Goal: Task Accomplishment & Management: Manage account settings

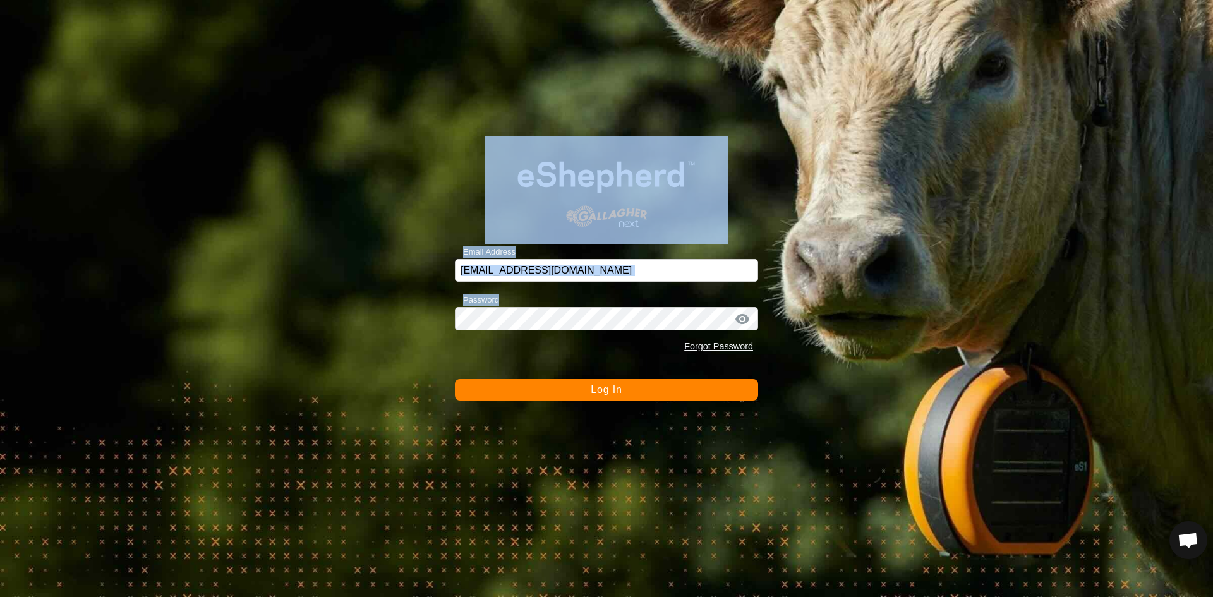
drag, startPoint x: 596, startPoint y: 390, endPoint x: 632, endPoint y: 373, distance: 39.8
click at [596, 390] on span "Log In" at bounding box center [606, 389] width 31 height 11
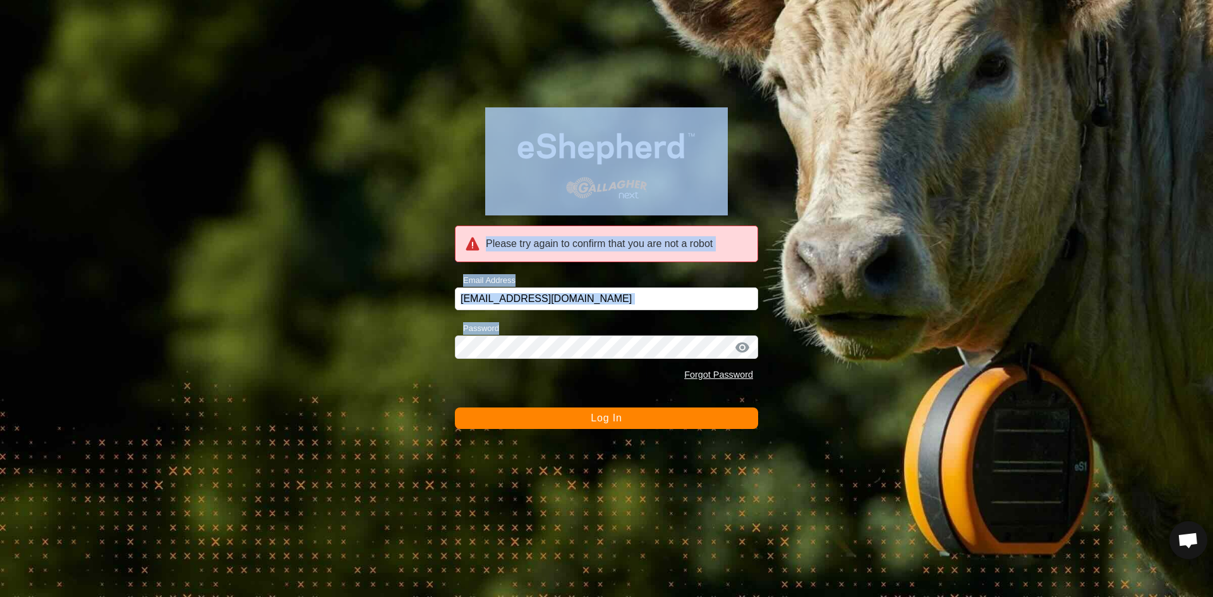
click at [606, 421] on span "Log In" at bounding box center [606, 418] width 31 height 11
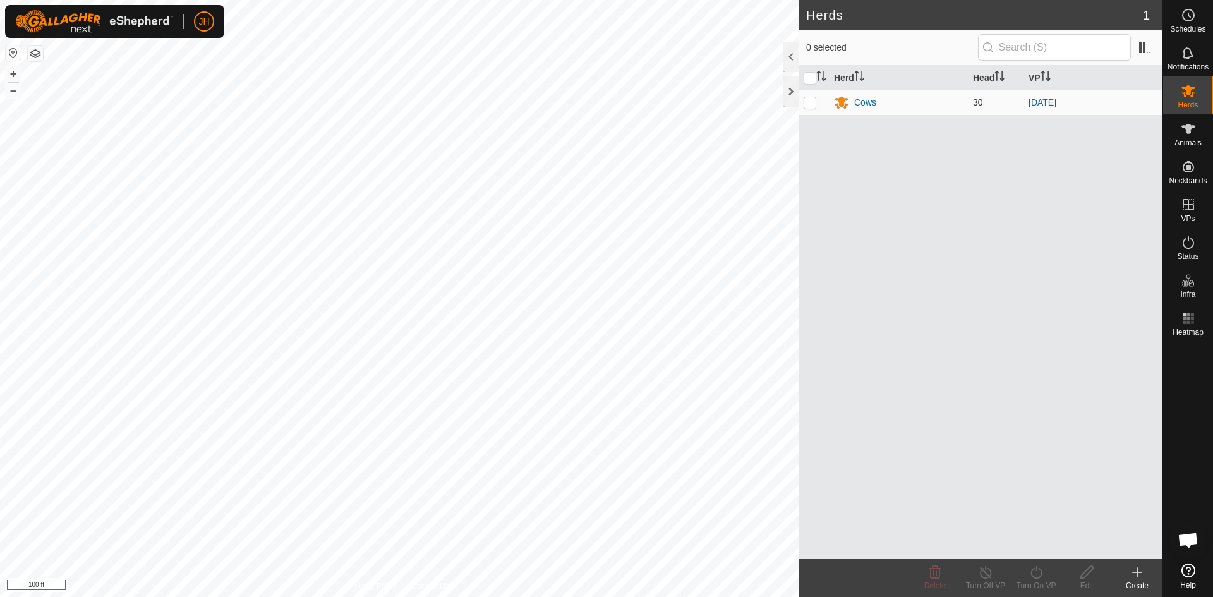
click at [814, 102] on p-checkbox at bounding box center [810, 102] width 13 height 10
checkbox input "true"
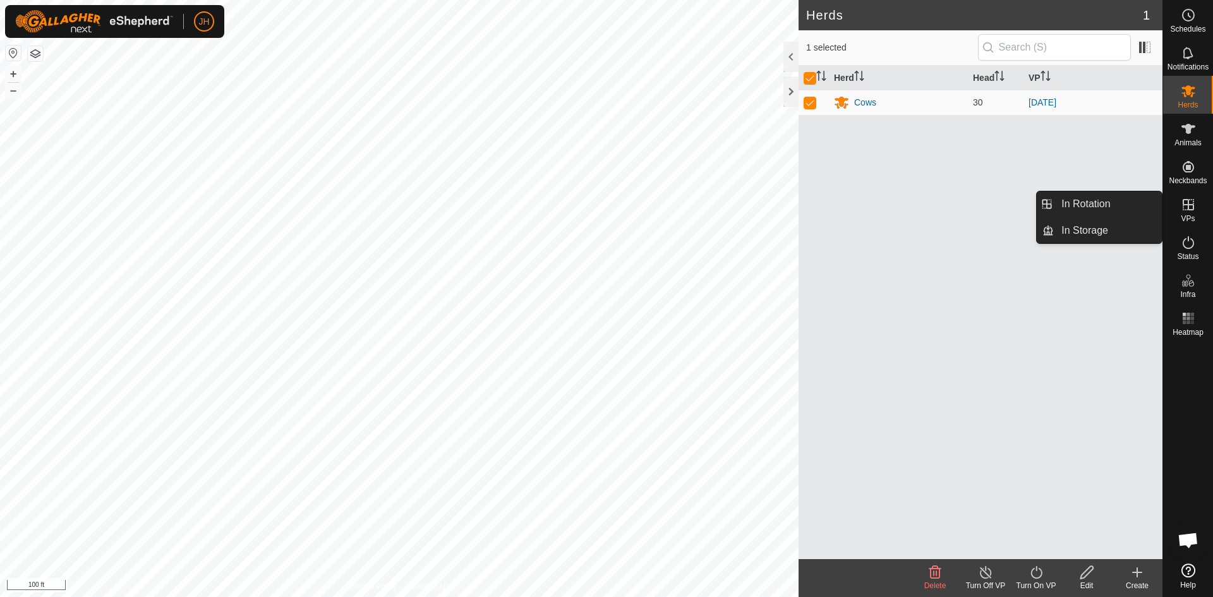
click at [1188, 209] on icon at bounding box center [1188, 204] width 11 height 11
click at [1131, 208] on link "In Rotation" at bounding box center [1108, 203] width 108 height 25
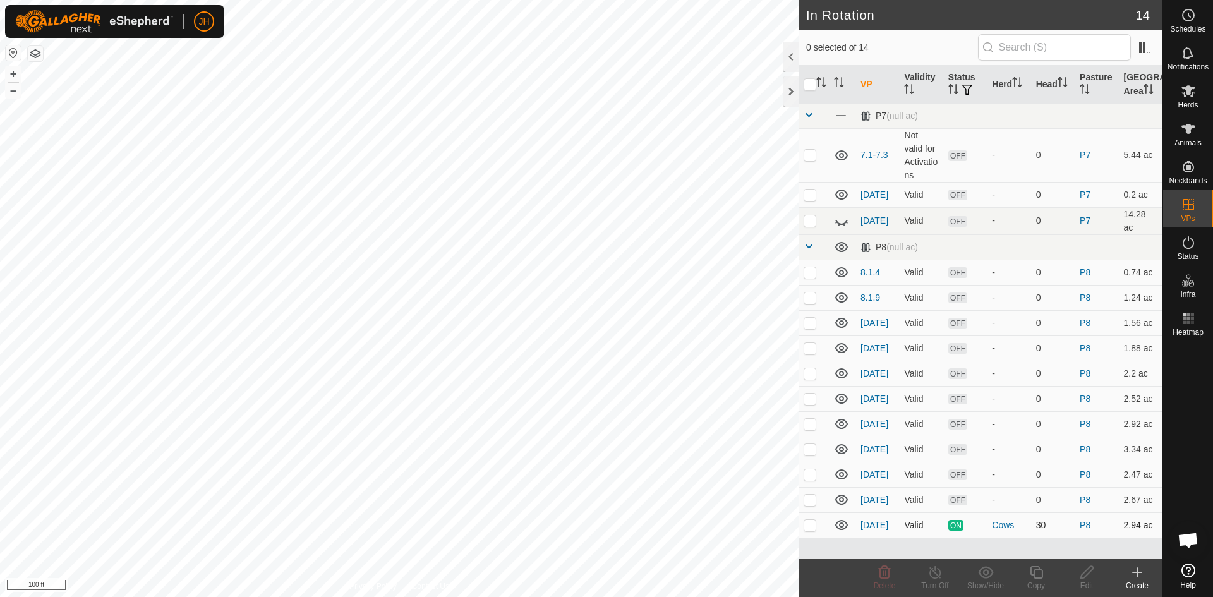
click at [812, 527] on p-checkbox at bounding box center [810, 525] width 13 height 10
checkbox input "true"
click at [1035, 576] on icon at bounding box center [1036, 572] width 16 height 15
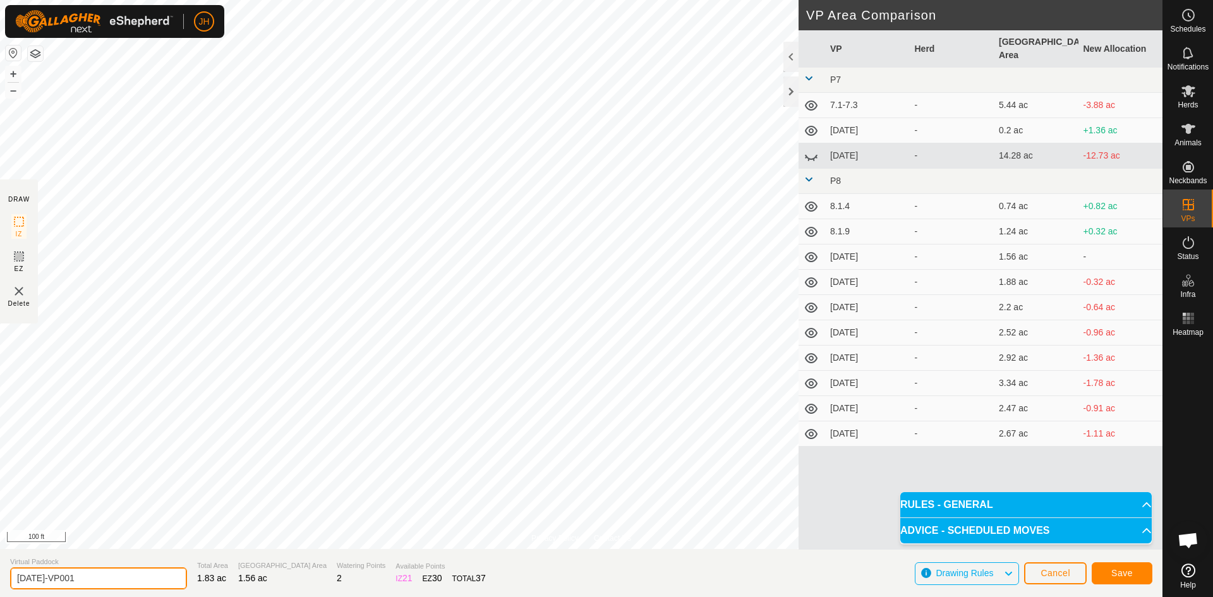
drag, startPoint x: 90, startPoint y: 577, endPoint x: 25, endPoint y: 581, distance: 64.5
click at [25, 581] on input "8.3.05-VP001" at bounding box center [98, 578] width 177 height 22
type input "[DATE]"
click at [1126, 577] on span "Save" at bounding box center [1121, 573] width 21 height 10
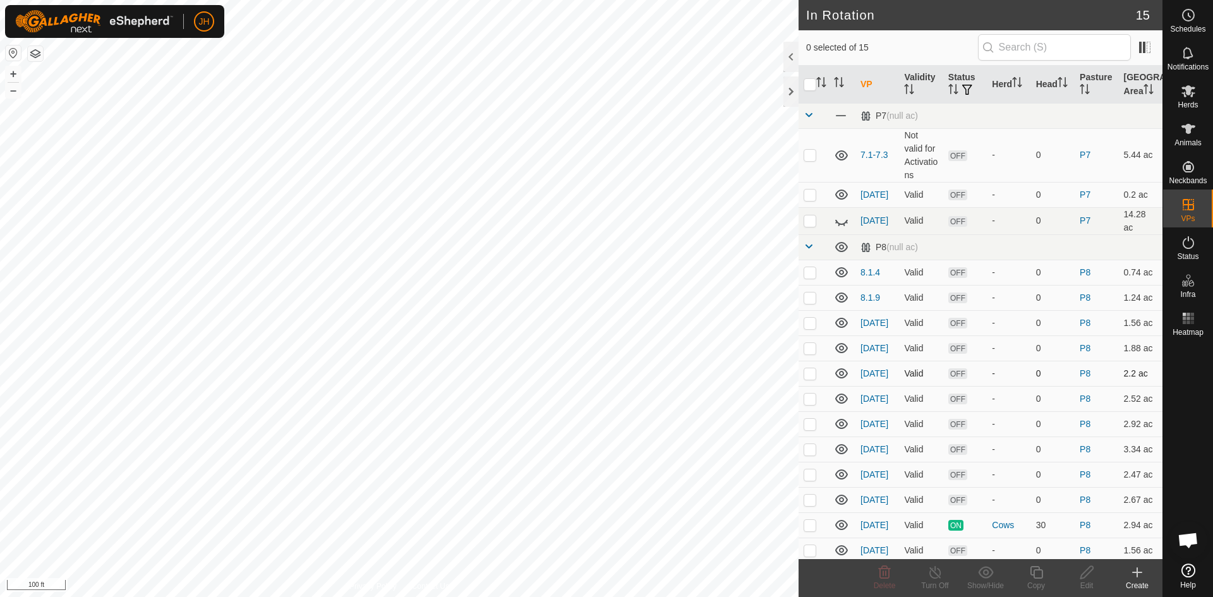
checkbox input "true"
click at [1034, 577] on icon at bounding box center [1036, 572] width 16 height 15
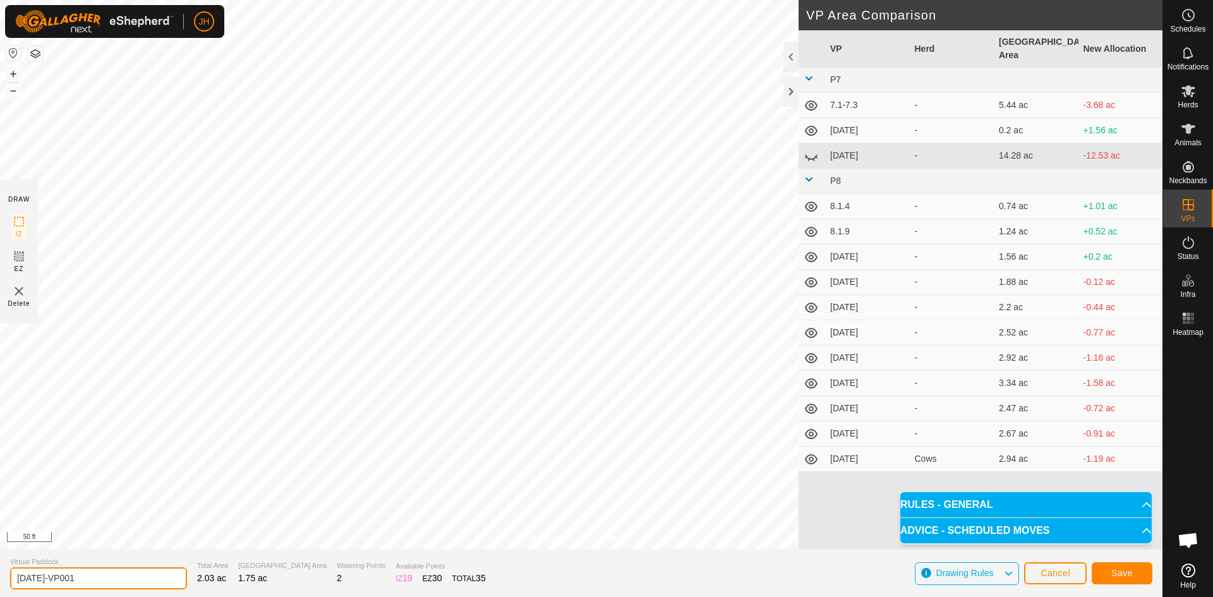
drag, startPoint x: 80, startPoint y: 575, endPoint x: 37, endPoint y: 581, distance: 42.7
click at [37, 581] on input "8.4.01-VP001" at bounding box center [98, 578] width 177 height 22
type input "[DATE]"
click at [1125, 569] on span "Save" at bounding box center [1121, 573] width 21 height 10
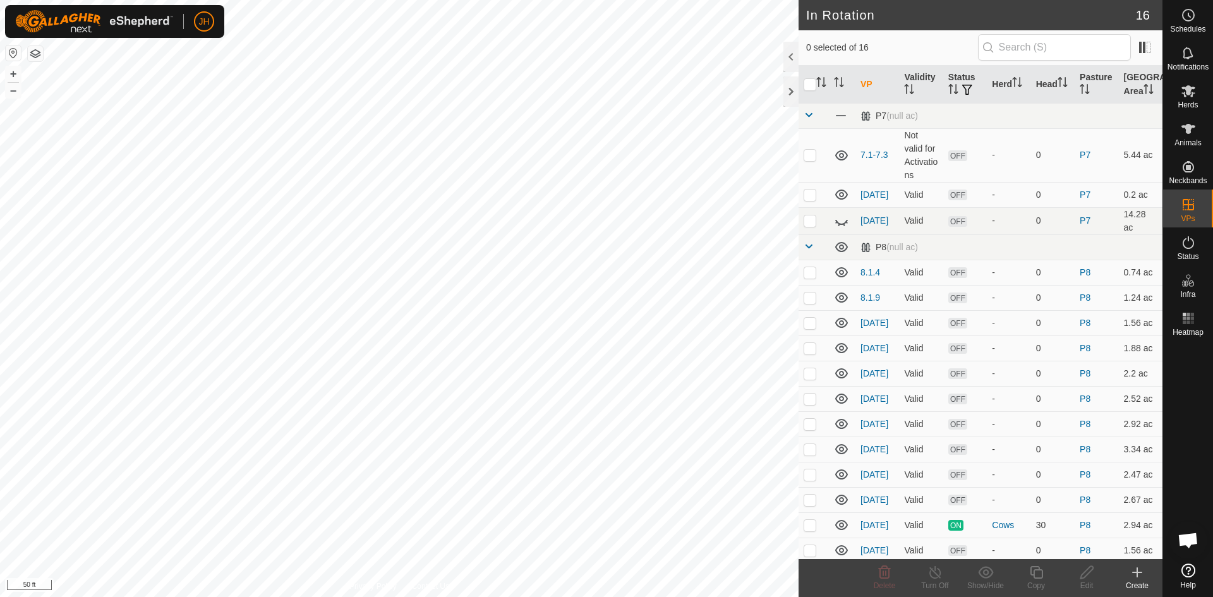
checkbox input "true"
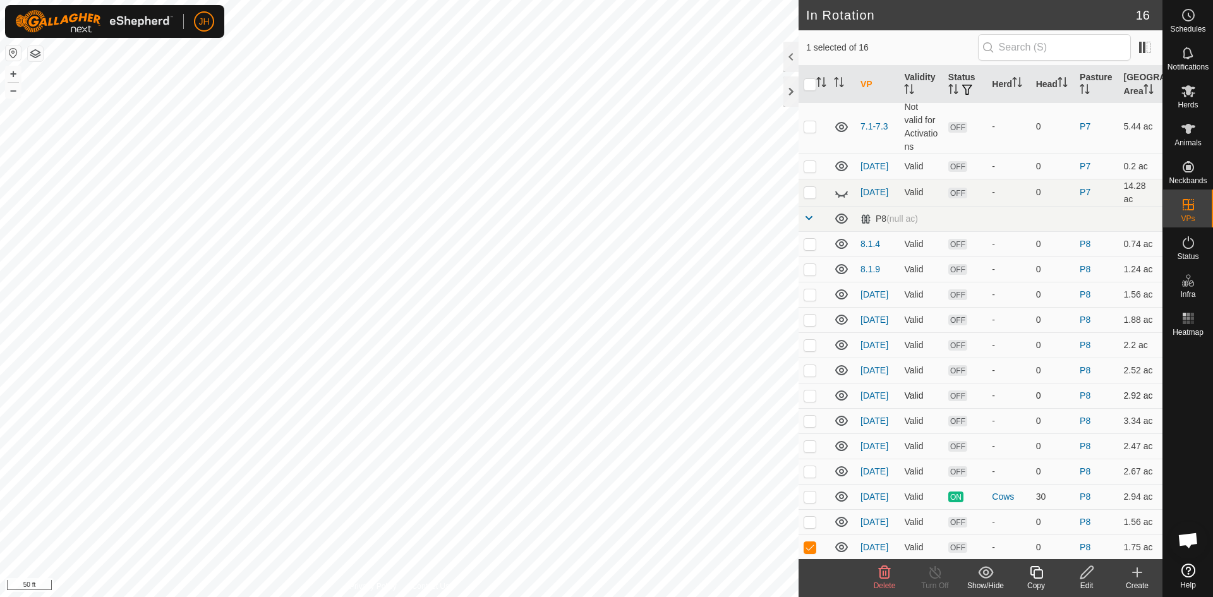
scroll to position [30, 0]
click at [1039, 580] on div "Copy" at bounding box center [1036, 585] width 51 height 11
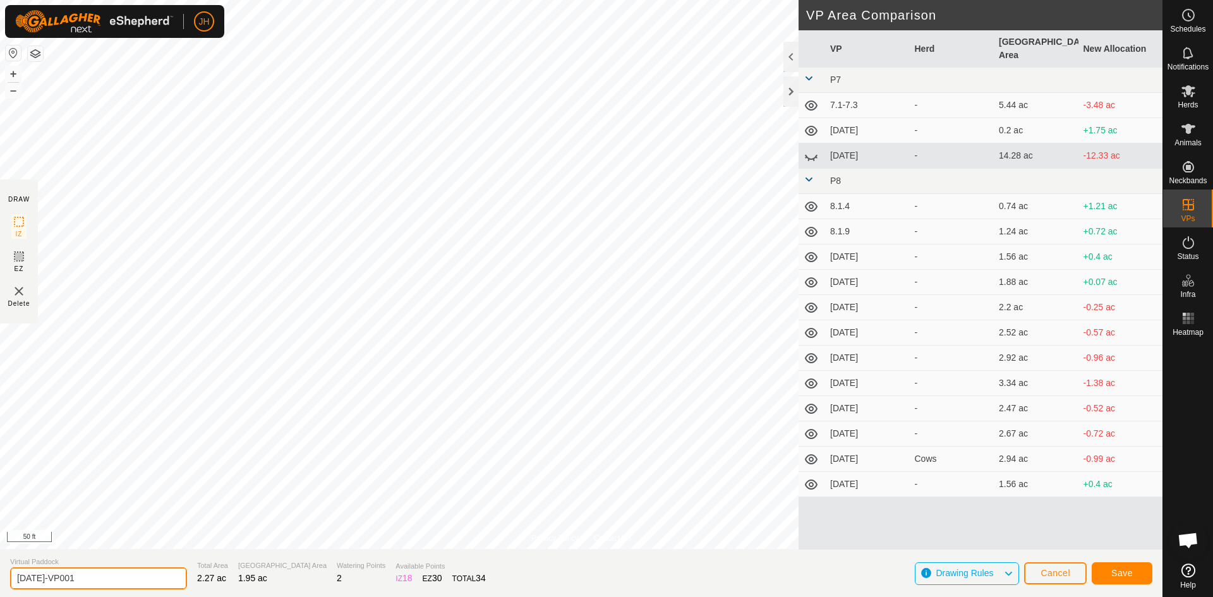
drag, startPoint x: 80, startPoint y: 579, endPoint x: 39, endPoint y: 579, distance: 41.1
click at [39, 579] on input "8.4.02-VP001" at bounding box center [98, 578] width 177 height 22
type input "[DATE]"
click at [1135, 577] on button "Save" at bounding box center [1122, 573] width 61 height 22
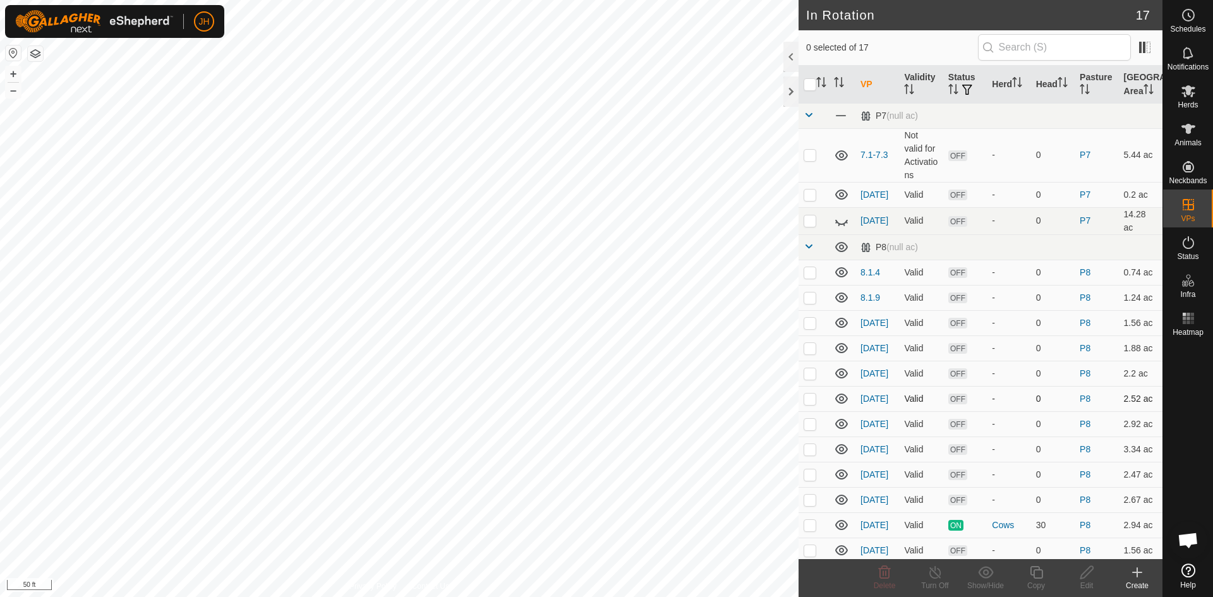
checkbox input "true"
click at [1039, 579] on icon at bounding box center [1036, 572] width 16 height 15
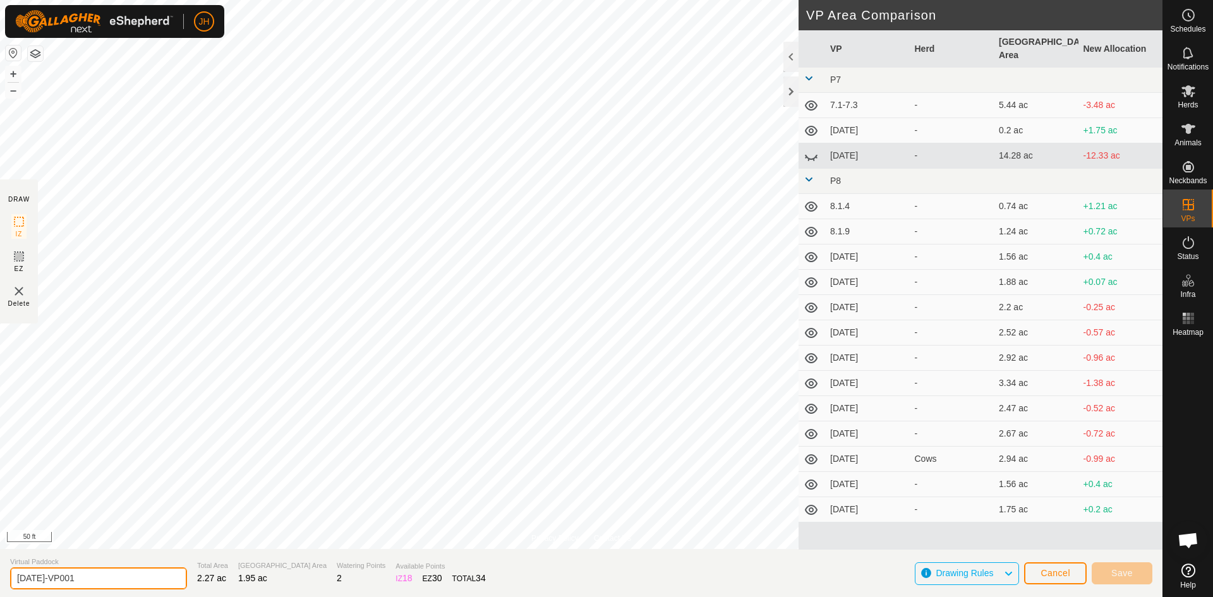
drag, startPoint x: 90, startPoint y: 574, endPoint x: 37, endPoint y: 578, distance: 52.6
click at [37, 578] on input "8.4.03-VP001" at bounding box center [98, 578] width 177 height 22
type input "[DATE]"
click at [1111, 575] on button "Save" at bounding box center [1122, 573] width 61 height 22
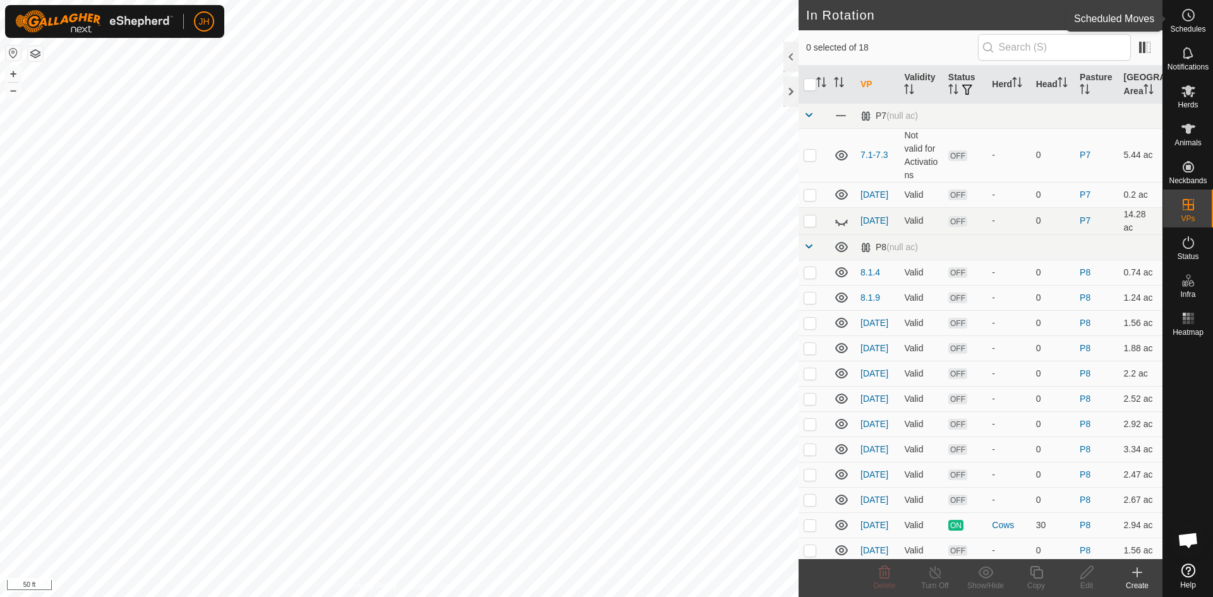
click at [1190, 15] on icon at bounding box center [1188, 15] width 15 height 15
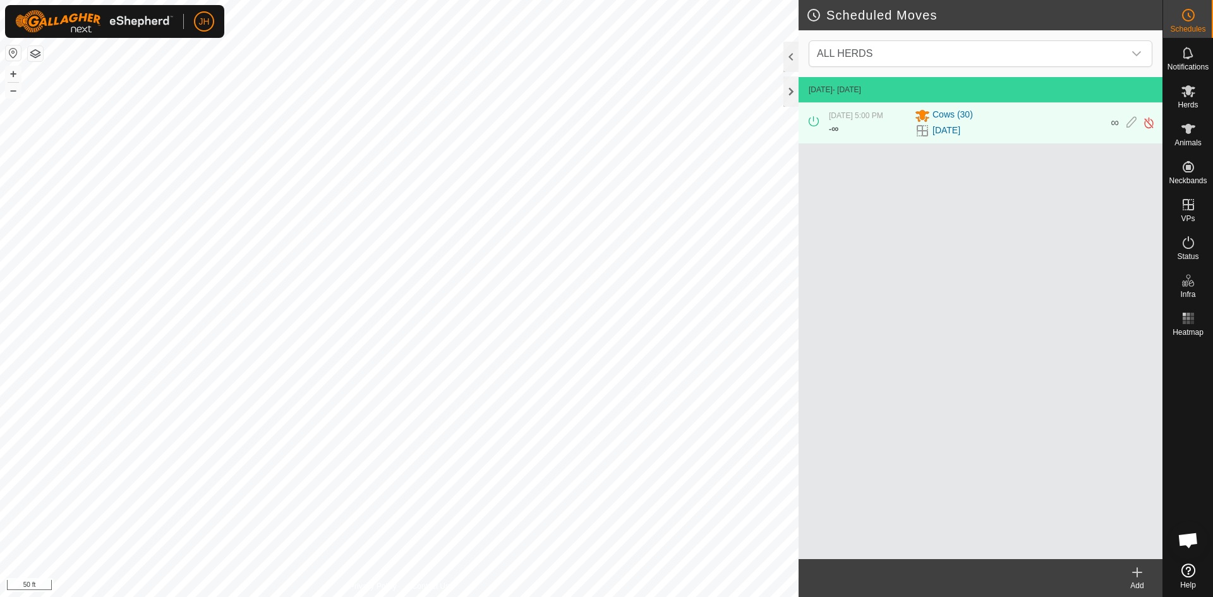
click at [1139, 574] on icon at bounding box center [1137, 572] width 15 height 15
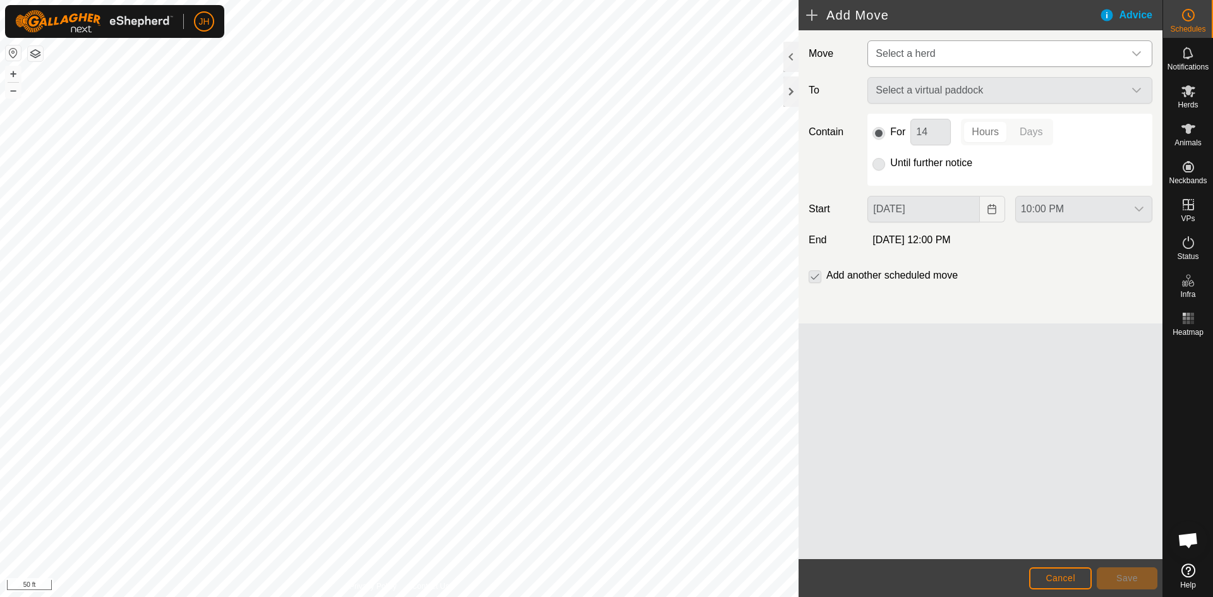
click at [941, 52] on span "Select a herd" at bounding box center [997, 53] width 253 height 25
click at [914, 121] on li "Cows (30)" at bounding box center [1011, 119] width 284 height 26
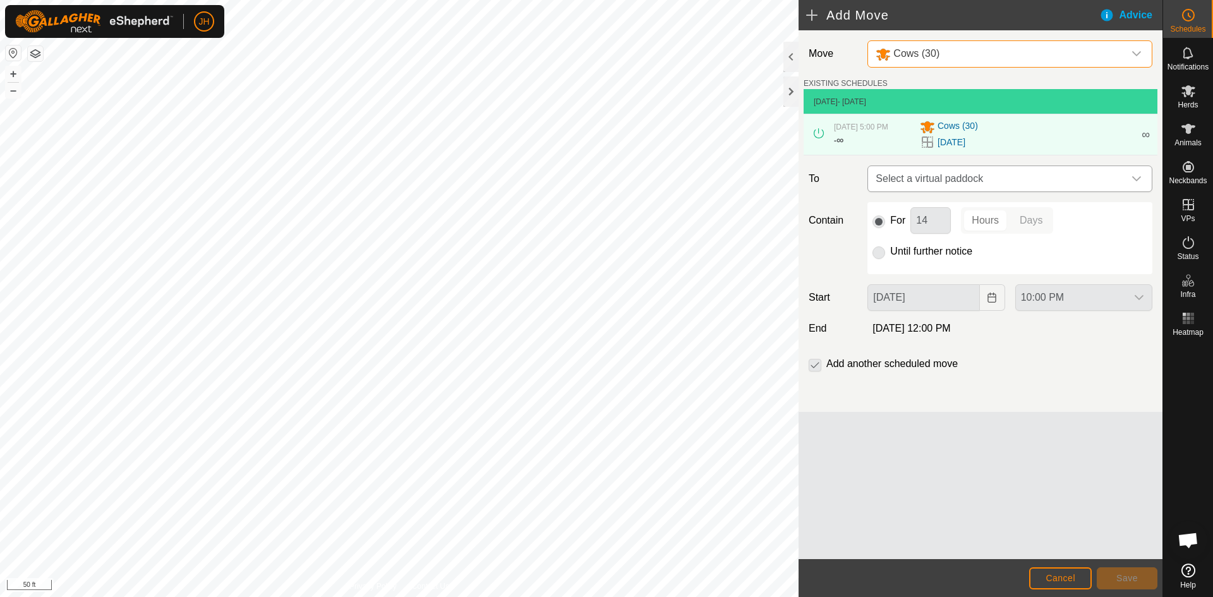
click at [1078, 181] on span "Select a virtual paddock" at bounding box center [997, 178] width 253 height 25
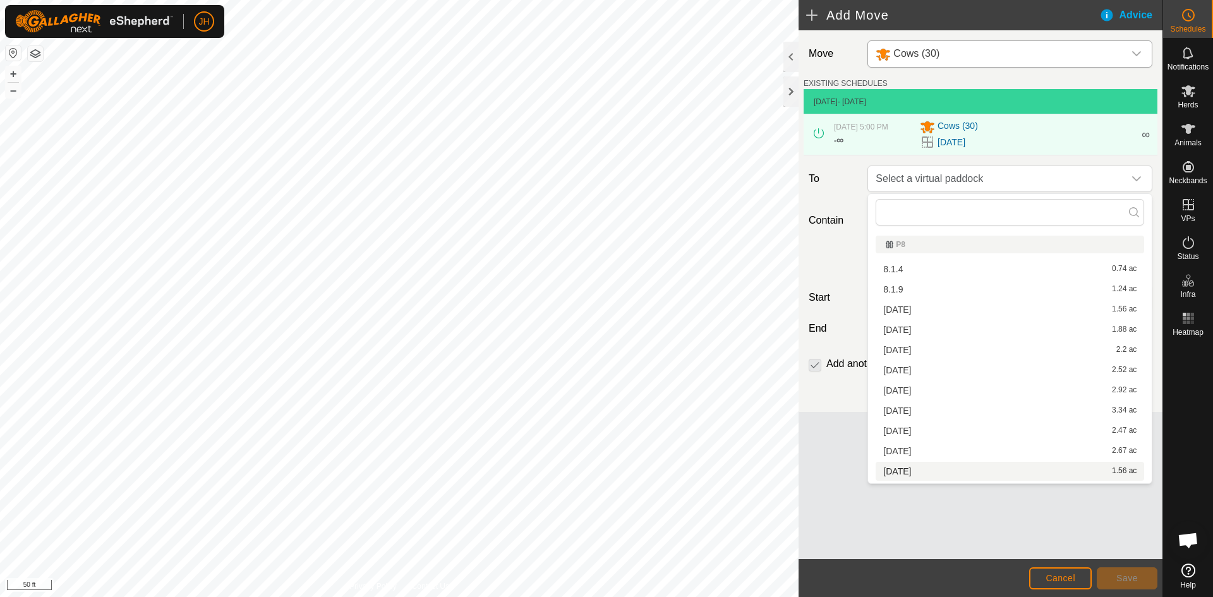
scroll to position [18, 0]
click at [903, 456] on li "8.4.01 1.56 ac" at bounding box center [1010, 453] width 268 height 19
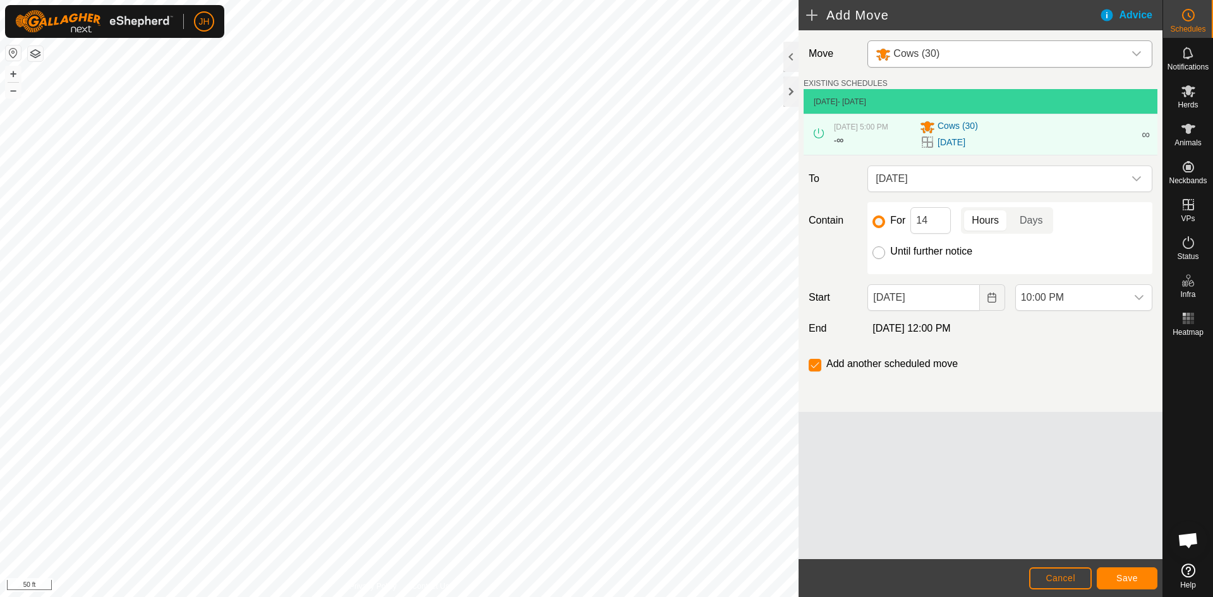
click at [879, 256] on input "Until further notice" at bounding box center [878, 252] width 13 height 13
radio input "true"
checkbox input "false"
click at [878, 220] on input "For" at bounding box center [878, 221] width 13 height 13
radio input "true"
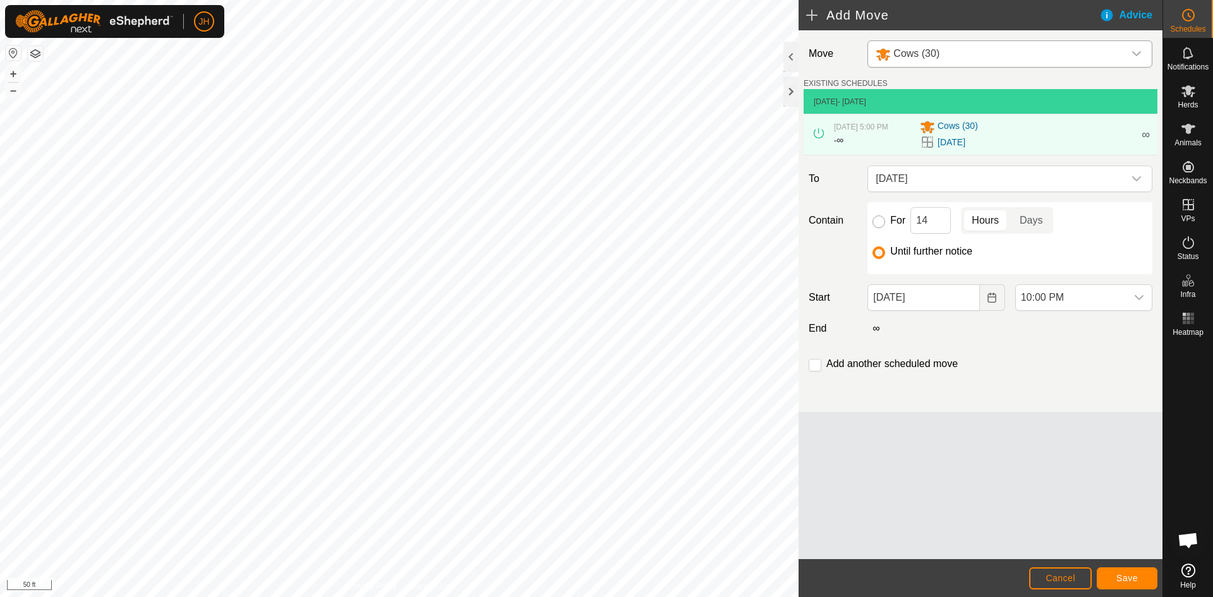
checkbox input "true"
drag, startPoint x: 936, startPoint y: 224, endPoint x: 915, endPoint y: 228, distance: 20.7
click at [915, 228] on input "14" at bounding box center [930, 220] width 40 height 27
type input "3"
click at [994, 304] on button "Choose Date" at bounding box center [992, 297] width 25 height 27
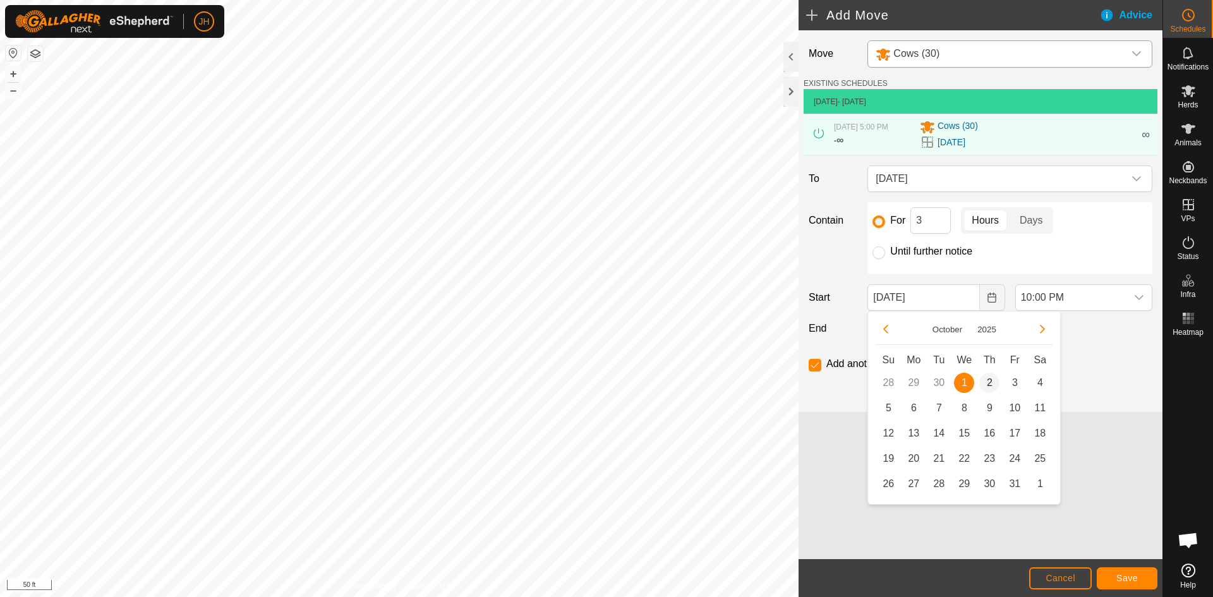
click at [991, 386] on span "2" at bounding box center [989, 383] width 20 height 20
type input "Oct 02, 2025"
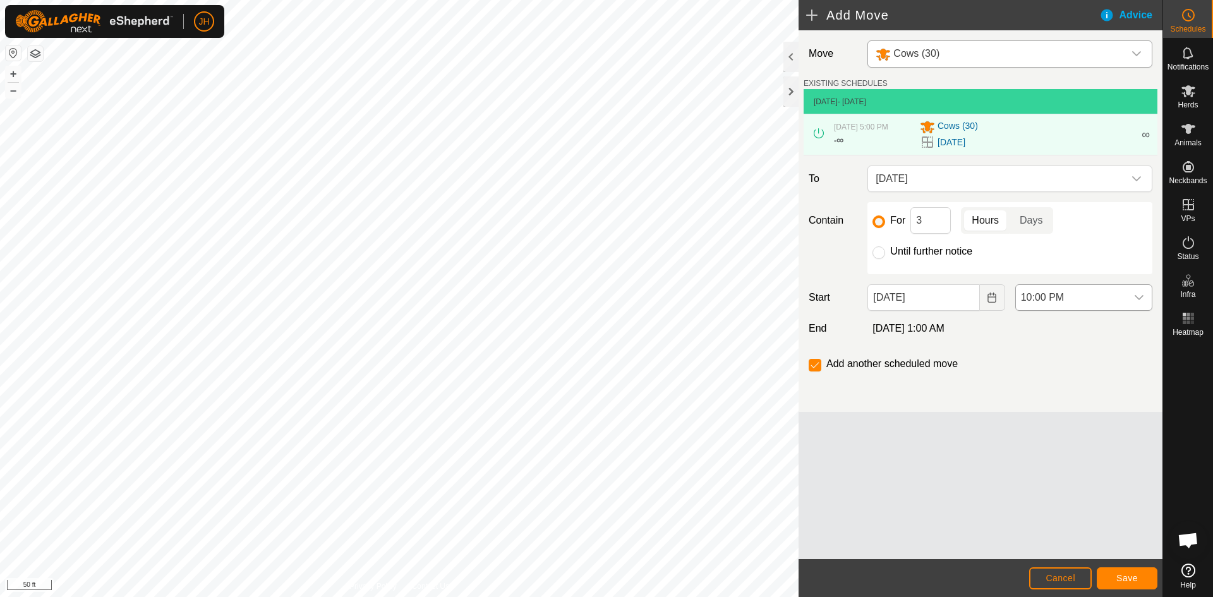
click at [1128, 297] on div "dropdown trigger" at bounding box center [1138, 297] width 25 height 25
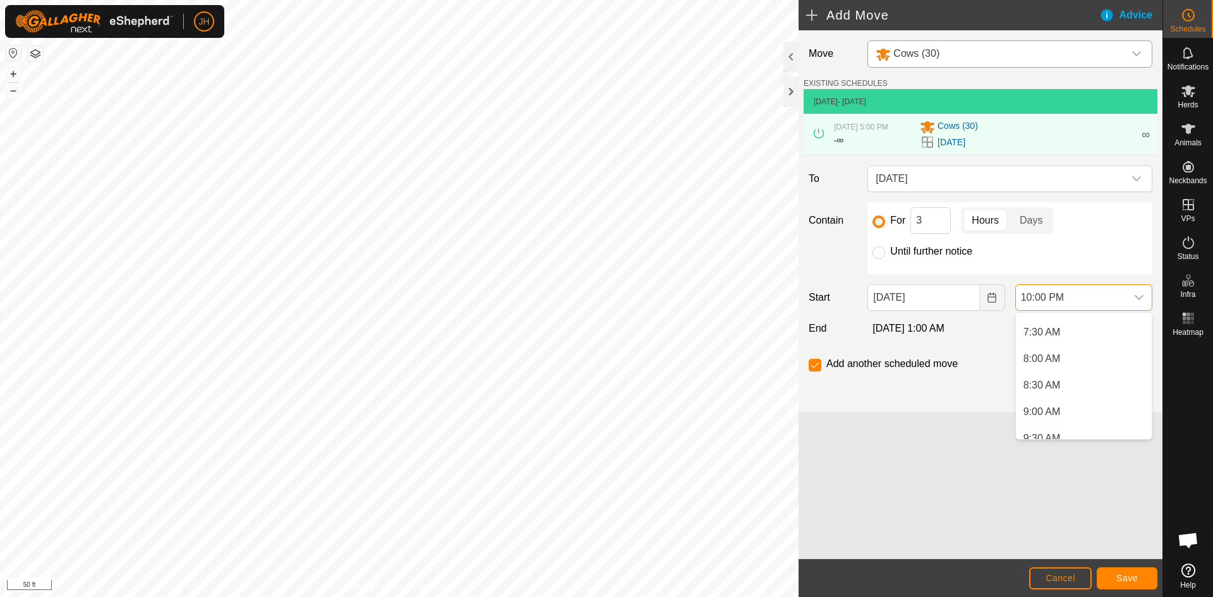
scroll to position [268, 0]
click at [1068, 375] on li "6:00 AM" at bounding box center [1084, 375] width 136 height 25
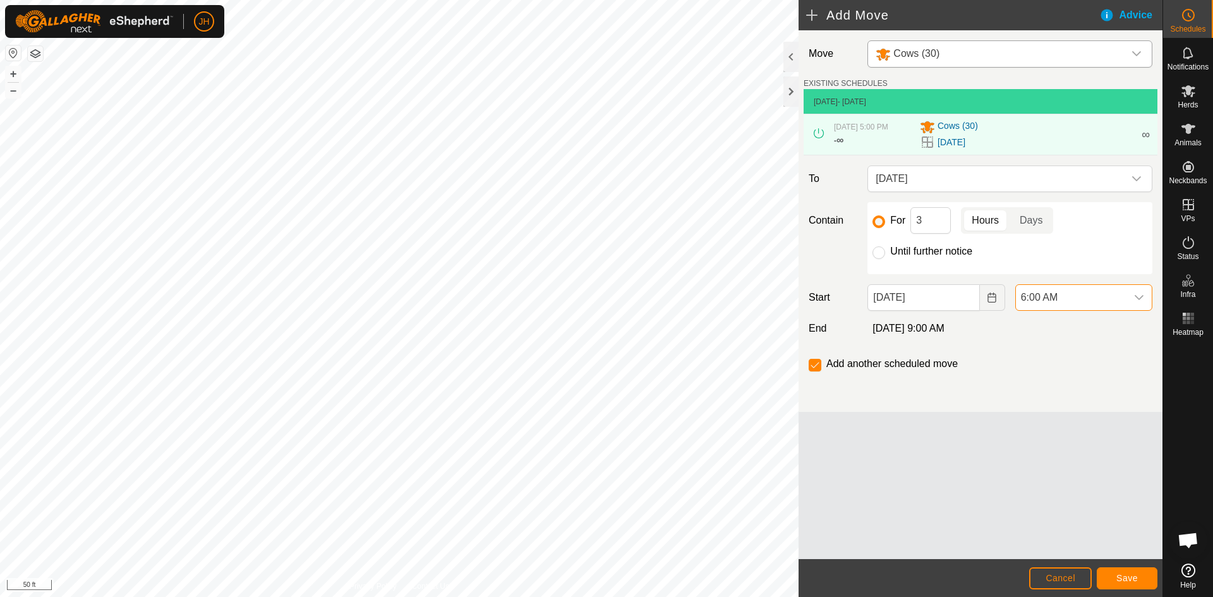
scroll to position [1066, 0]
click at [1126, 583] on button "Save" at bounding box center [1127, 578] width 61 height 22
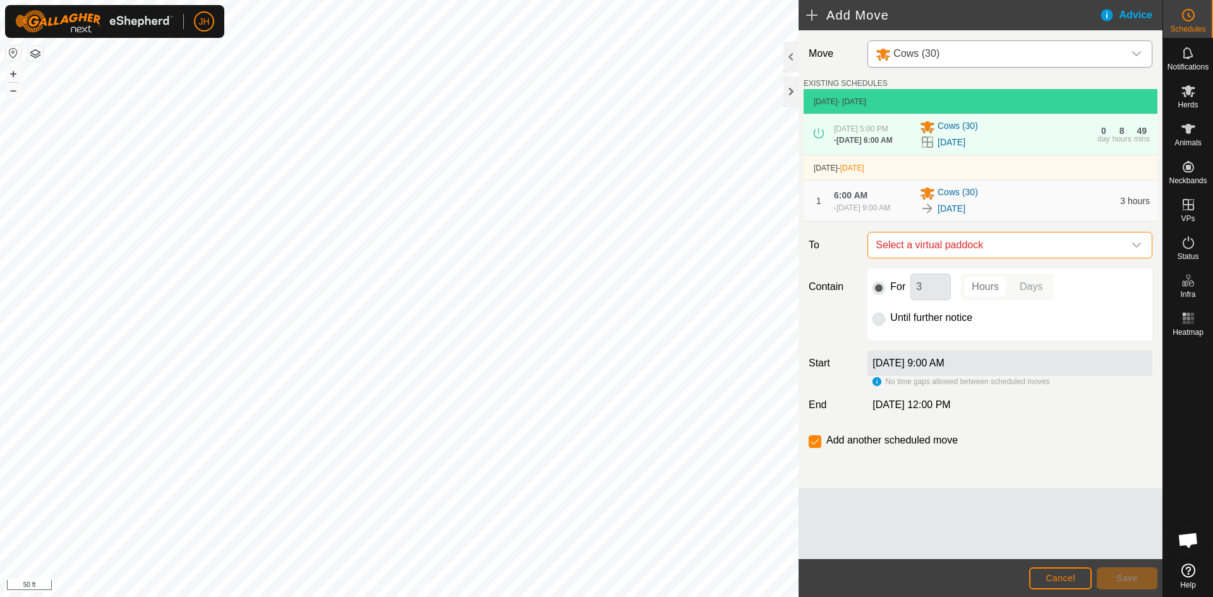
click at [1013, 246] on span "Select a virtual paddock" at bounding box center [997, 244] width 253 height 25
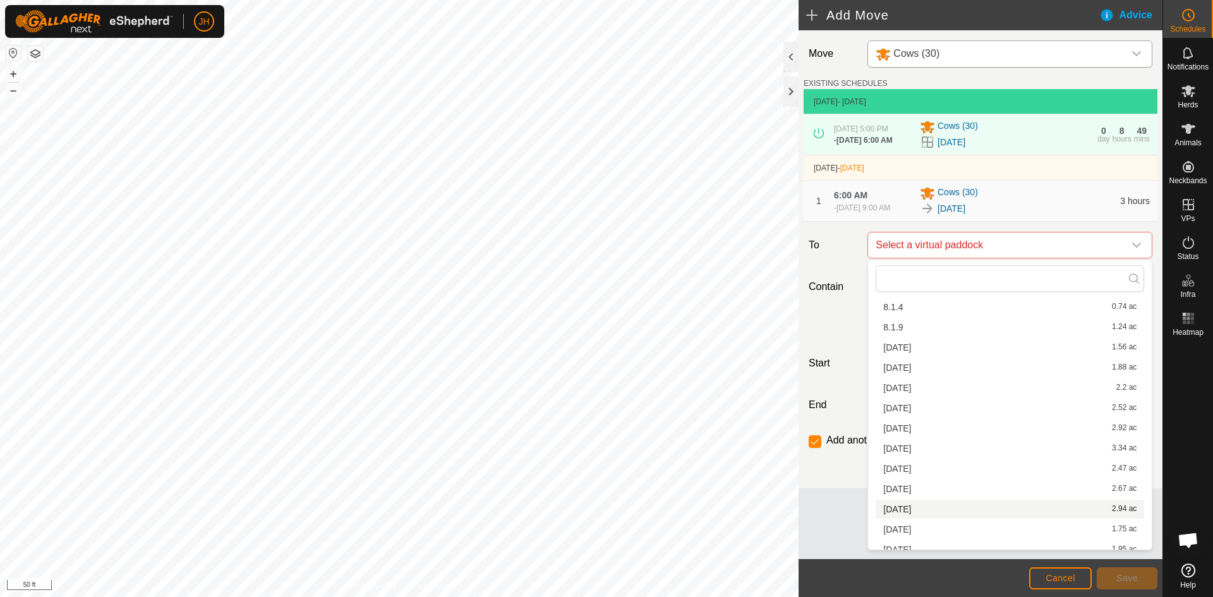
scroll to position [58, 0]
click at [901, 503] on li "8.4.02 1.75 ac" at bounding box center [1010, 499] width 268 height 19
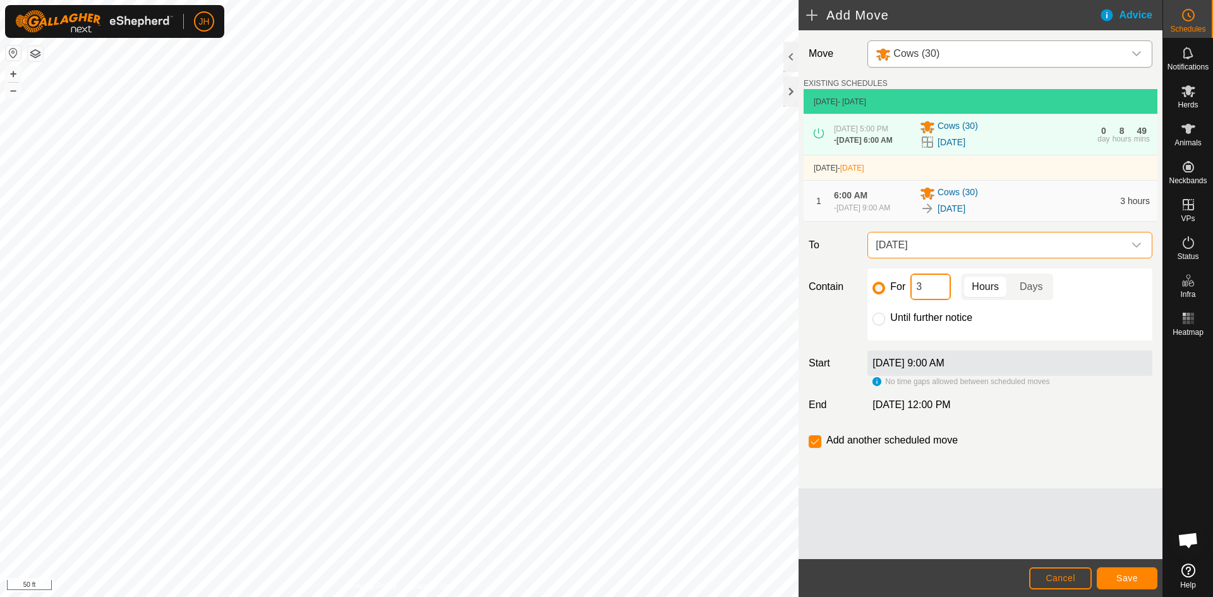
click at [934, 286] on input "3" at bounding box center [930, 287] width 40 height 27
click at [1133, 576] on span "Save" at bounding box center [1126, 578] width 21 height 10
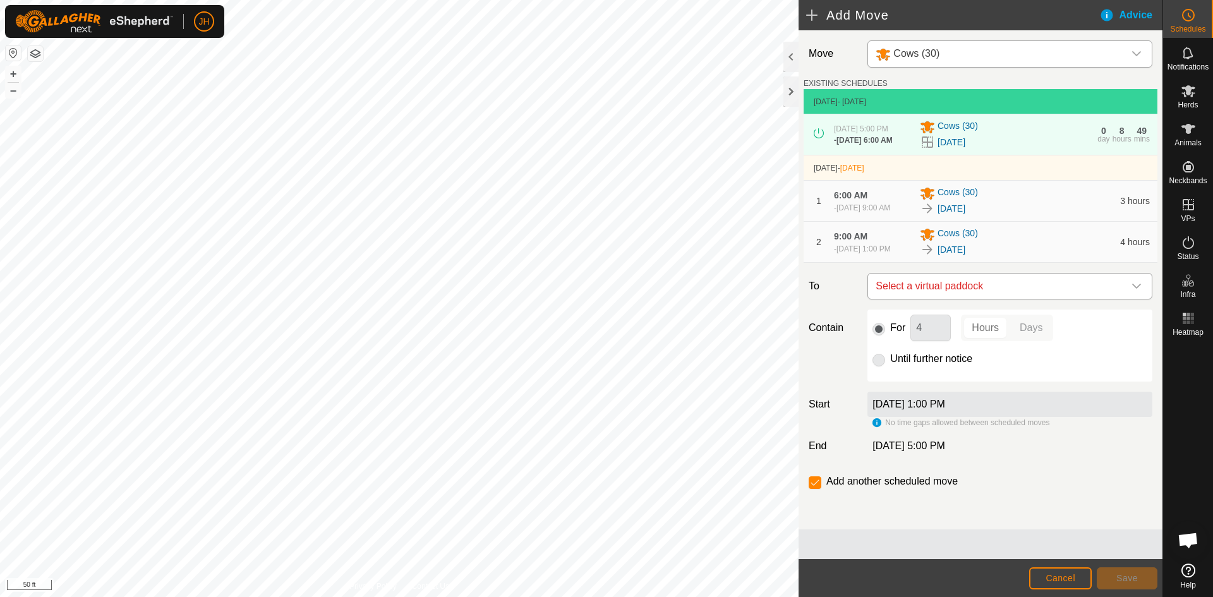
click at [1131, 289] on icon "dropdown trigger" at bounding box center [1136, 286] width 10 height 10
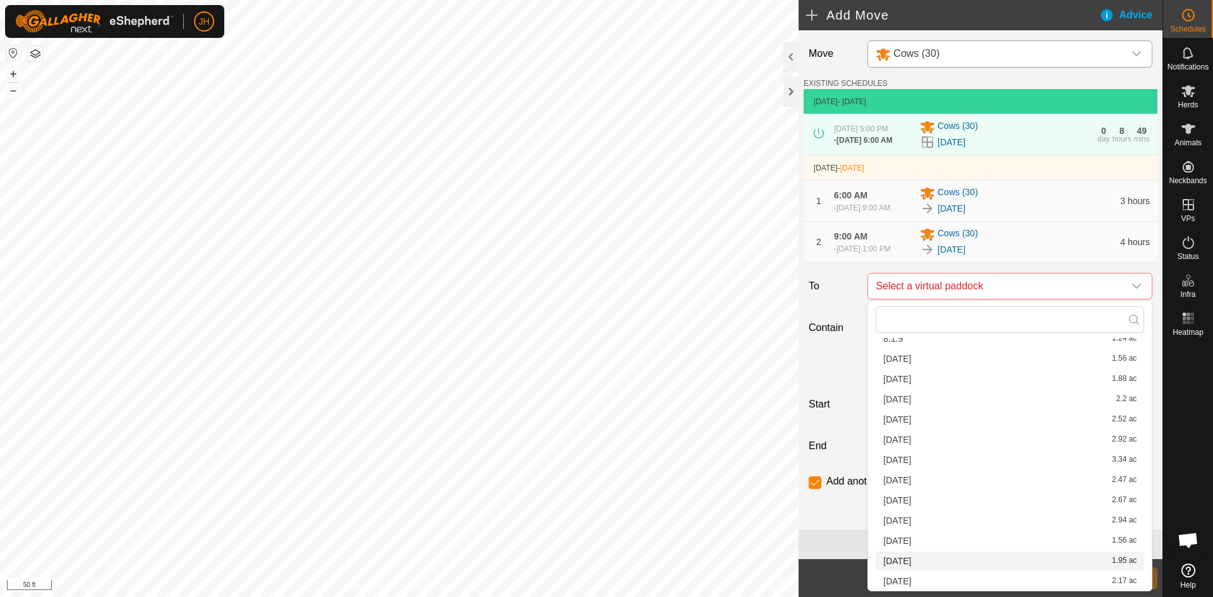
click at [904, 561] on li "8.4.03 1.95 ac" at bounding box center [1010, 561] width 268 height 19
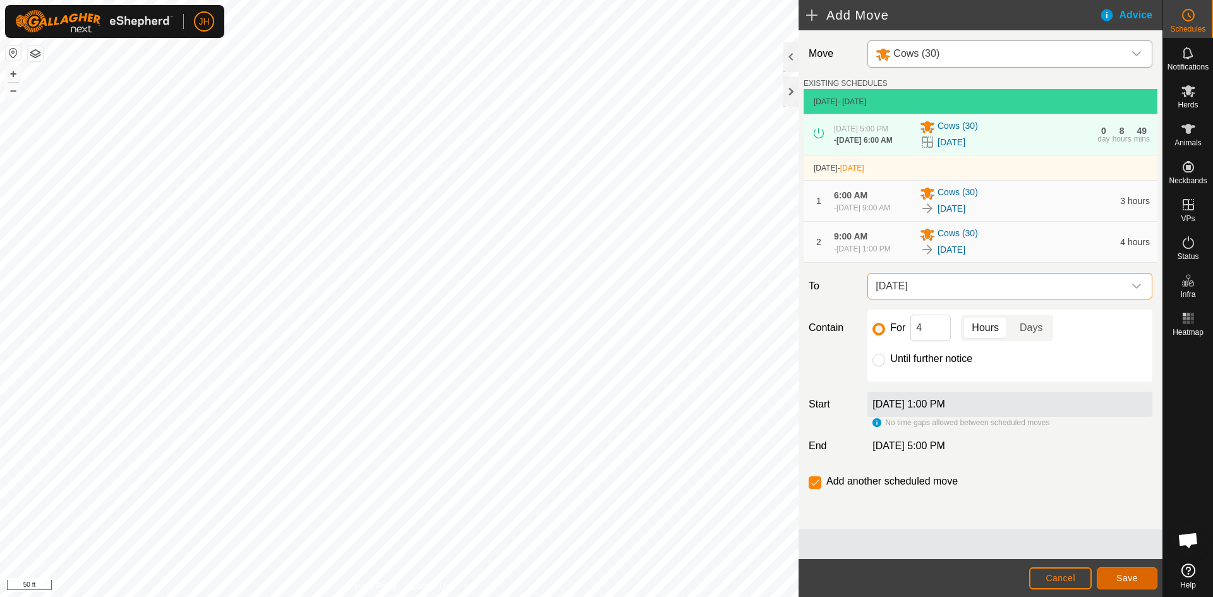
click at [1132, 580] on span "Save" at bounding box center [1126, 578] width 21 height 10
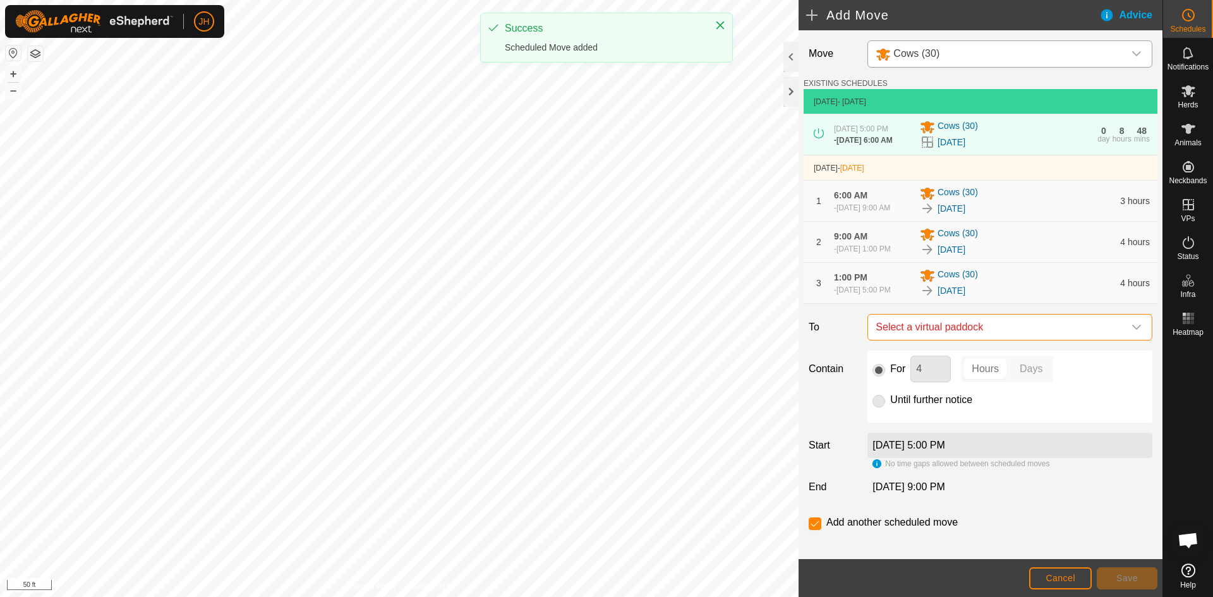
click at [1093, 330] on span "Select a virtual paddock" at bounding box center [997, 327] width 253 height 25
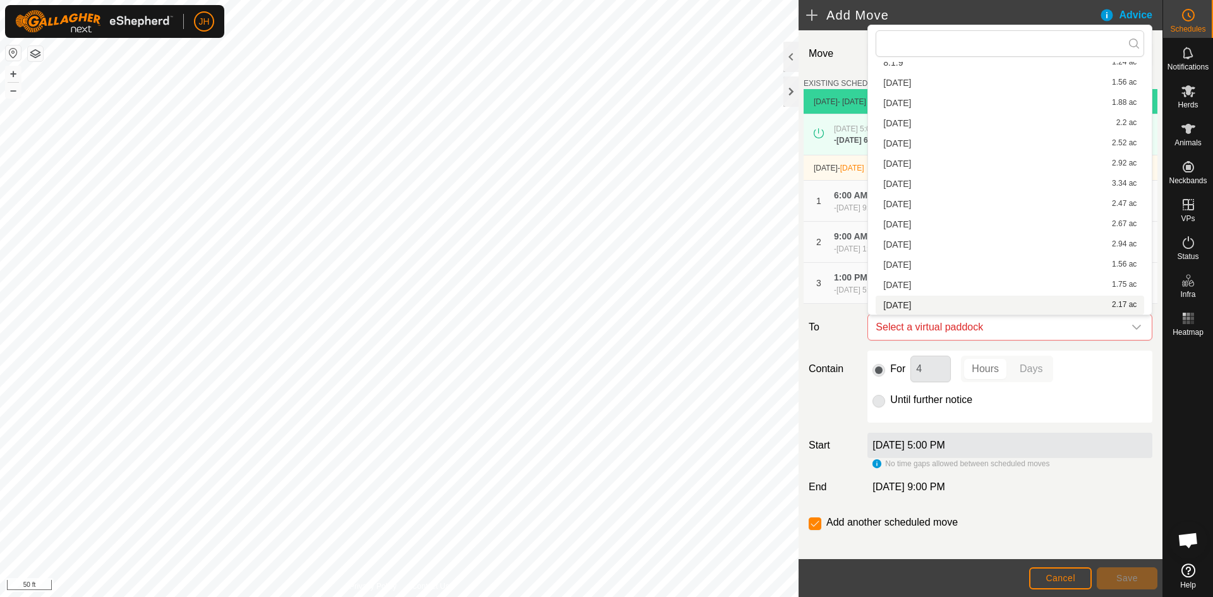
click at [915, 308] on li "8.4.04 2.17 ac" at bounding box center [1010, 305] width 268 height 19
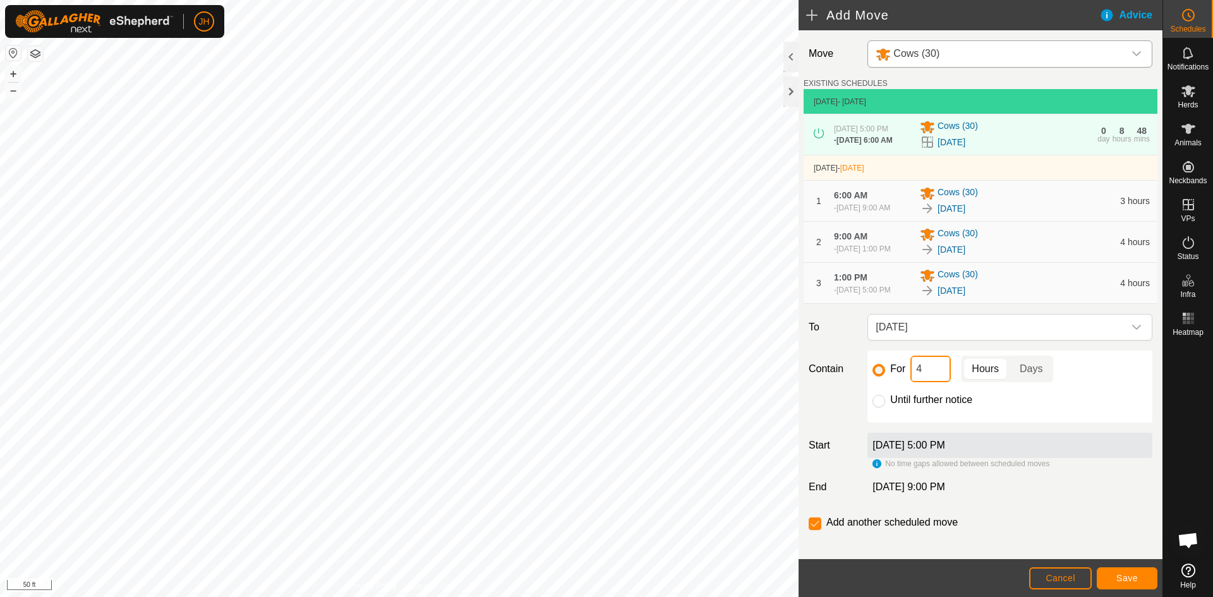
drag, startPoint x: 925, startPoint y: 368, endPoint x: 912, endPoint y: 370, distance: 13.4
click at [912, 370] on input "4" at bounding box center [930, 369] width 40 height 27
type input "13"
click at [1130, 576] on span "Save" at bounding box center [1126, 578] width 21 height 10
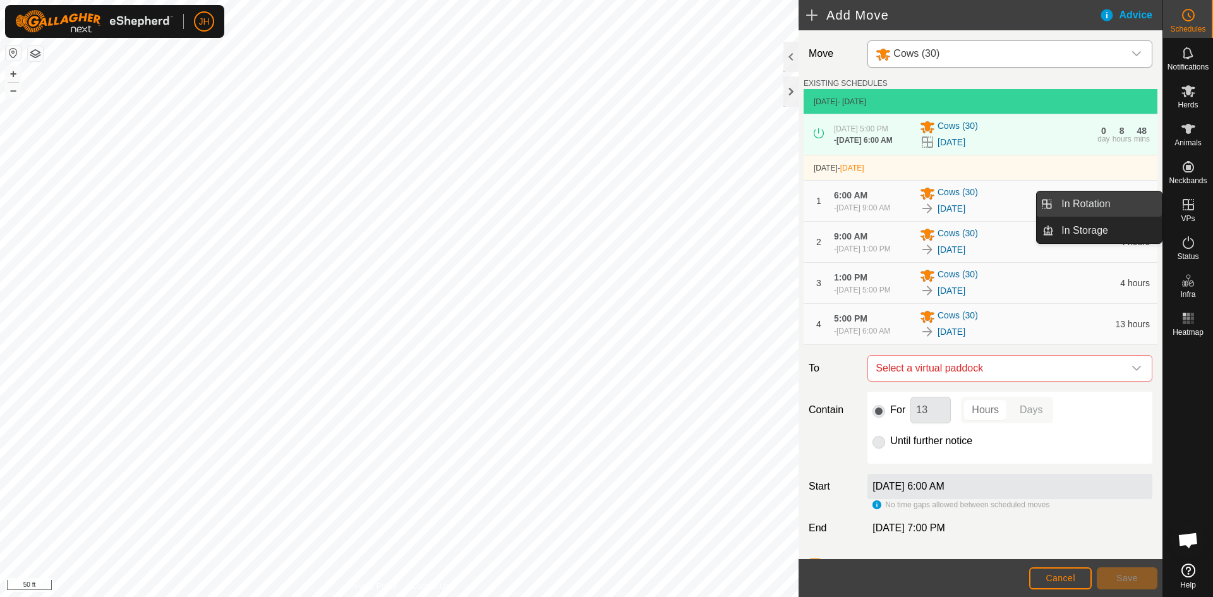
click at [1147, 208] on link "In Rotation" at bounding box center [1108, 203] width 108 height 25
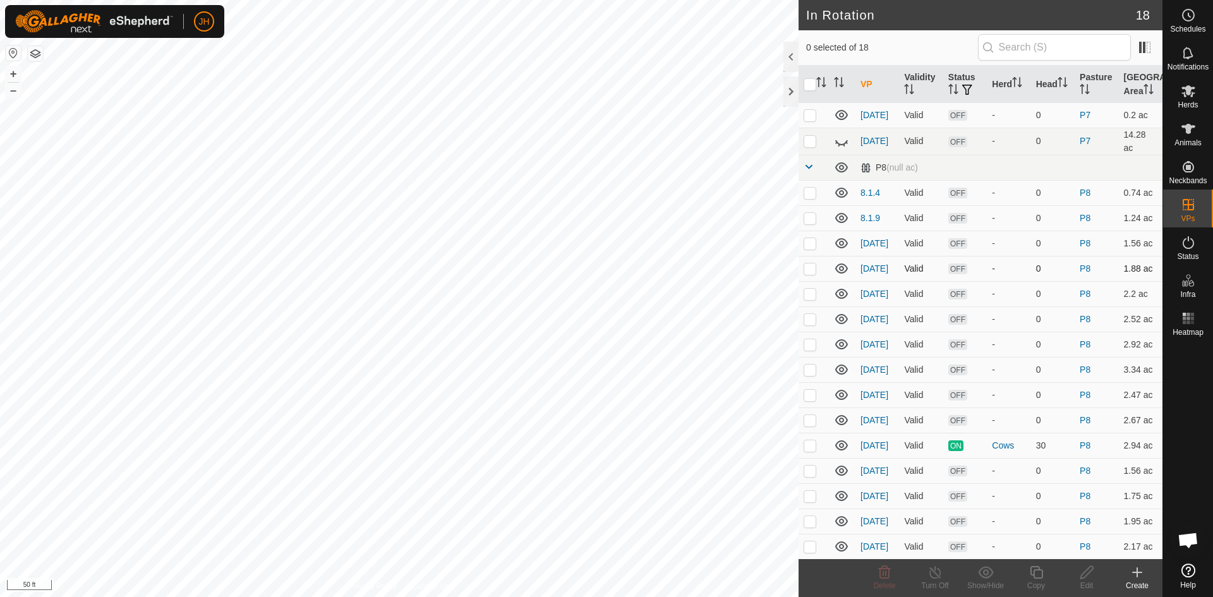
scroll to position [80, 0]
click at [1137, 577] on icon at bounding box center [1137, 572] width 15 height 15
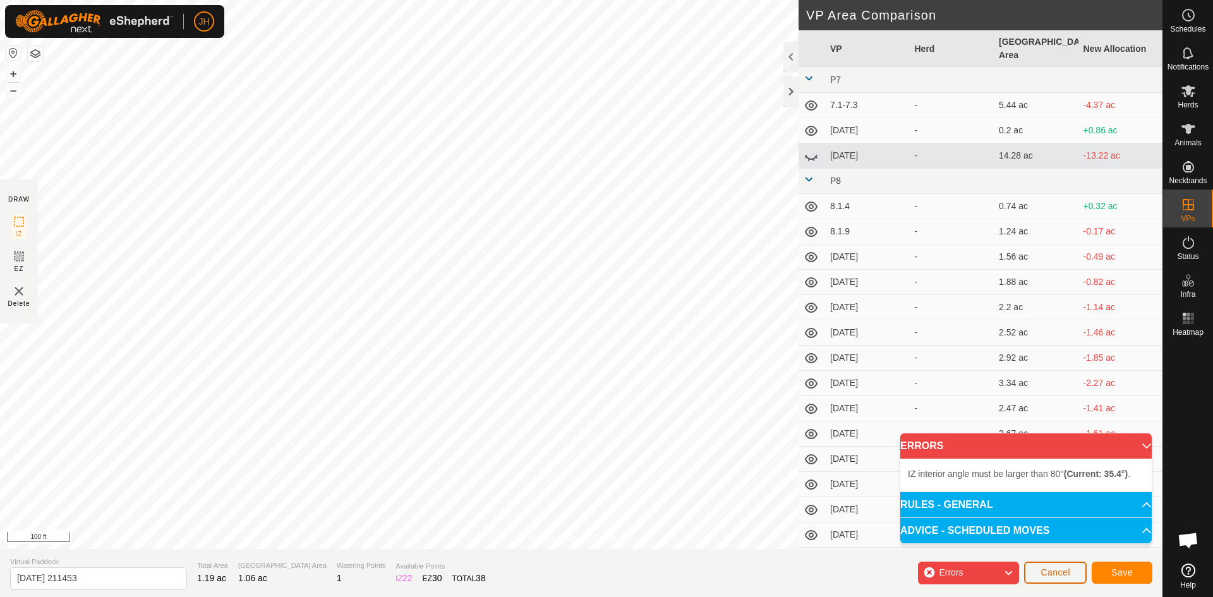
click at [1058, 577] on button "Cancel" at bounding box center [1055, 573] width 63 height 22
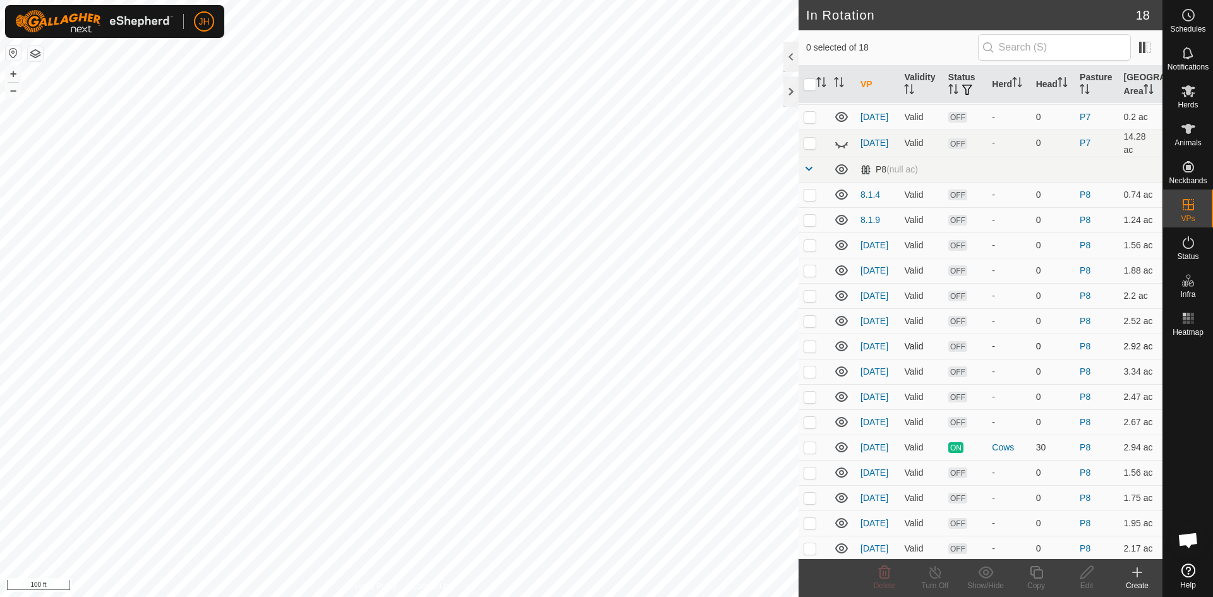
scroll to position [80, 0]
click at [812, 541] on p-checkbox at bounding box center [810, 546] width 13 height 10
checkbox input "true"
click at [1033, 581] on div "Copy" at bounding box center [1036, 585] width 51 height 11
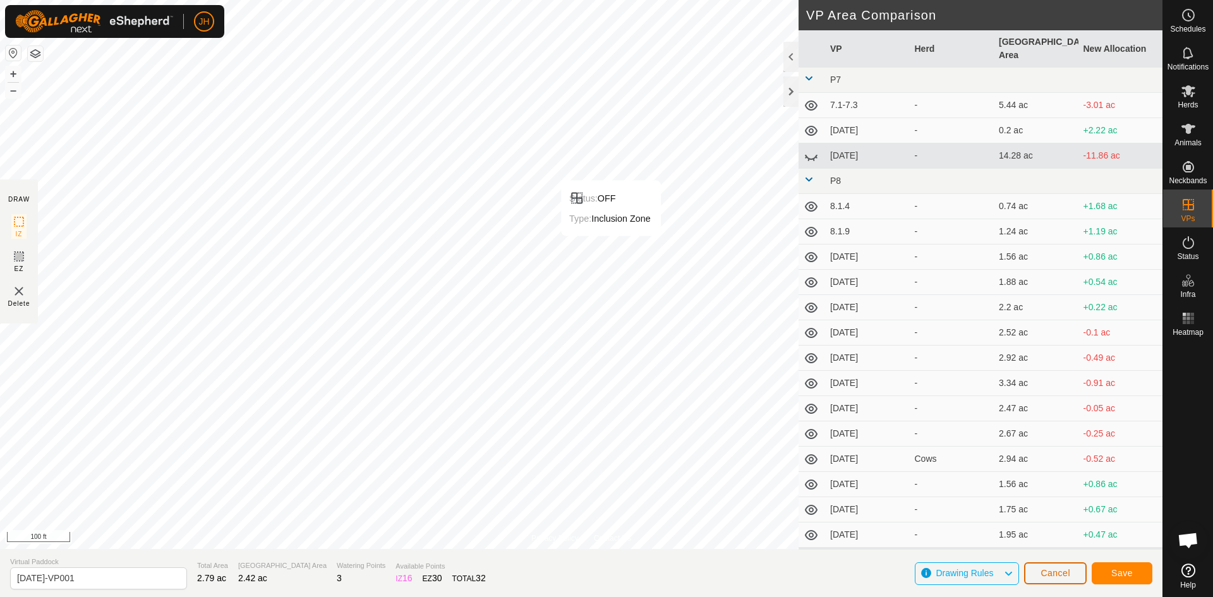
click at [1056, 577] on span "Cancel" at bounding box center [1055, 573] width 30 height 10
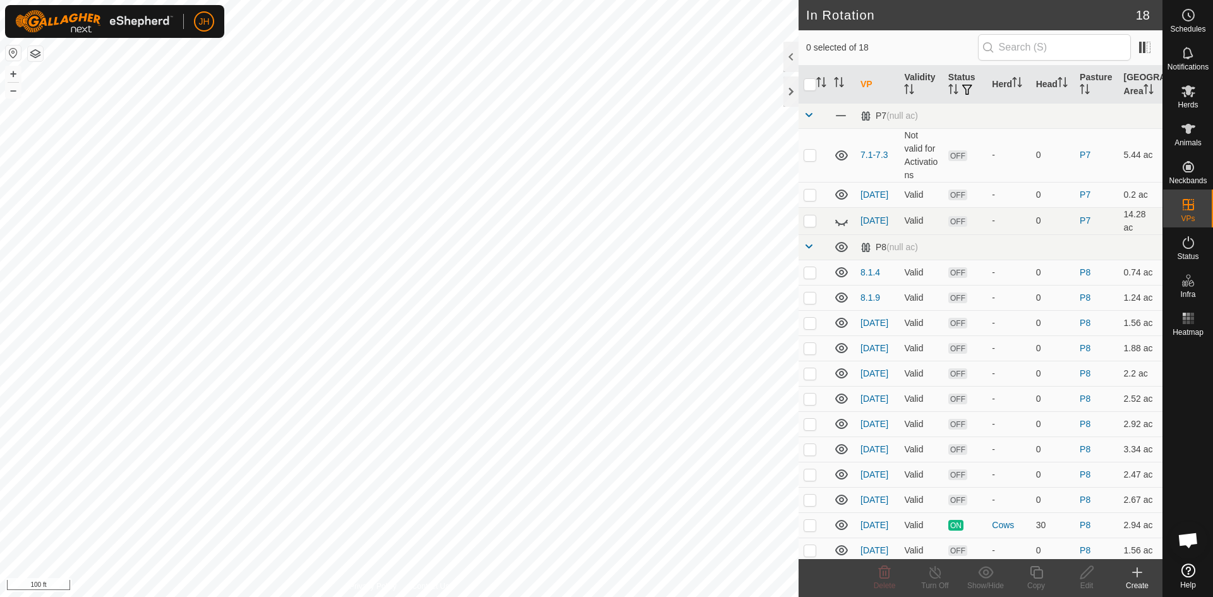
checkbox input "true"
click at [1037, 574] on icon at bounding box center [1036, 572] width 16 height 15
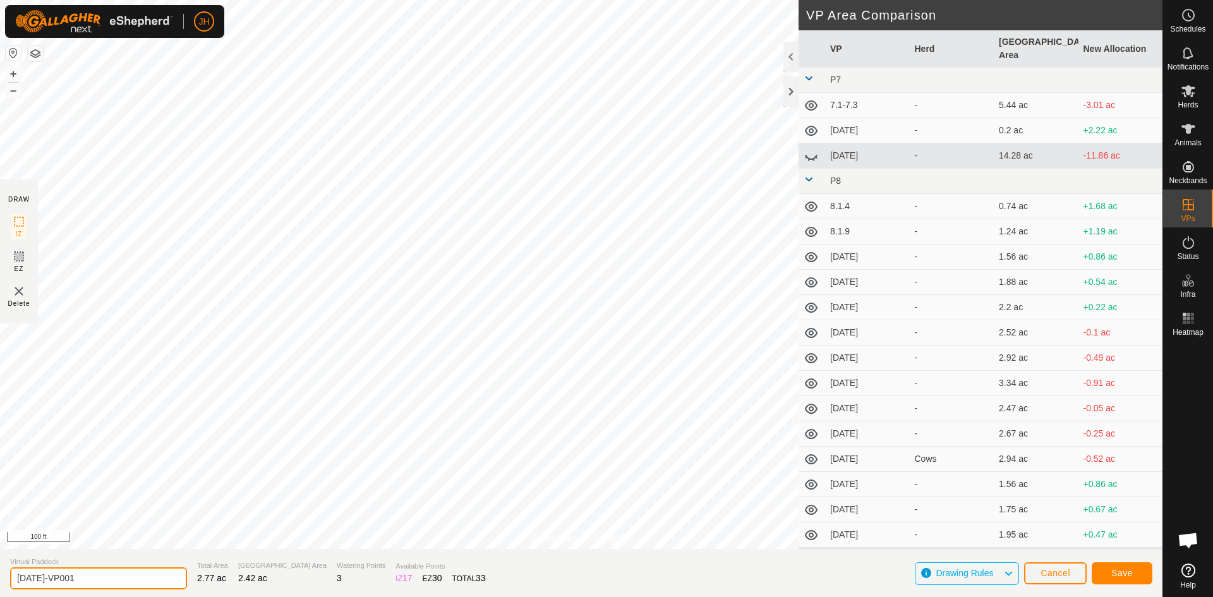
drag, startPoint x: 83, startPoint y: 581, endPoint x: 28, endPoint y: 577, distance: 55.1
click at [27, 577] on input "8.4.04-VP001" at bounding box center [98, 578] width 177 height 22
type input "[DATE]"
click at [1119, 572] on span "Save" at bounding box center [1121, 573] width 21 height 10
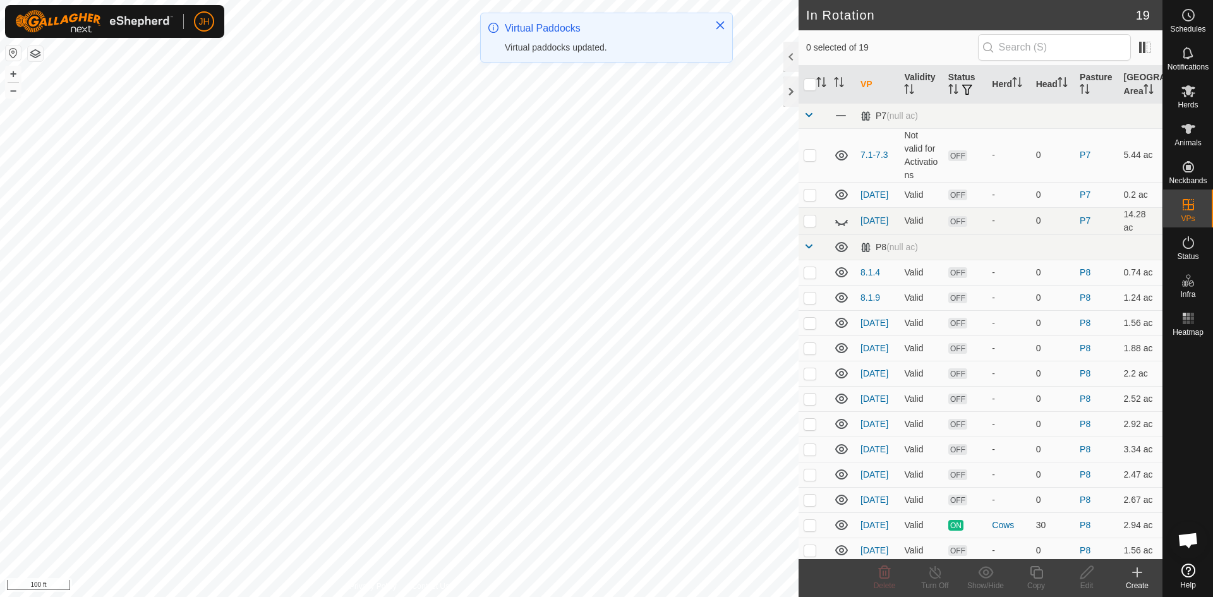
click at [32, 55] on button "button" at bounding box center [35, 53] width 15 height 15
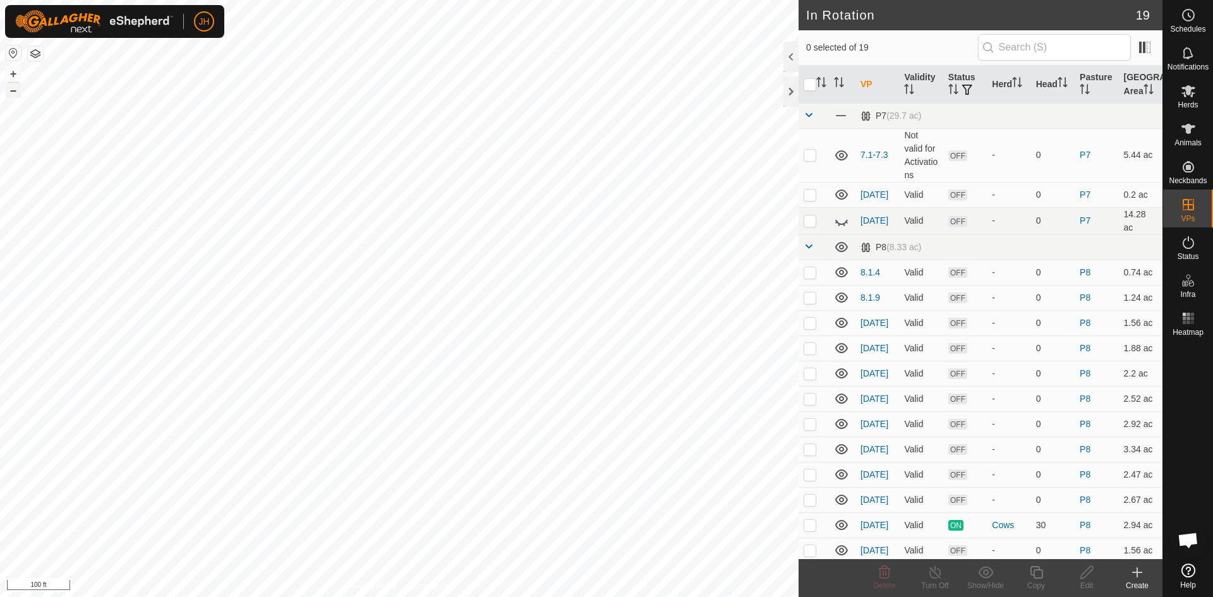
checkbox input "true"
click at [1038, 576] on icon at bounding box center [1036, 572] width 16 height 15
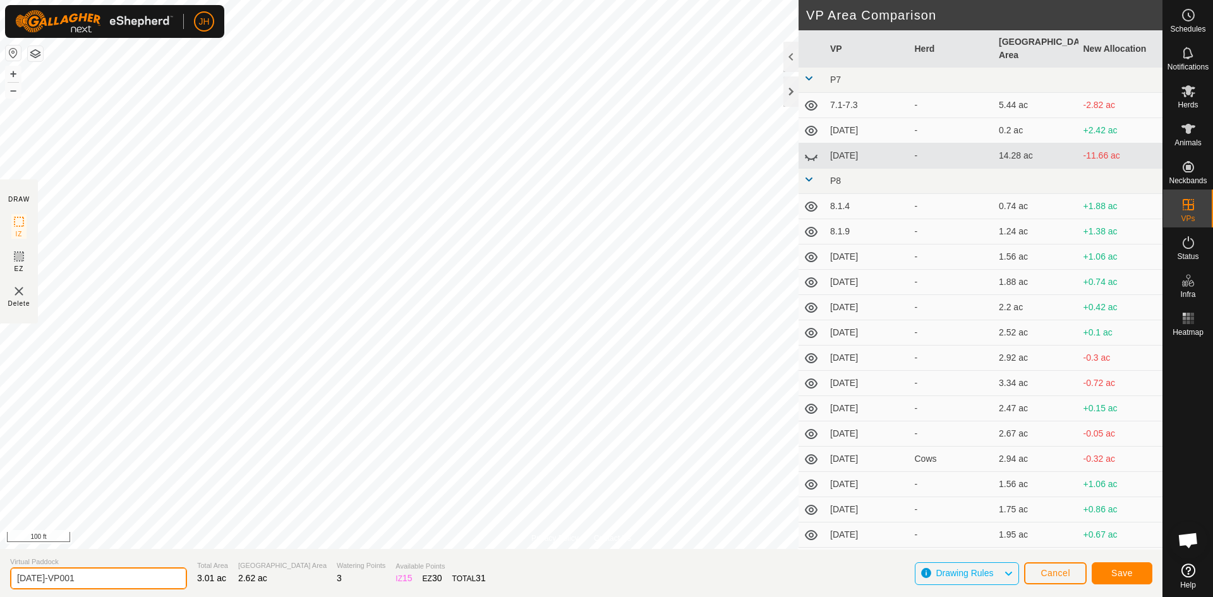
drag, startPoint x: 83, startPoint y: 577, endPoint x: 38, endPoint y: 579, distance: 44.9
click at [38, 579] on input "[DATE]-VP001" at bounding box center [98, 578] width 177 height 22
type input "[DATE]"
click at [1121, 576] on span "Save" at bounding box center [1121, 573] width 21 height 10
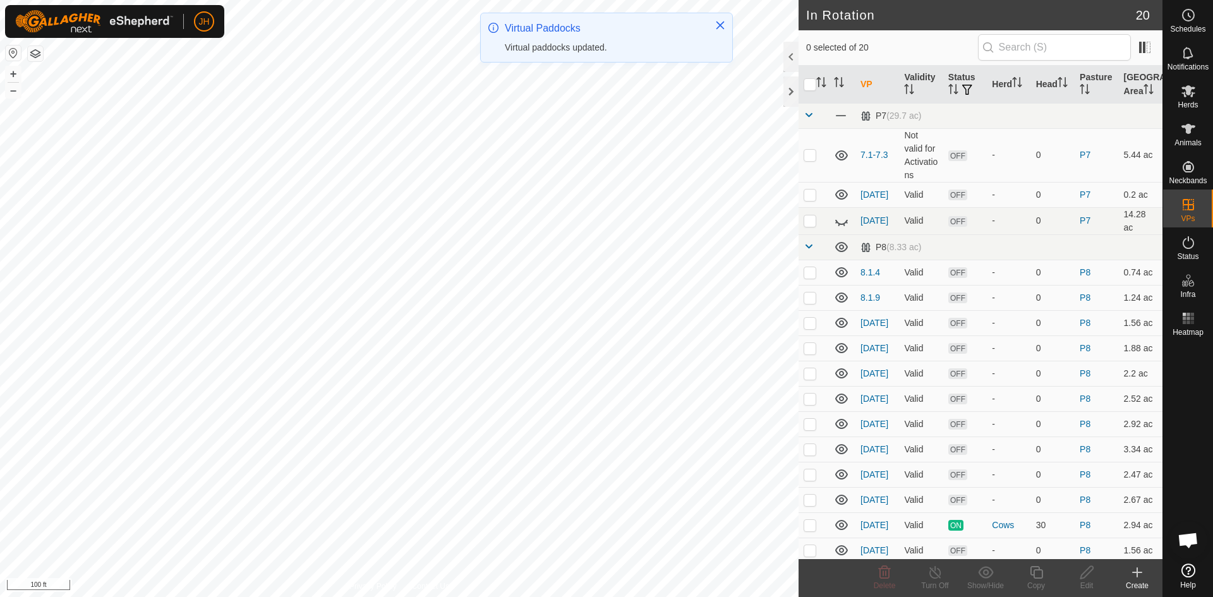
checkbox input "true"
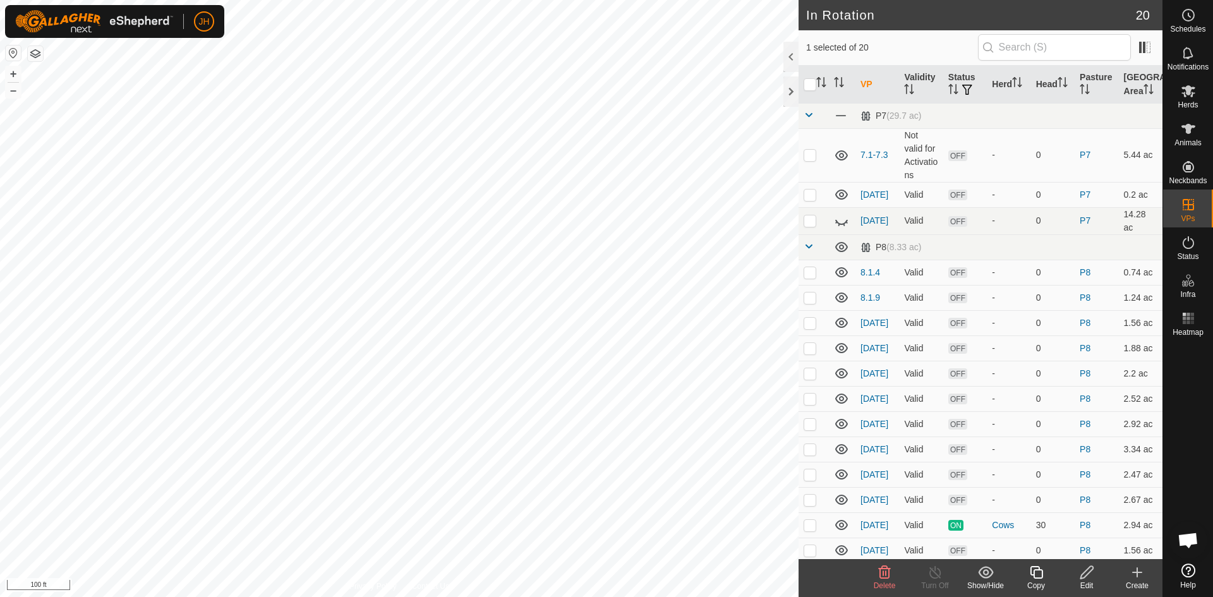
click at [1035, 577] on icon at bounding box center [1036, 572] width 16 height 15
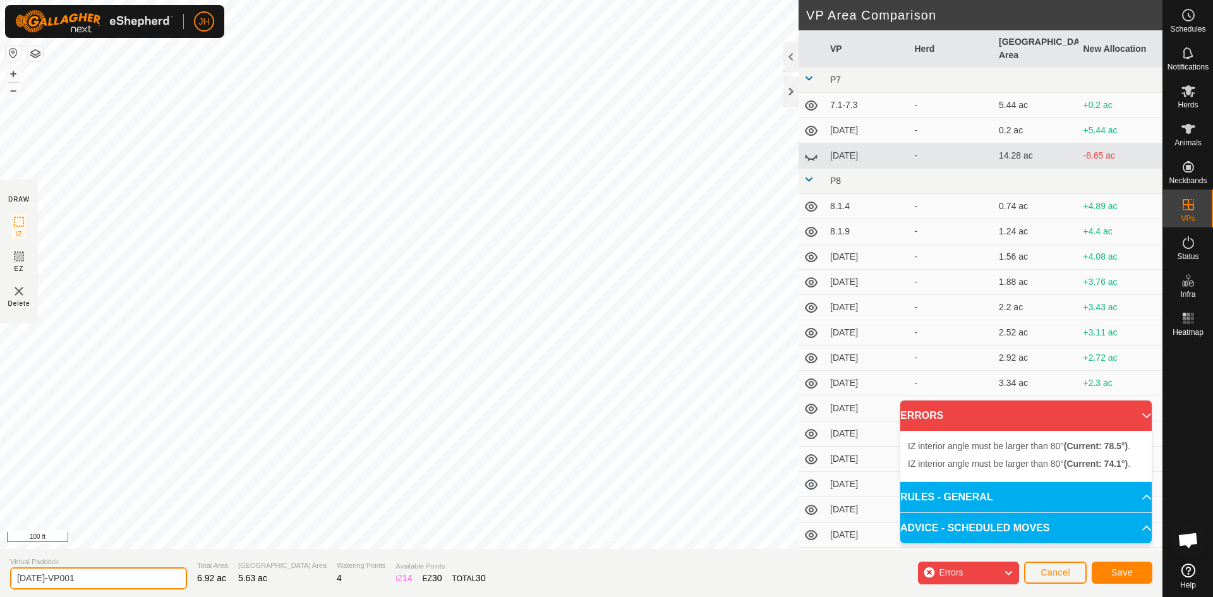
drag, startPoint x: 69, startPoint y: 579, endPoint x: 26, endPoint y: 577, distance: 43.6
click at [26, 578] on input "[DATE]-VP001" at bounding box center [98, 578] width 177 height 22
type input "8.0.99"
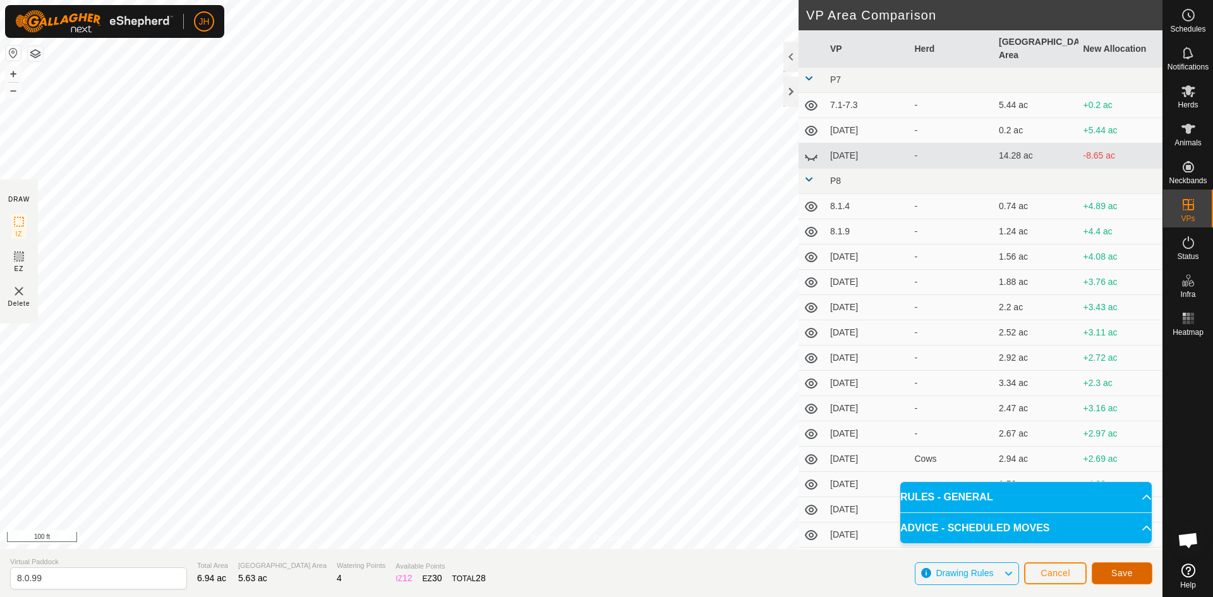
click at [1130, 574] on span "Save" at bounding box center [1121, 573] width 21 height 10
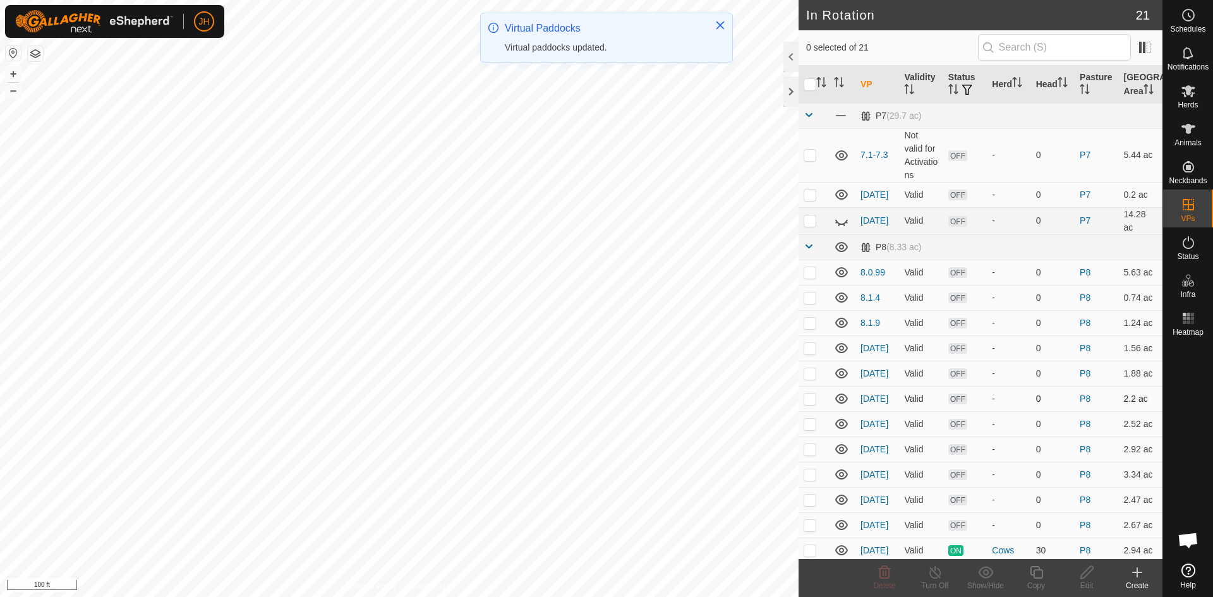
checkbox input "true"
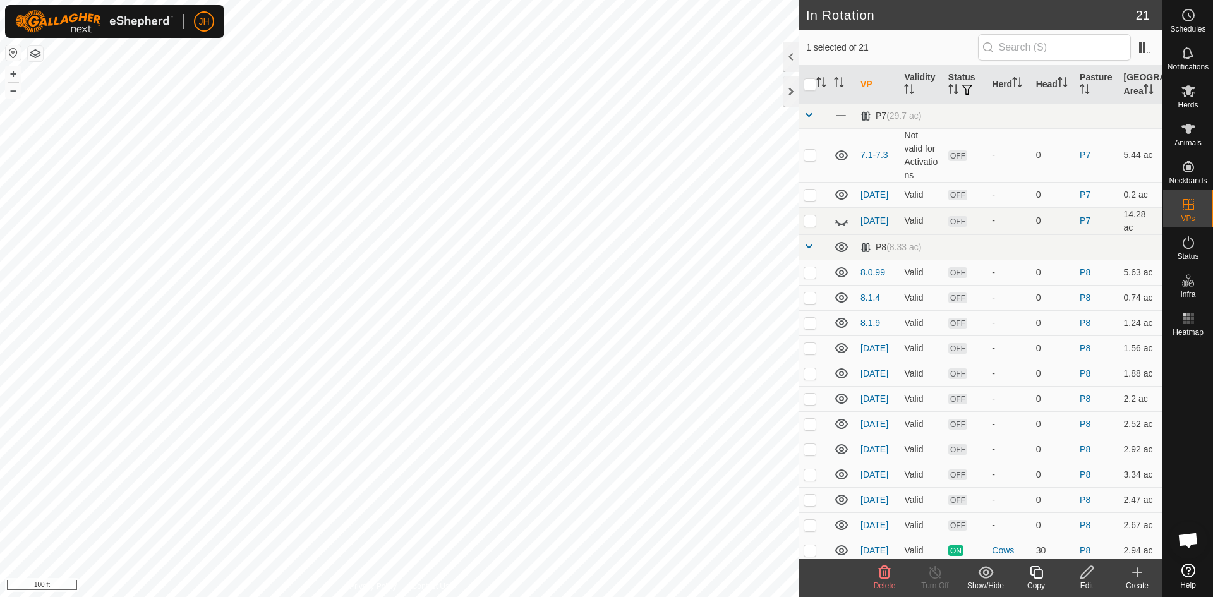
click at [1040, 581] on div "Copy" at bounding box center [1036, 585] width 51 height 11
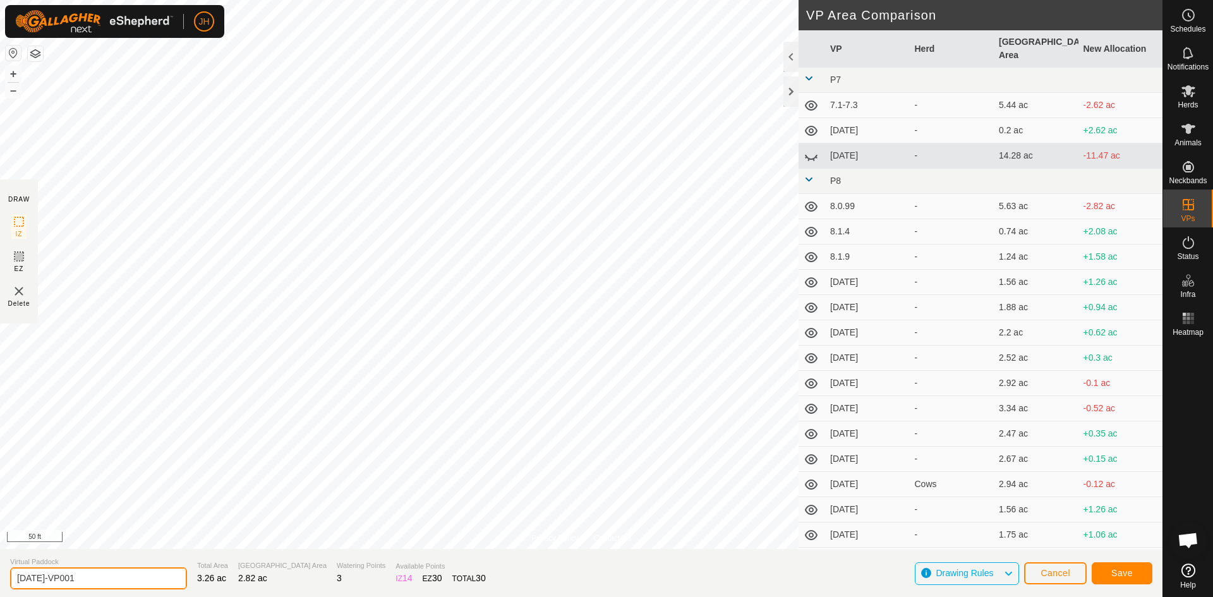
drag, startPoint x: 90, startPoint y: 577, endPoint x: 76, endPoint y: 568, distance: 16.8
click at [38, 577] on input "[DATE]-VP001" at bounding box center [98, 578] width 177 height 22
type input "[DATE]"
click at [1119, 574] on span "Save" at bounding box center [1121, 573] width 21 height 10
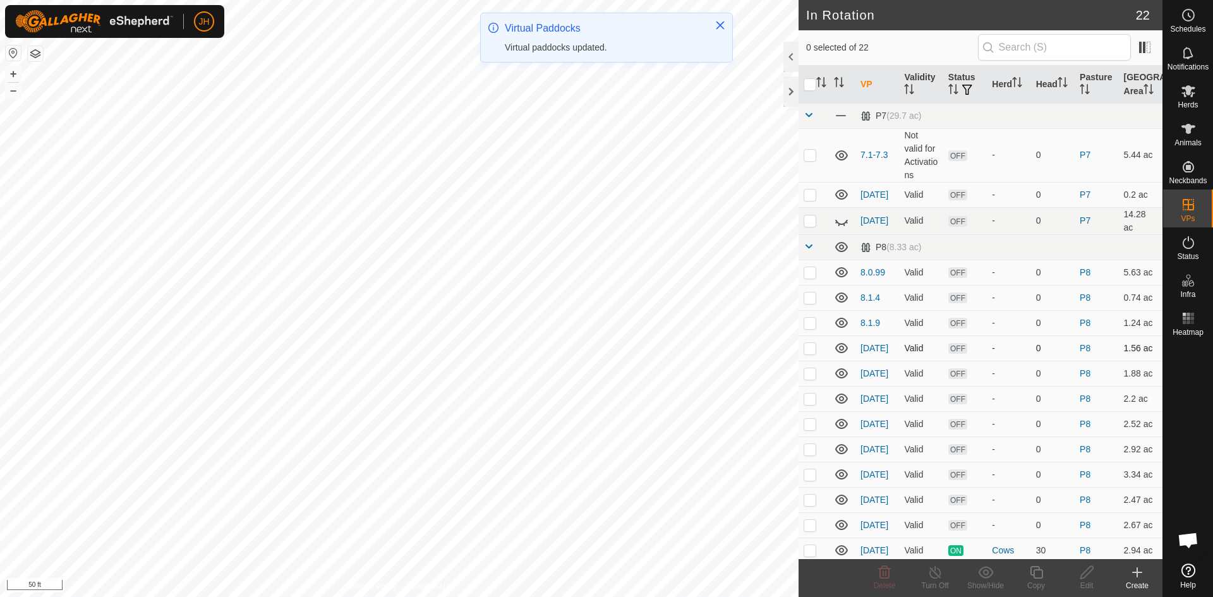
checkbox input "true"
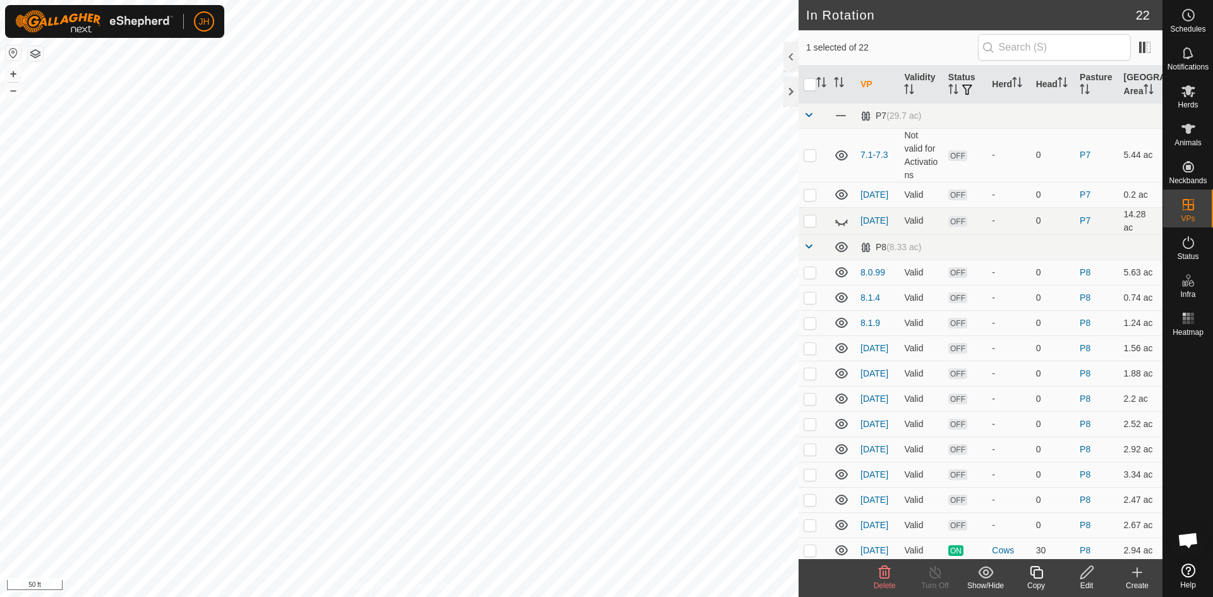
click at [1041, 577] on icon at bounding box center [1036, 572] width 13 height 13
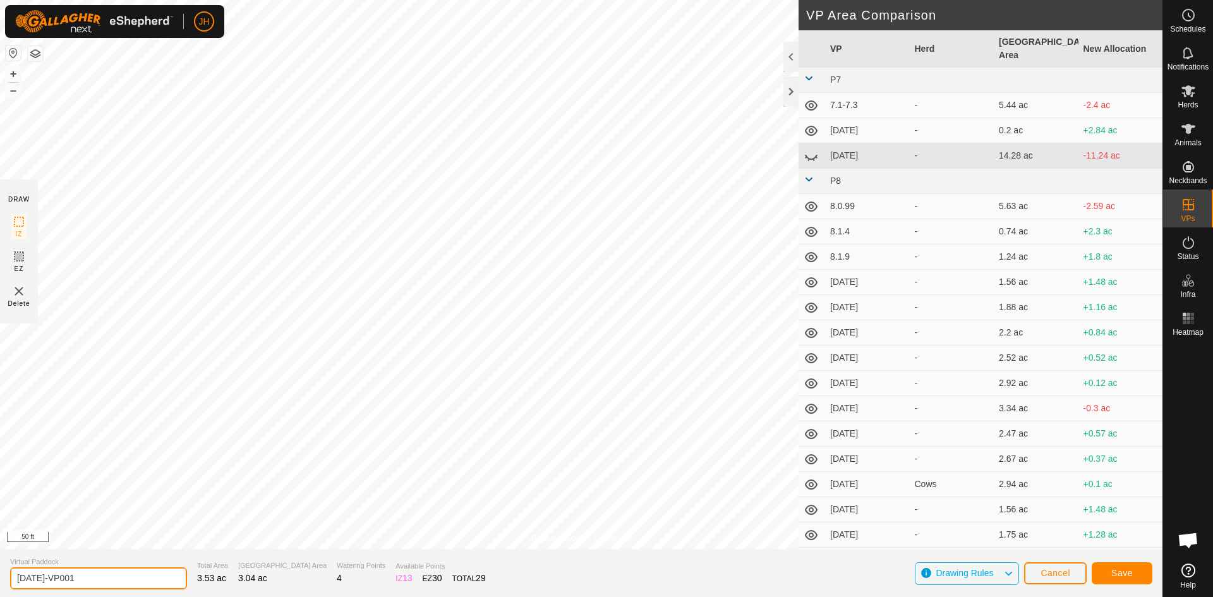
drag, startPoint x: 85, startPoint y: 577, endPoint x: 38, endPoint y: 578, distance: 46.8
click at [38, 578] on input "[DATE]-VP001" at bounding box center [98, 578] width 177 height 22
type input "[DATE]"
click at [1123, 572] on span "Save" at bounding box center [1121, 573] width 21 height 10
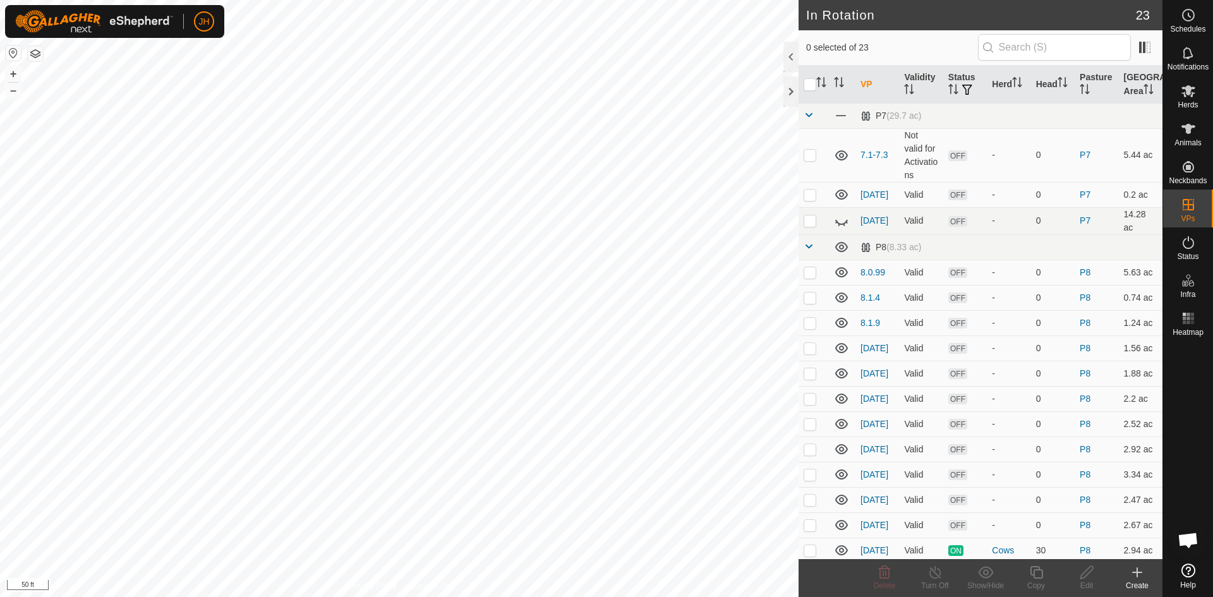
checkbox input "true"
click at [1037, 580] on div "Copy" at bounding box center [1036, 585] width 51 height 11
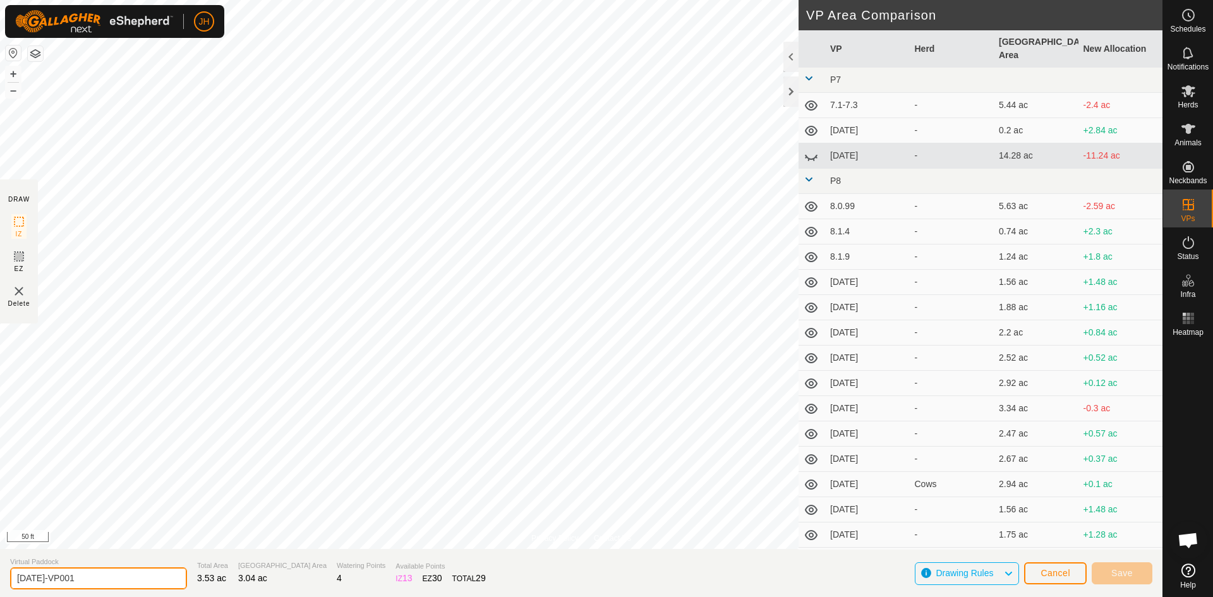
drag, startPoint x: 78, startPoint y: 574, endPoint x: 37, endPoint y: 576, distance: 41.1
click at [28, 579] on input "[DATE]-VP001" at bounding box center [98, 578] width 177 height 22
type input "[DATE]"
click at [47, 579] on input "[DATE]" at bounding box center [98, 578] width 177 height 22
click at [1126, 574] on span "Save" at bounding box center [1121, 573] width 21 height 10
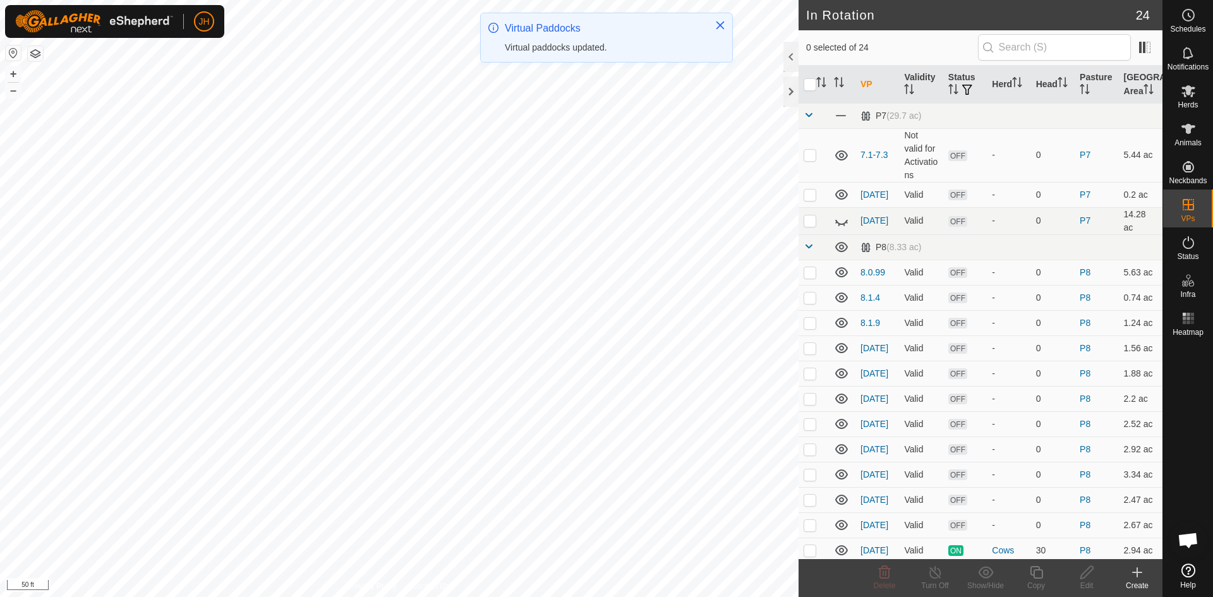
checkbox input "true"
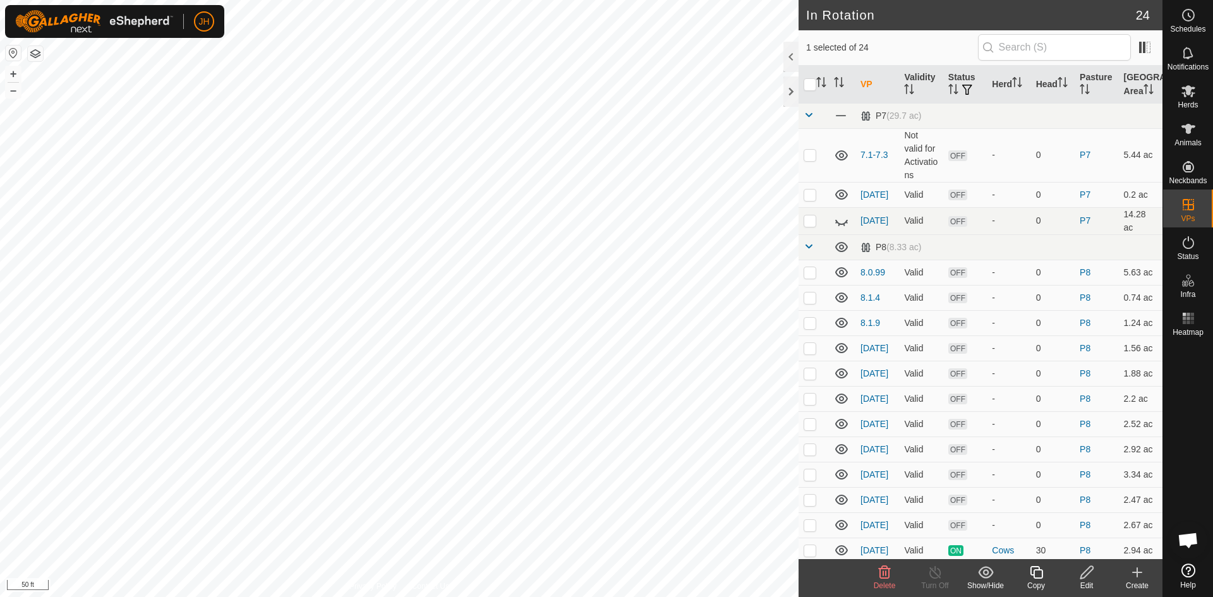
click at [1037, 577] on icon at bounding box center [1036, 572] width 16 height 15
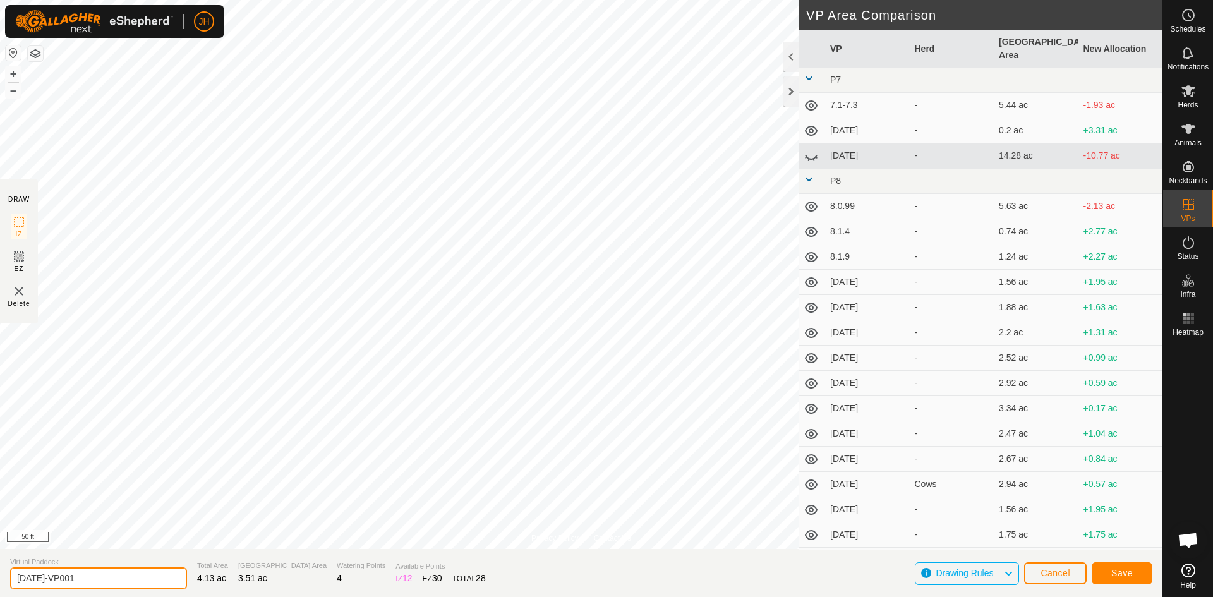
drag, startPoint x: 77, startPoint y: 582, endPoint x: 37, endPoint y: 579, distance: 39.9
click at [37, 579] on input "[DATE]-VP001" at bounding box center [98, 578] width 177 height 22
type input "[DATE]"
click at [1117, 572] on span "Save" at bounding box center [1121, 573] width 21 height 10
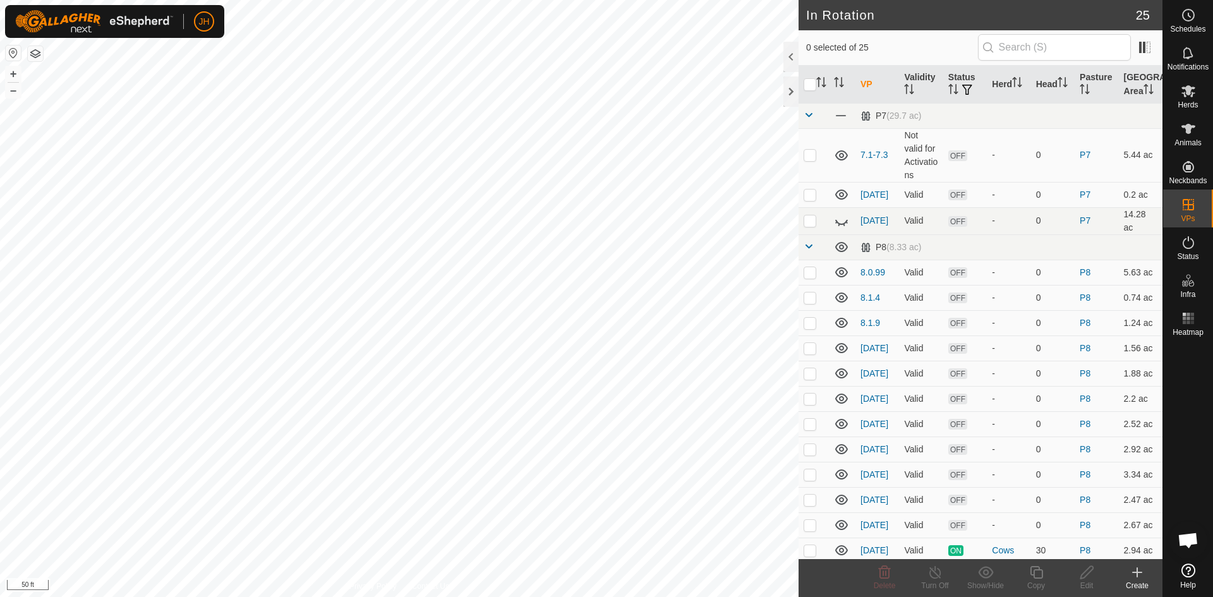
checkbox input "true"
click at [1040, 576] on icon at bounding box center [1036, 572] width 16 height 15
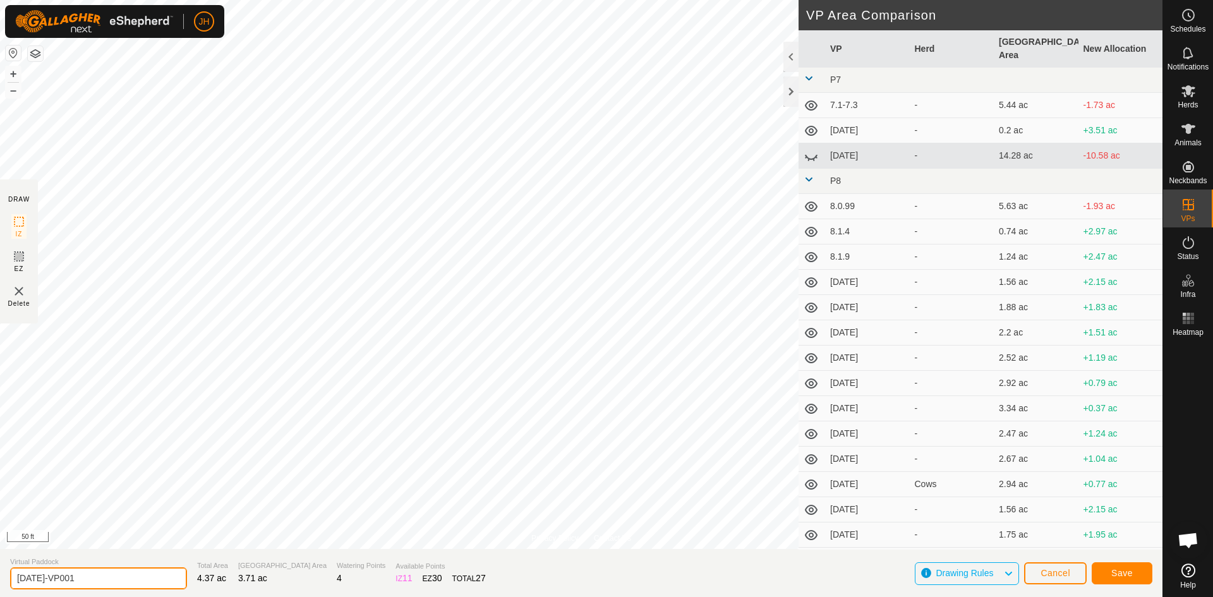
drag, startPoint x: 76, startPoint y: 580, endPoint x: 36, endPoint y: 577, distance: 40.5
click at [36, 577] on input "[DATE]-VP001" at bounding box center [98, 578] width 177 height 22
type input "[DATE]"
click at [1110, 576] on button "Save" at bounding box center [1122, 573] width 61 height 22
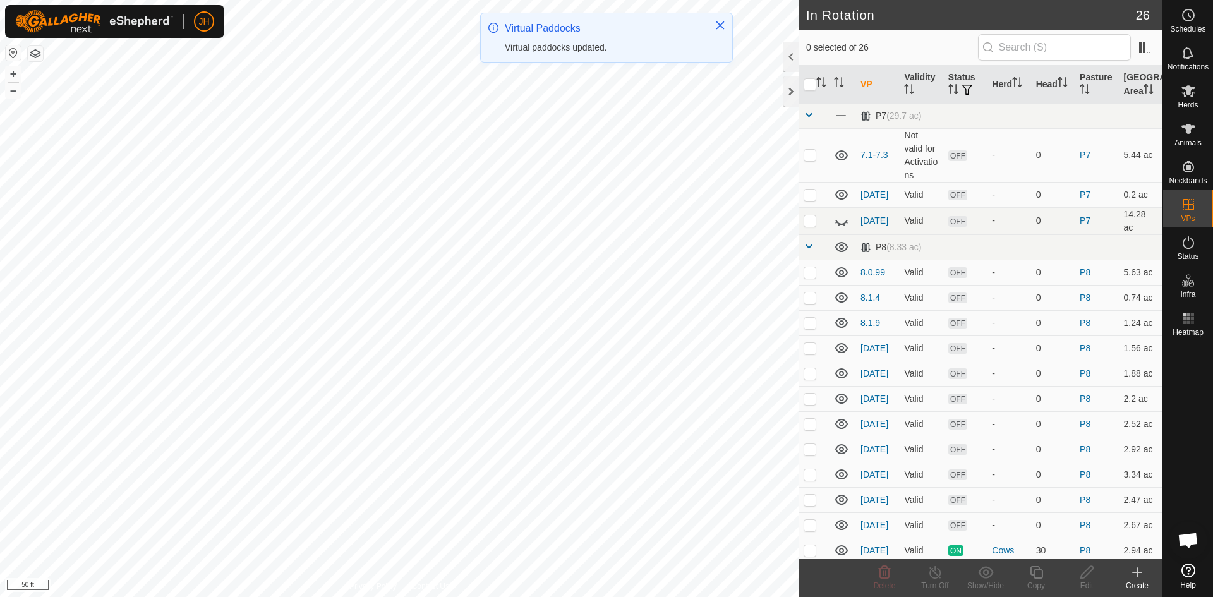
checkbox input "true"
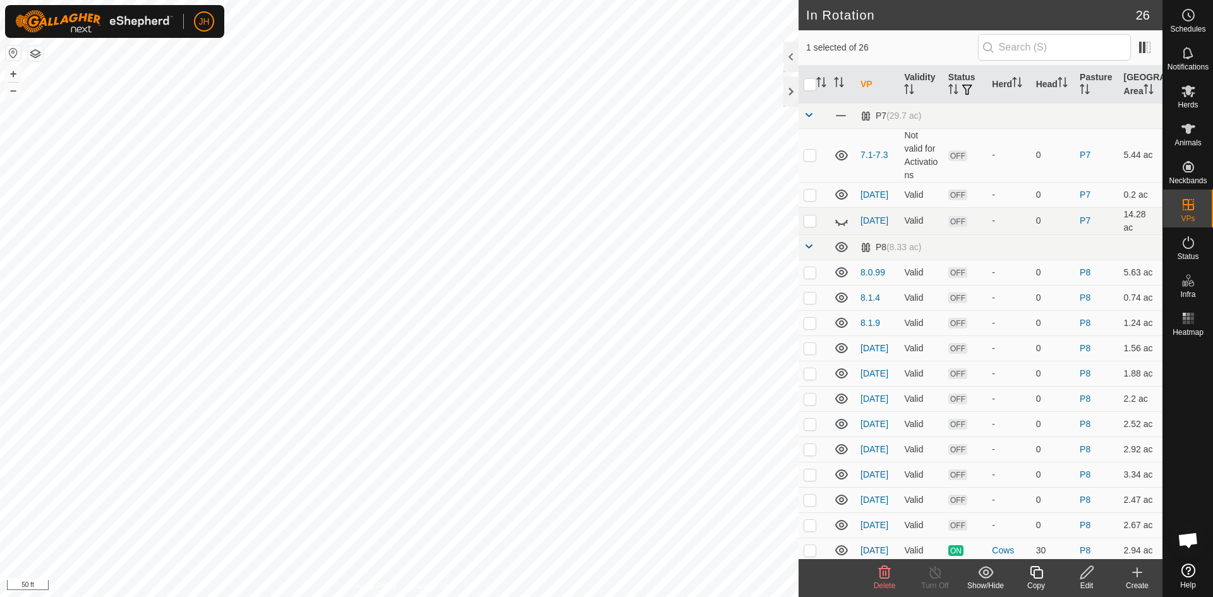
click at [1038, 576] on icon at bounding box center [1036, 572] width 16 height 15
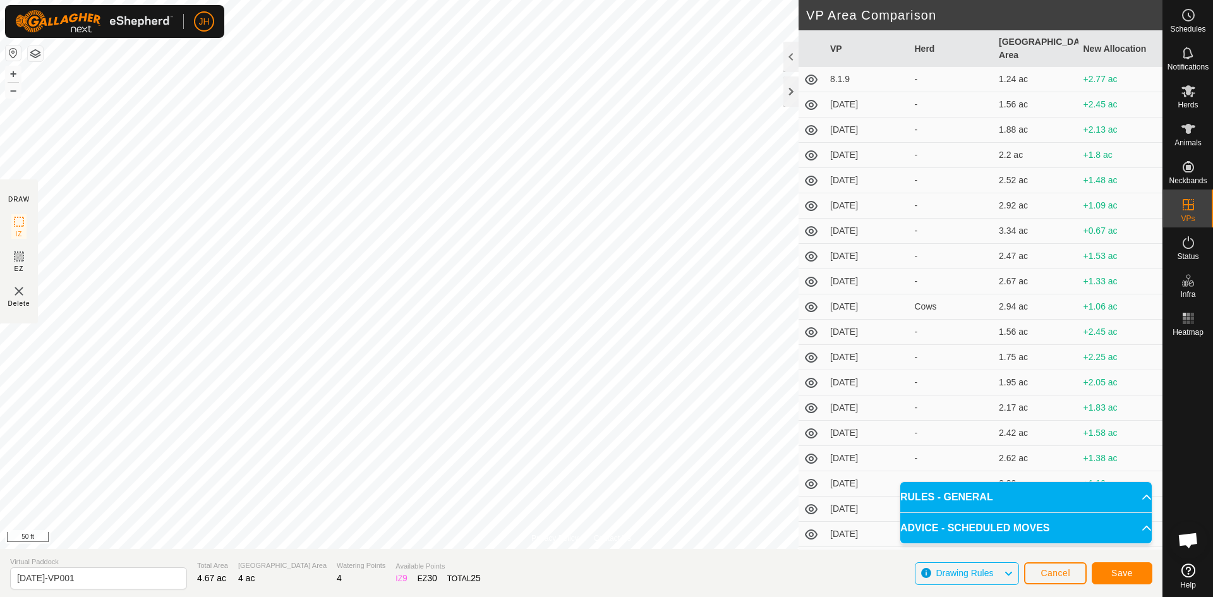
scroll to position [187, 0]
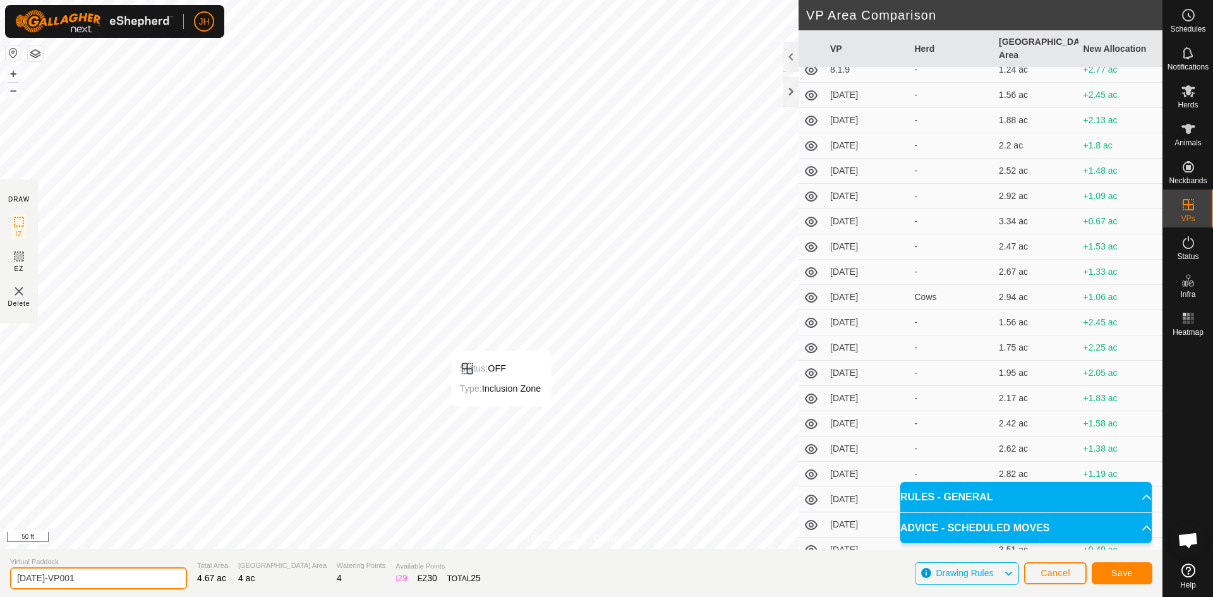
drag, startPoint x: 76, startPoint y: 574, endPoint x: 171, endPoint y: 557, distance: 96.3
click at [39, 578] on input "[DATE]-VP001" at bounding box center [98, 578] width 177 height 22
type input "[DATE]"
click at [874, 516] on td "[DATE]" at bounding box center [867, 524] width 85 height 25
drag, startPoint x: 1082, startPoint y: 500, endPoint x: 1068, endPoint y: 526, distance: 29.1
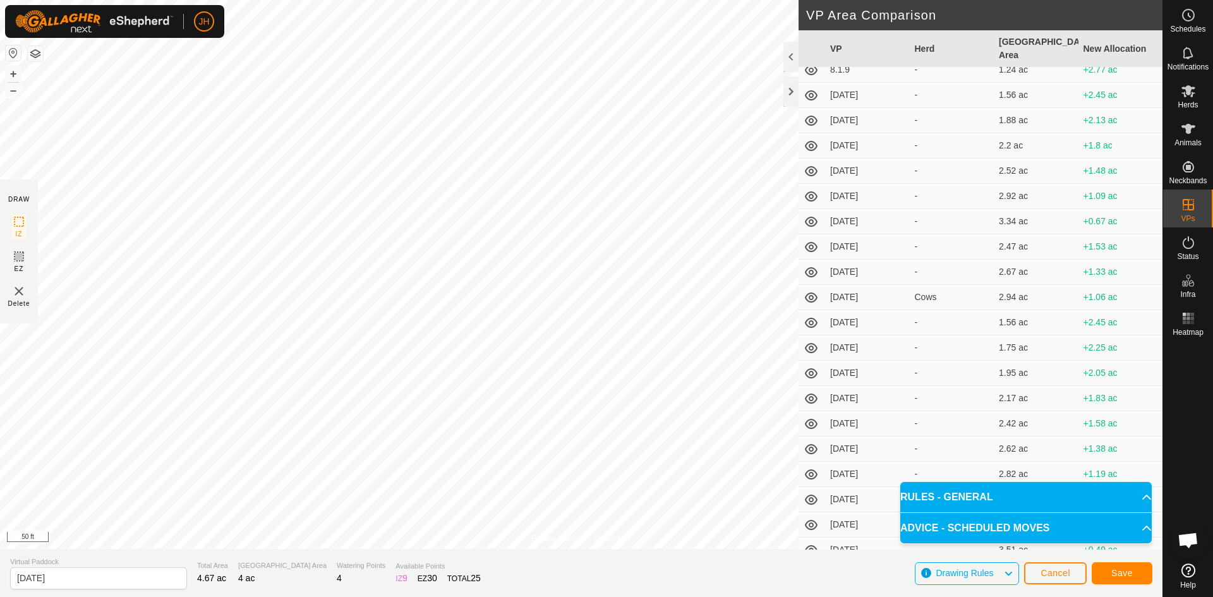
click at [1068, 526] on p-accordion "RULES - GENERAL To make a VP valid for activation, it must meet the following r…" at bounding box center [1025, 513] width 251 height 62
click at [1138, 500] on p-accordion-header "RULES - GENERAL" at bounding box center [1025, 497] width 251 height 30
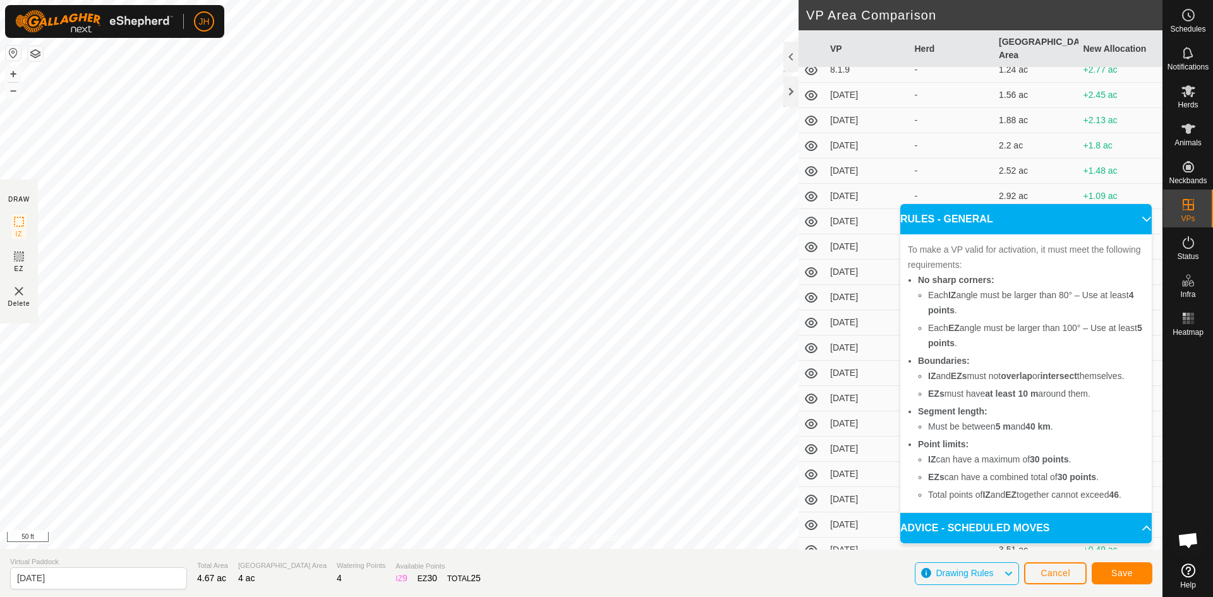
click at [1138, 223] on p-accordion-header "RULES - GENERAL" at bounding box center [1025, 219] width 251 height 30
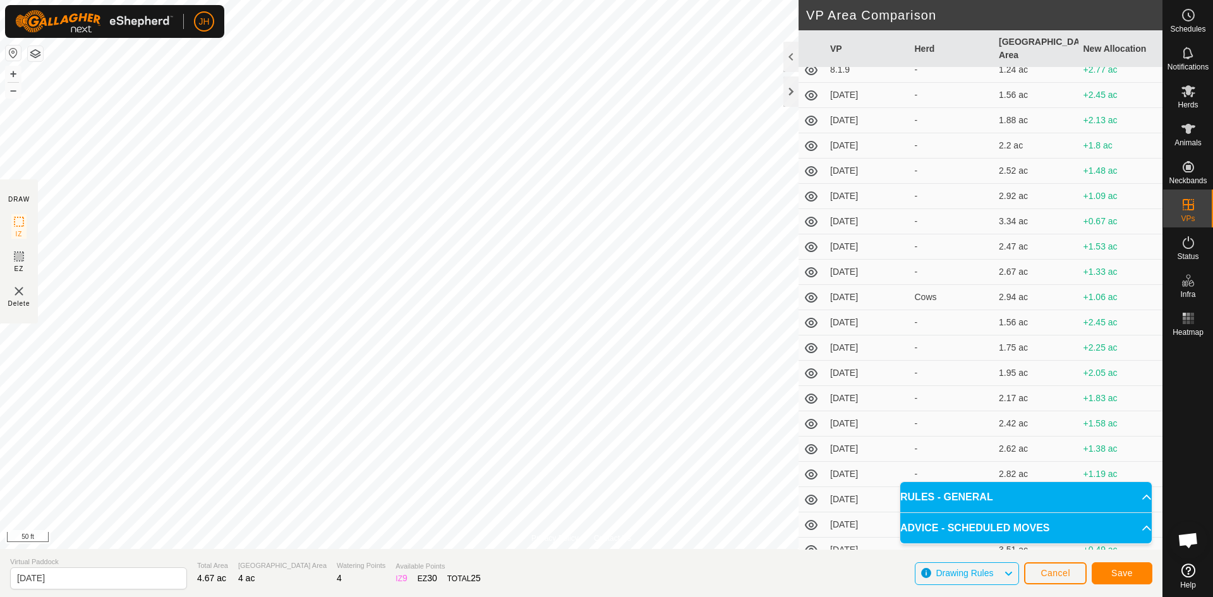
click at [1010, 580] on icon at bounding box center [1008, 573] width 10 height 16
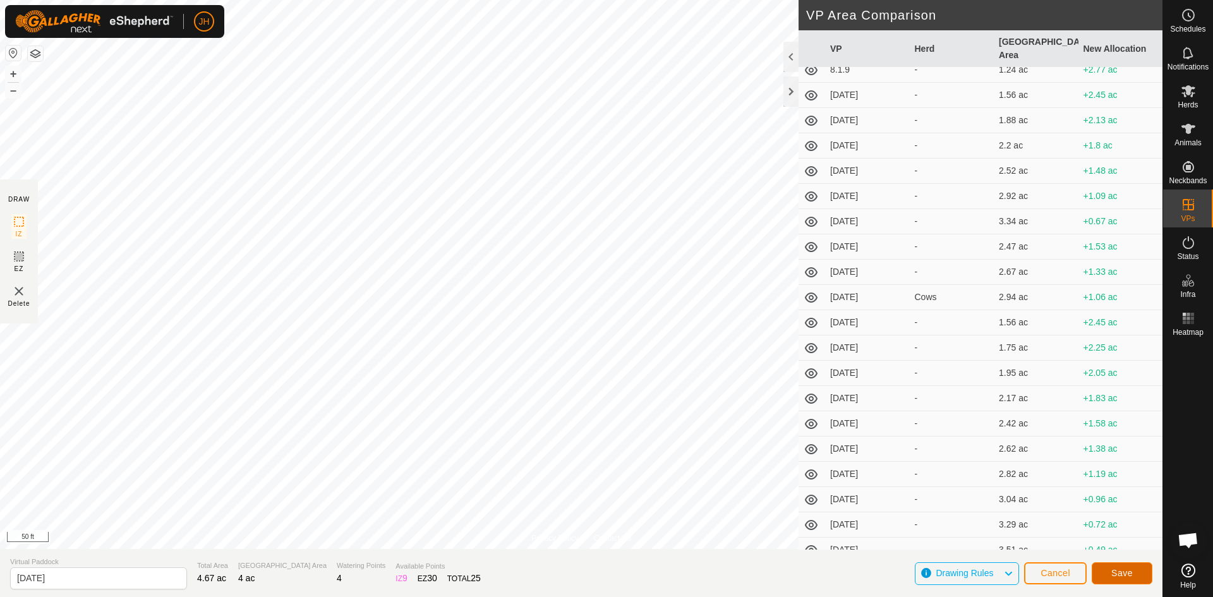
click at [1118, 576] on span "Save" at bounding box center [1121, 573] width 21 height 10
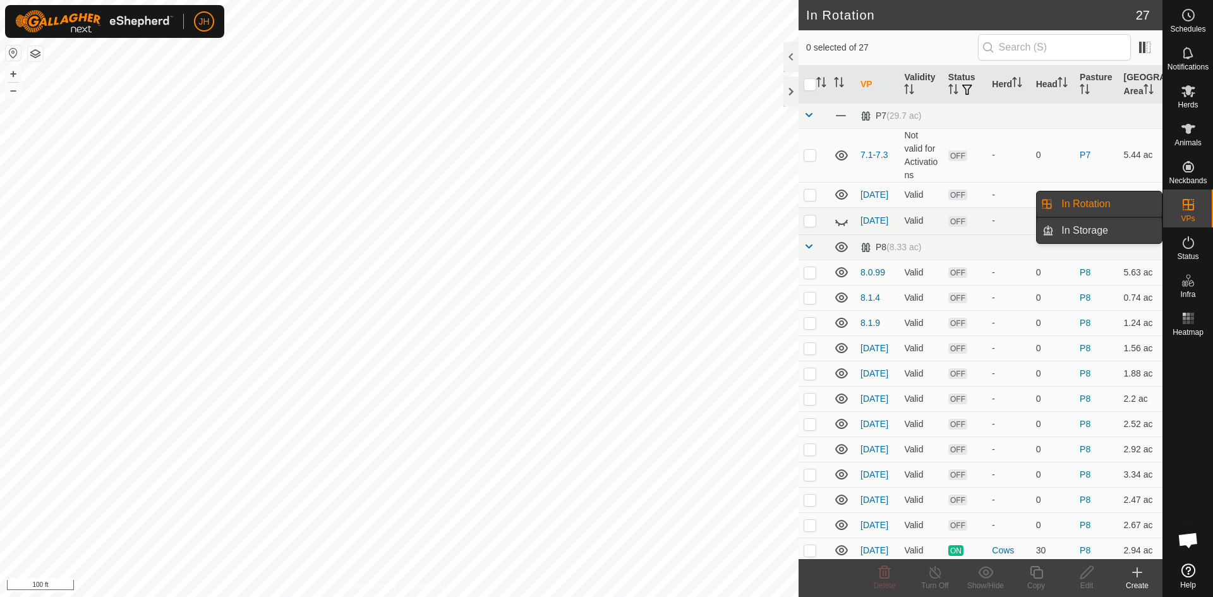
click at [1104, 231] on link "In Storage" at bounding box center [1108, 230] width 108 height 25
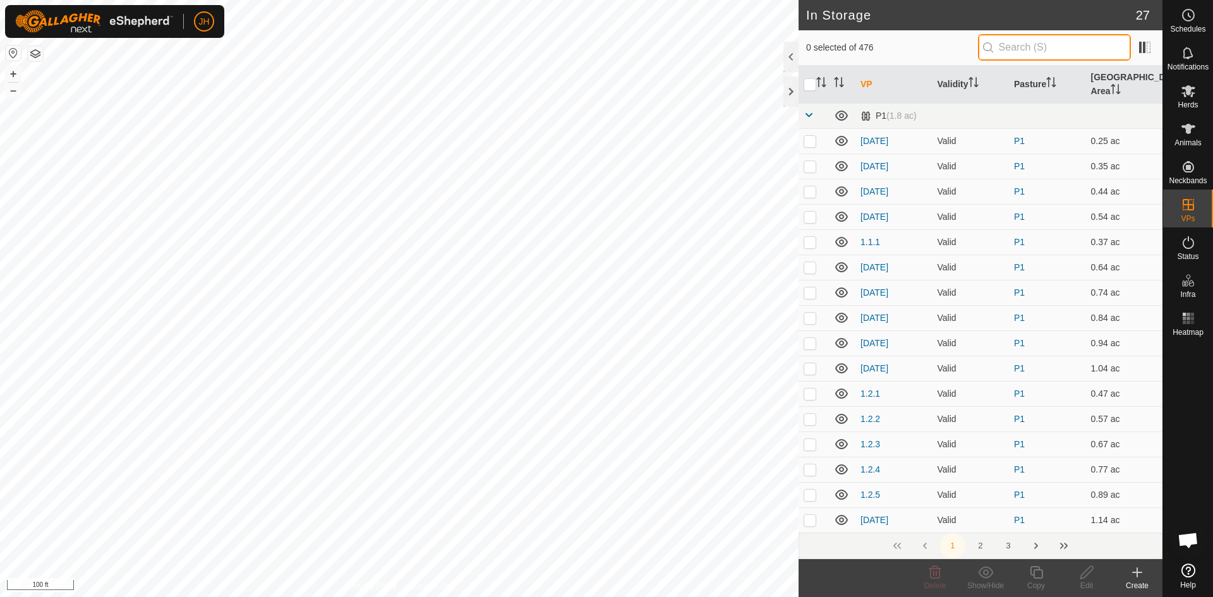
click at [1002, 47] on input "text" at bounding box center [1054, 47] width 153 height 27
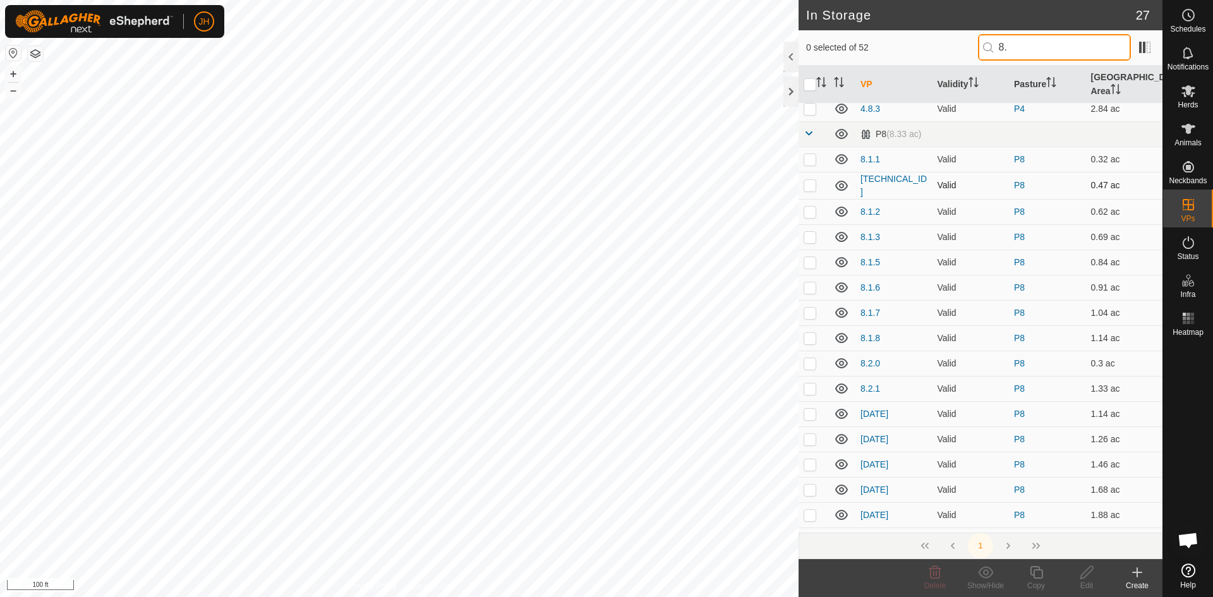
scroll to position [360, 0]
type input "8."
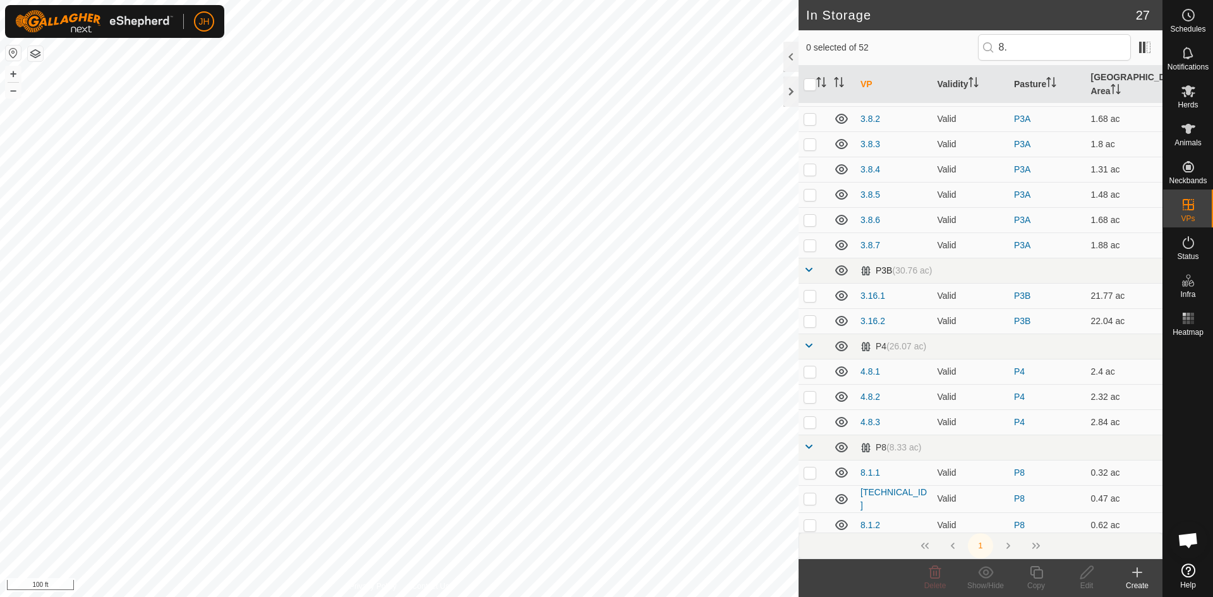
scroll to position [55, 0]
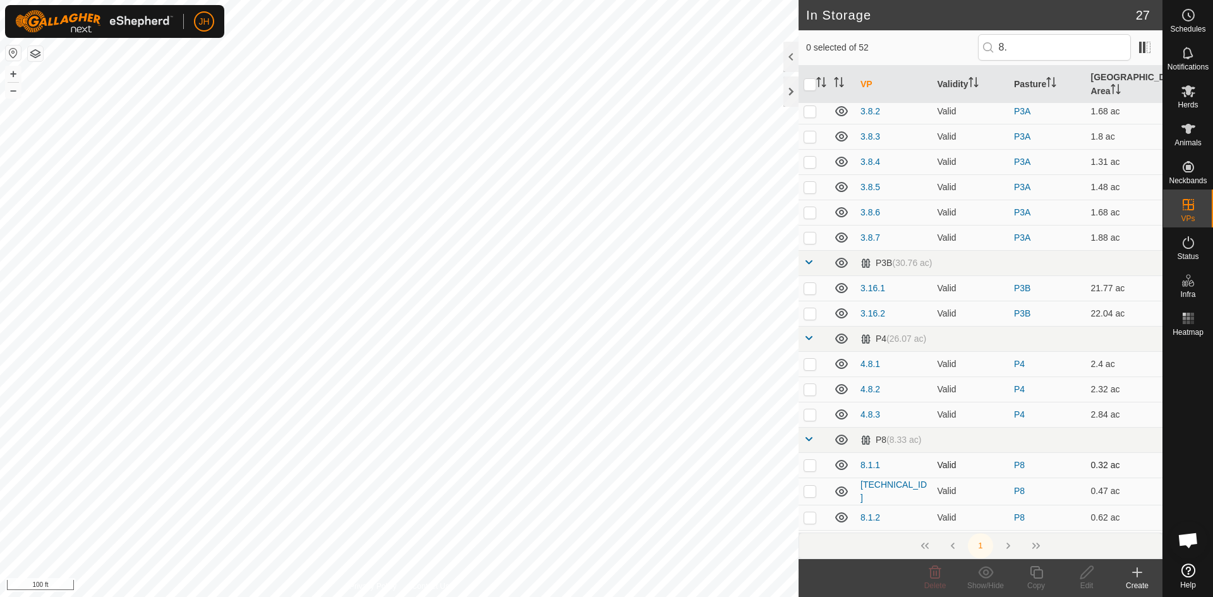
click at [809, 460] on p-checkbox at bounding box center [810, 465] width 13 height 10
checkbox input "true"
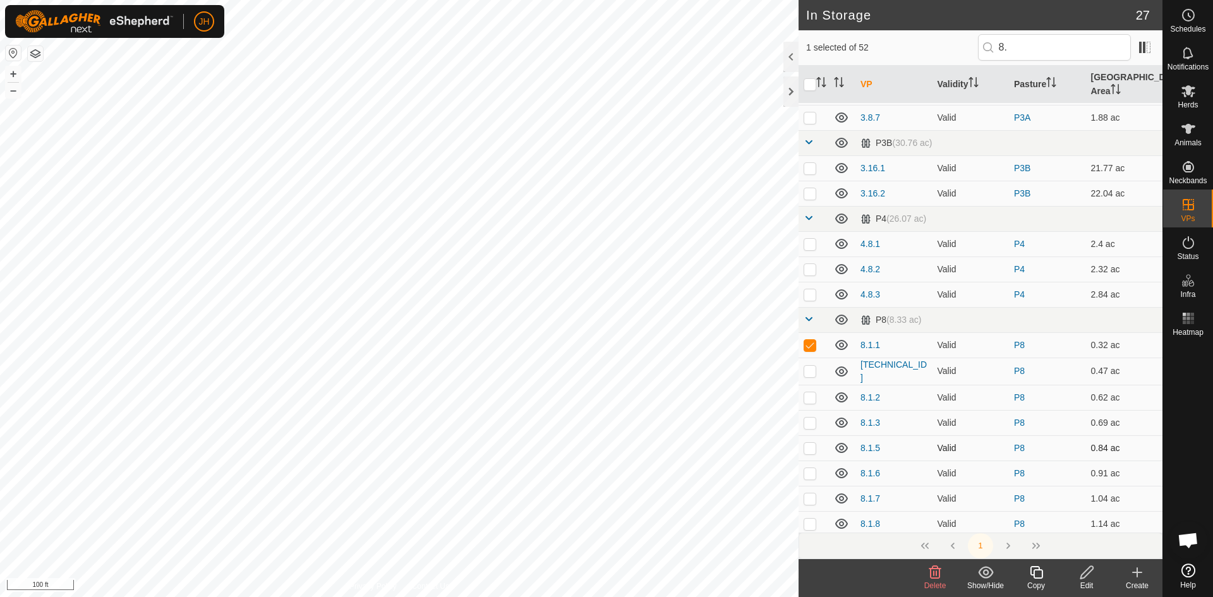
scroll to position [367, 0]
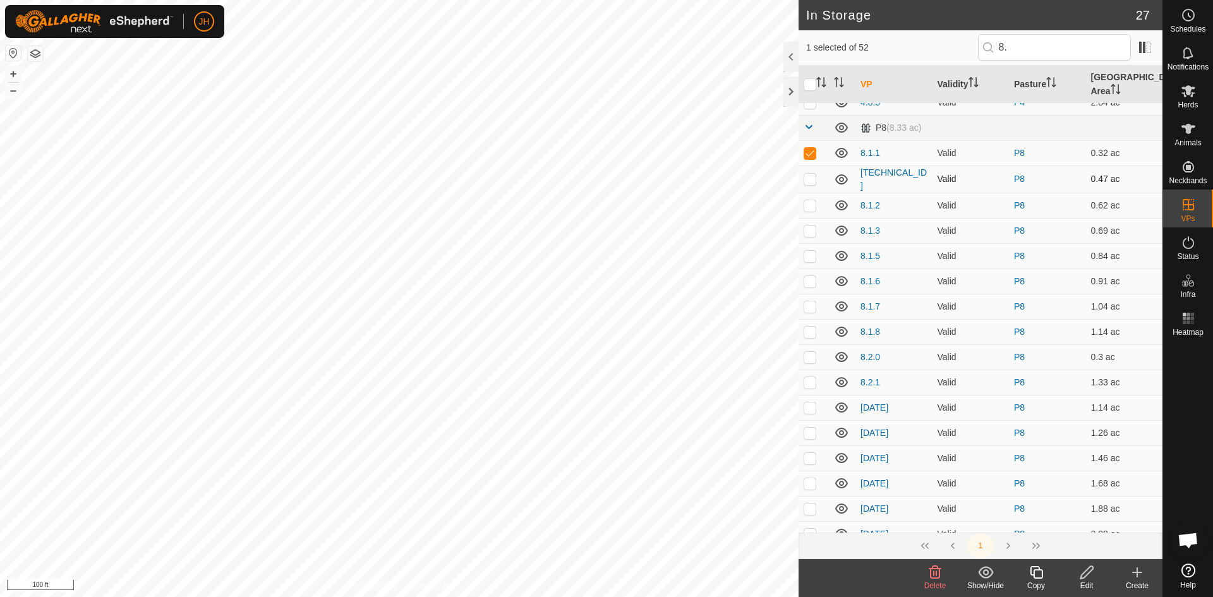
click at [812, 174] on p-checkbox at bounding box center [810, 179] width 13 height 10
checkbox input "true"
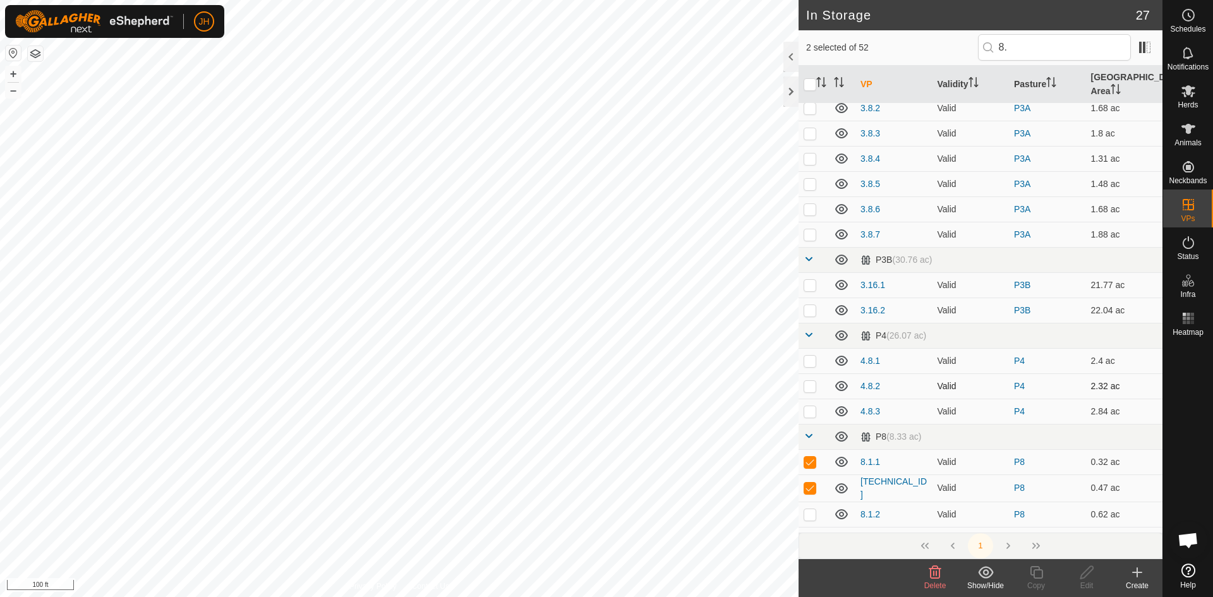
scroll to position [61, 0]
click at [811, 454] on p-checkbox at bounding box center [810, 459] width 13 height 10
checkbox input "false"
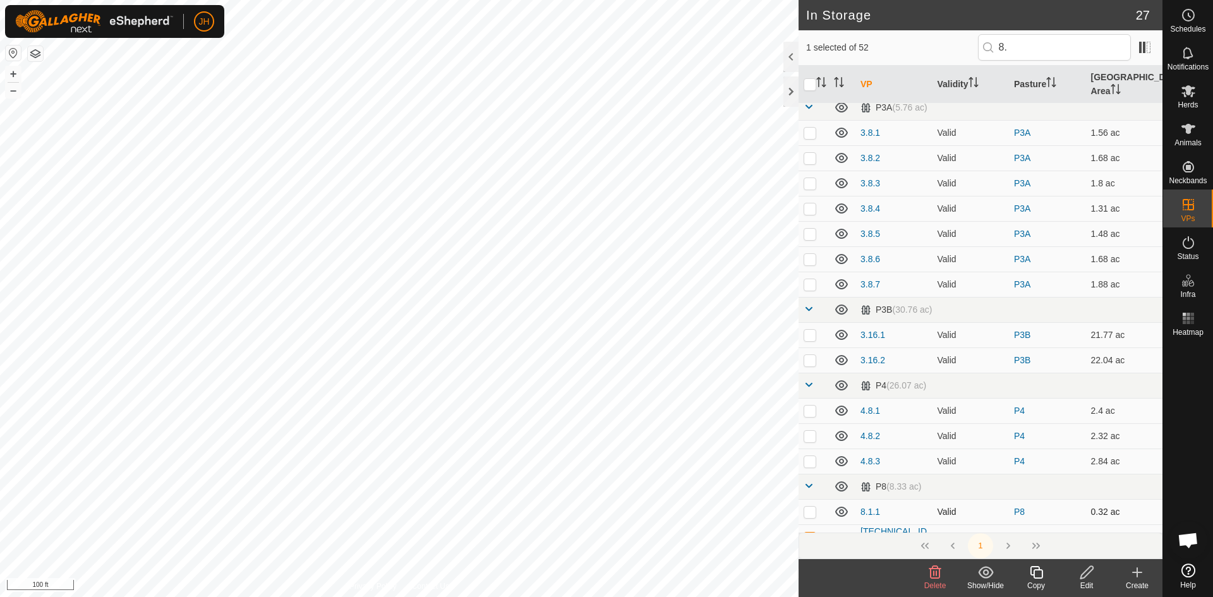
scroll to position [49, 0]
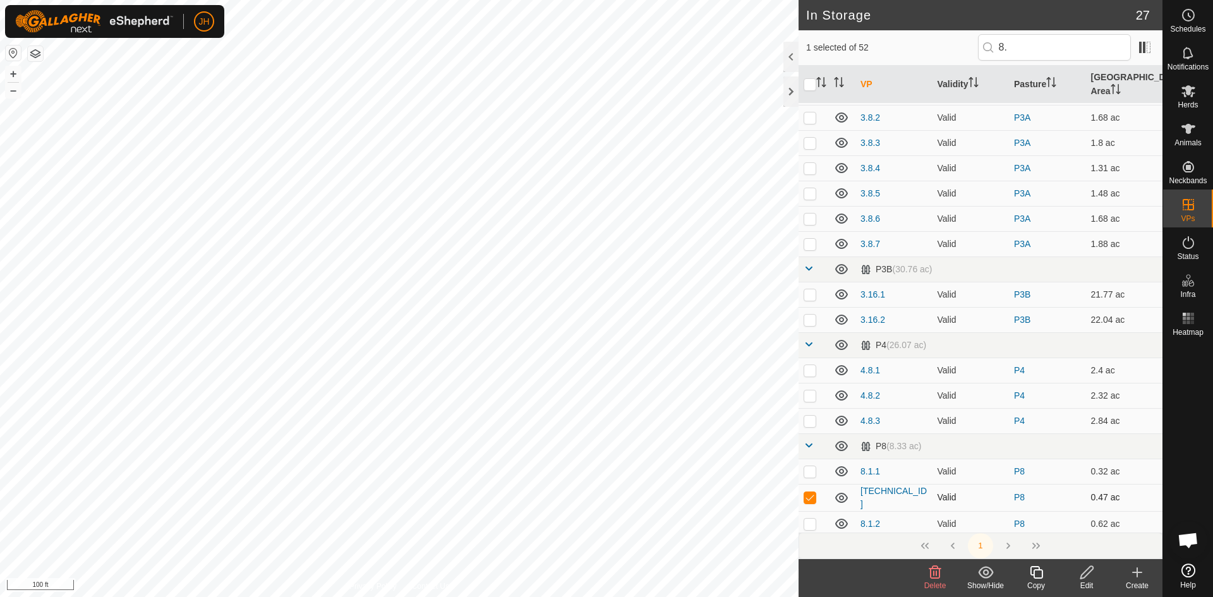
click at [812, 492] on p-checkbox at bounding box center [810, 497] width 13 height 10
checkbox input "false"
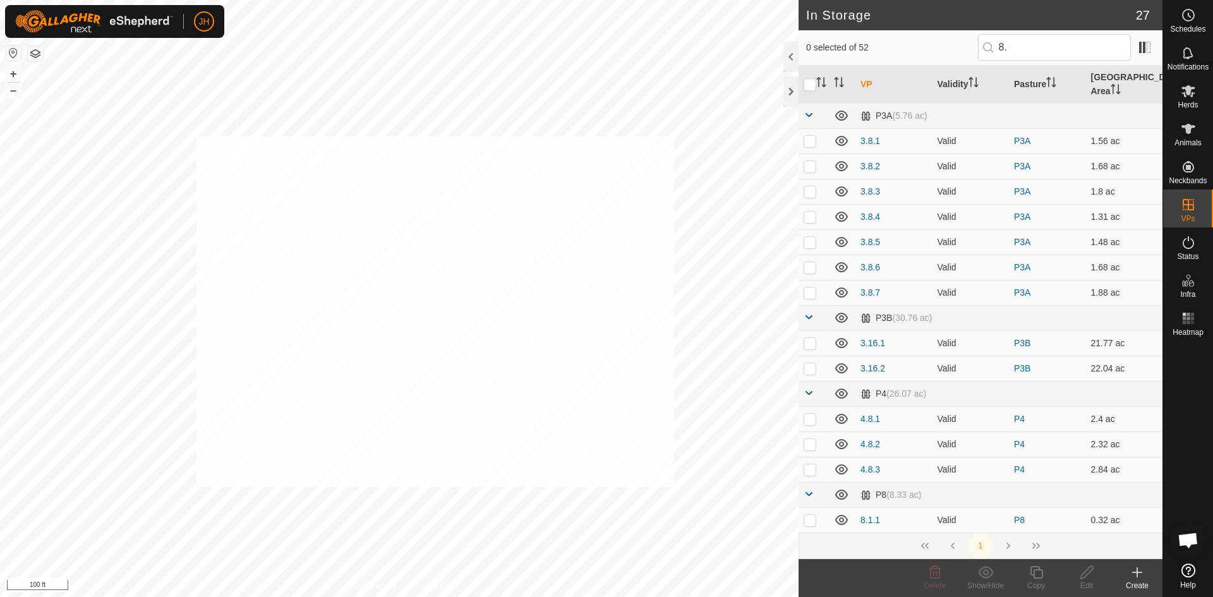
checkbox input "true"
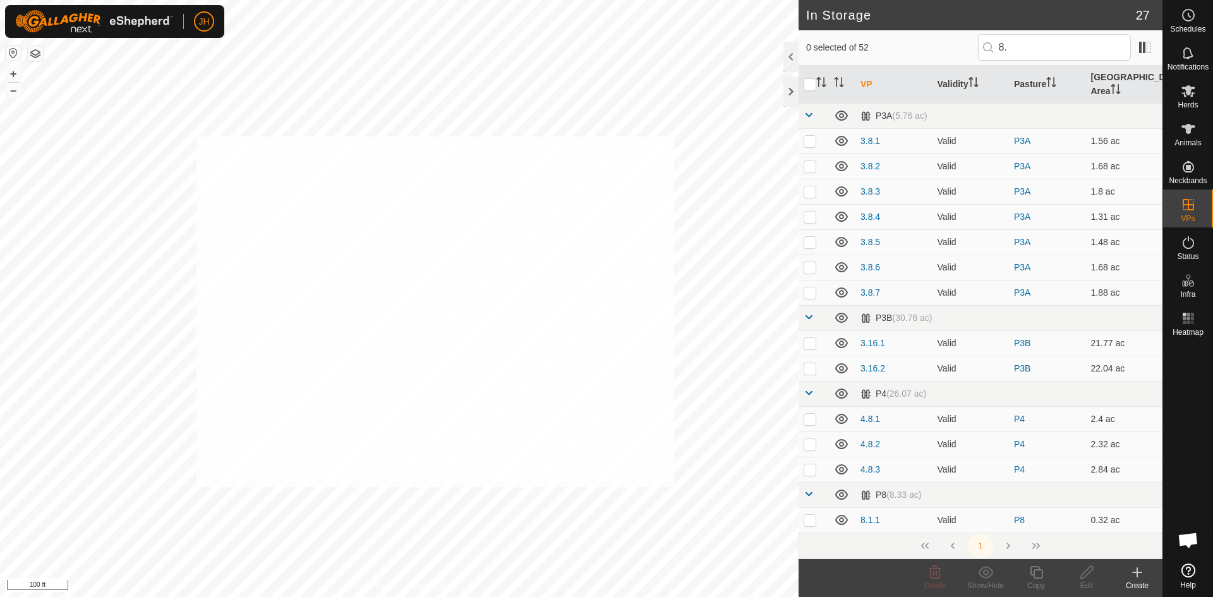
checkbox input "true"
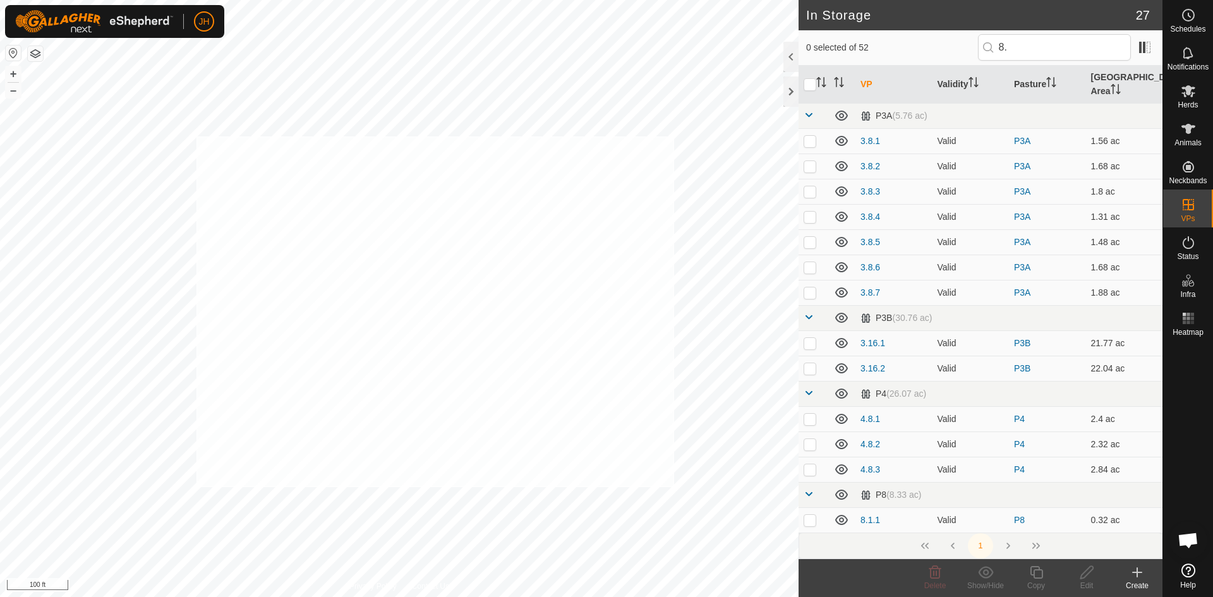
checkbox input "true"
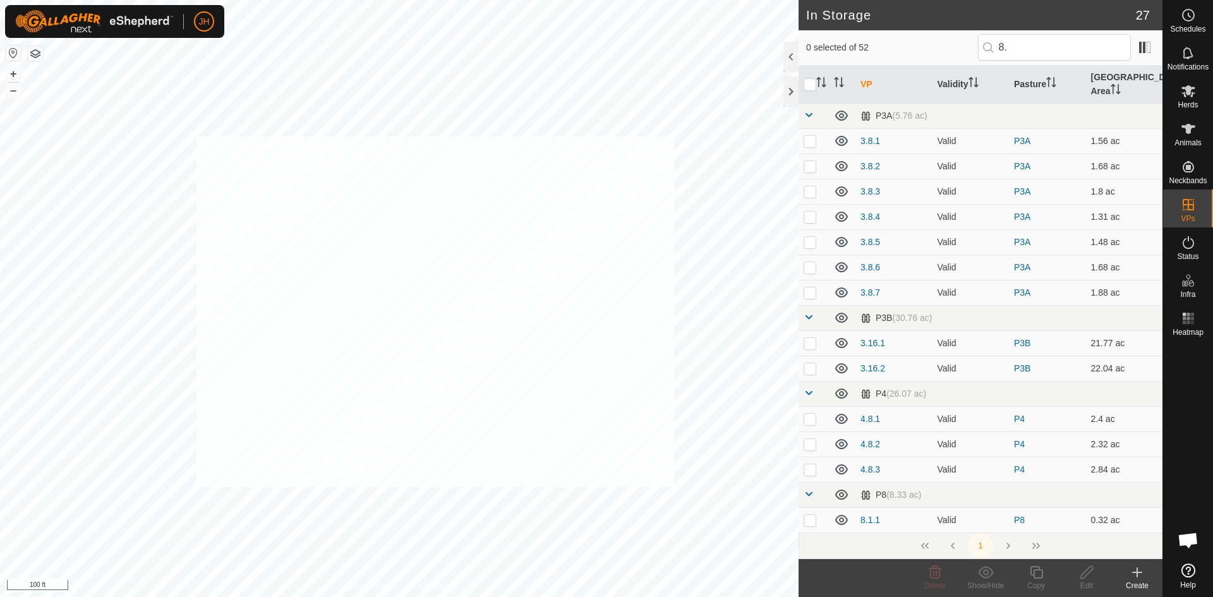
checkbox input "true"
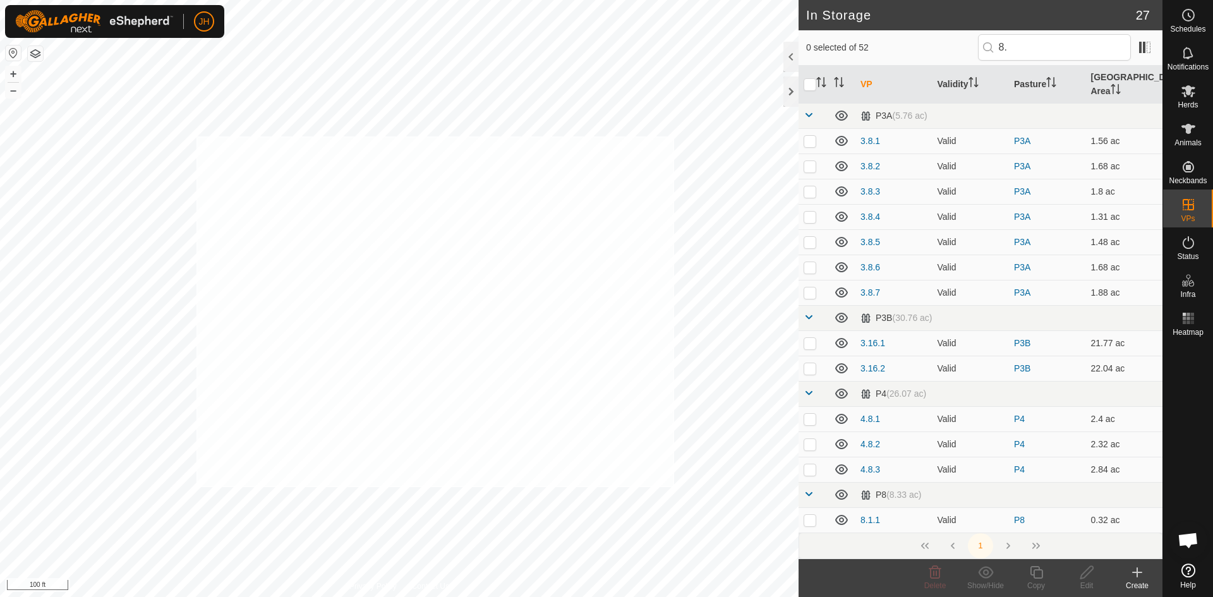
checkbox input "true"
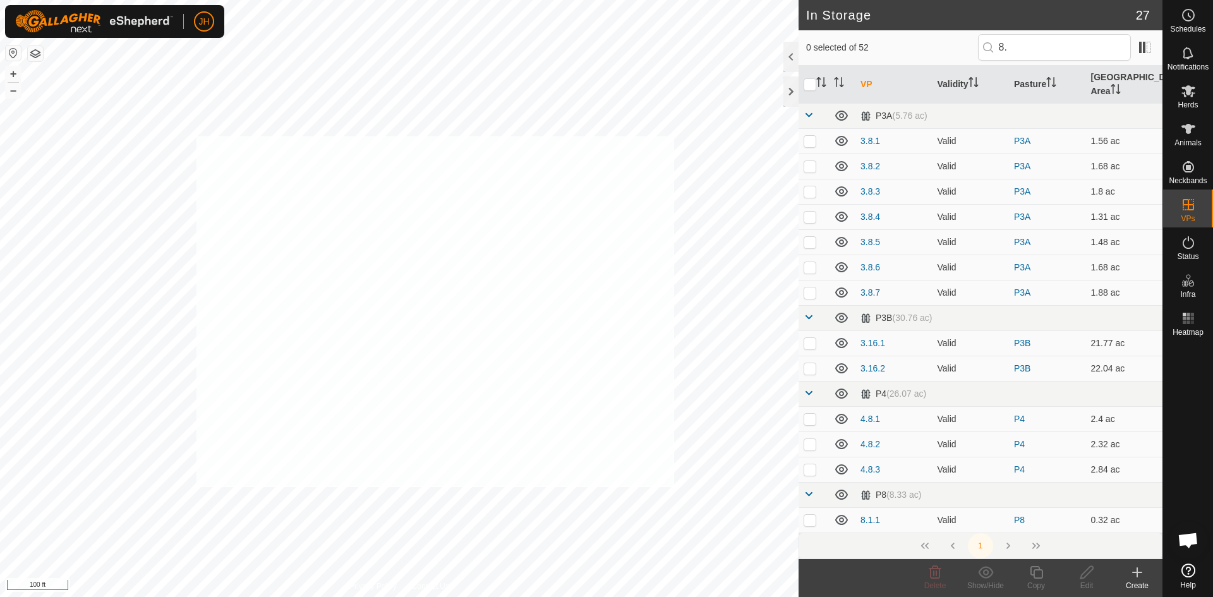
checkbox input "true"
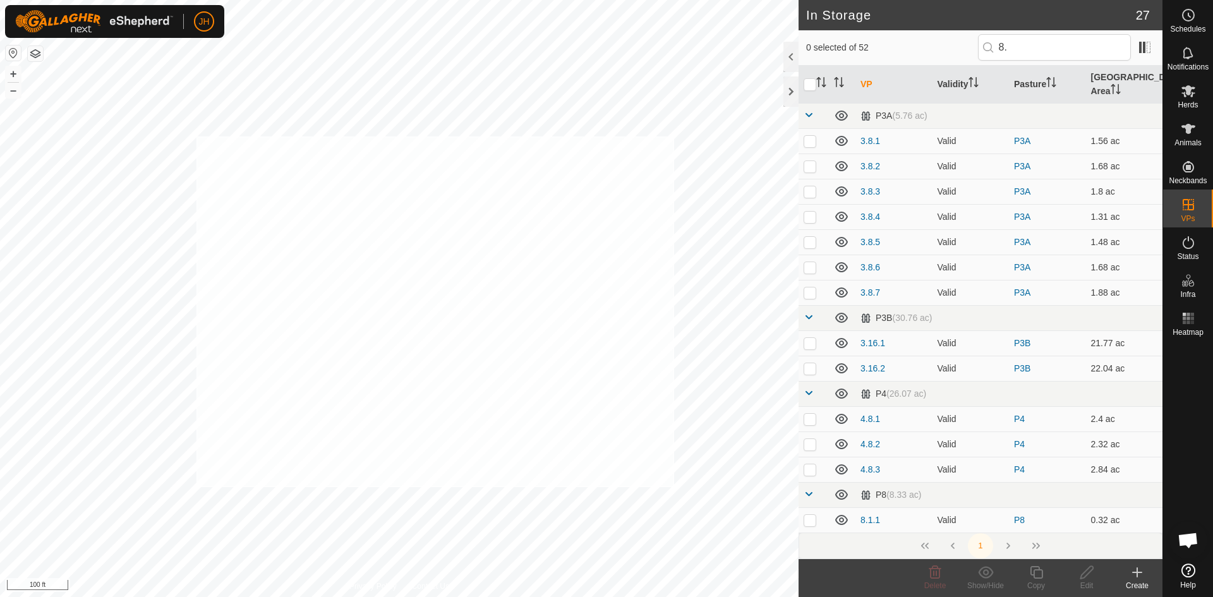
checkbox input "true"
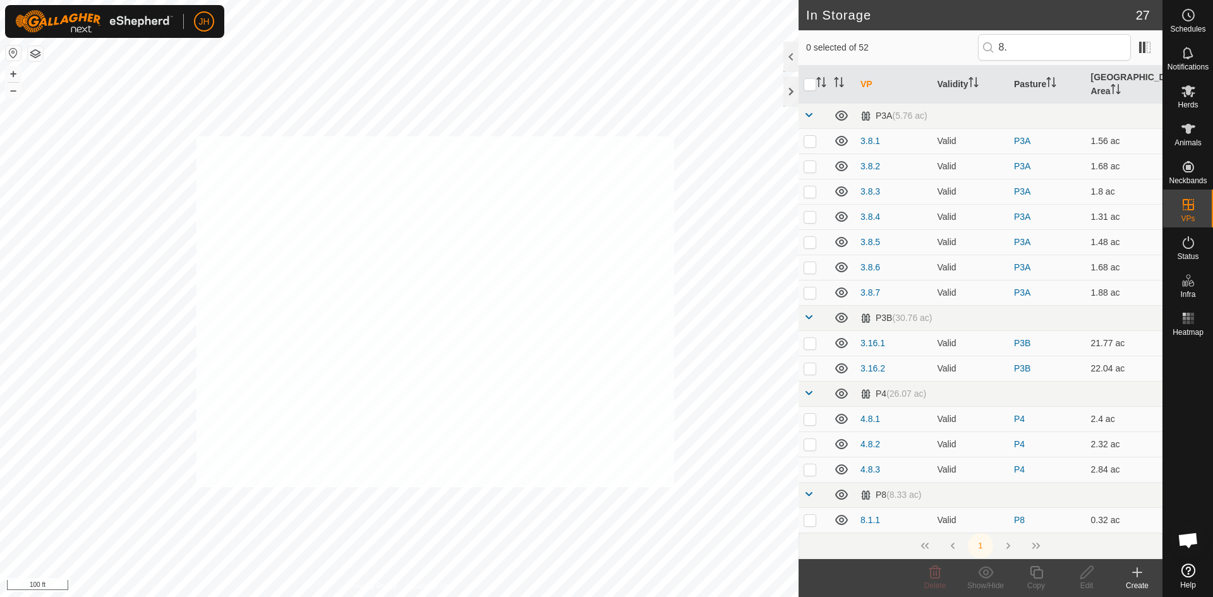
checkbox input "true"
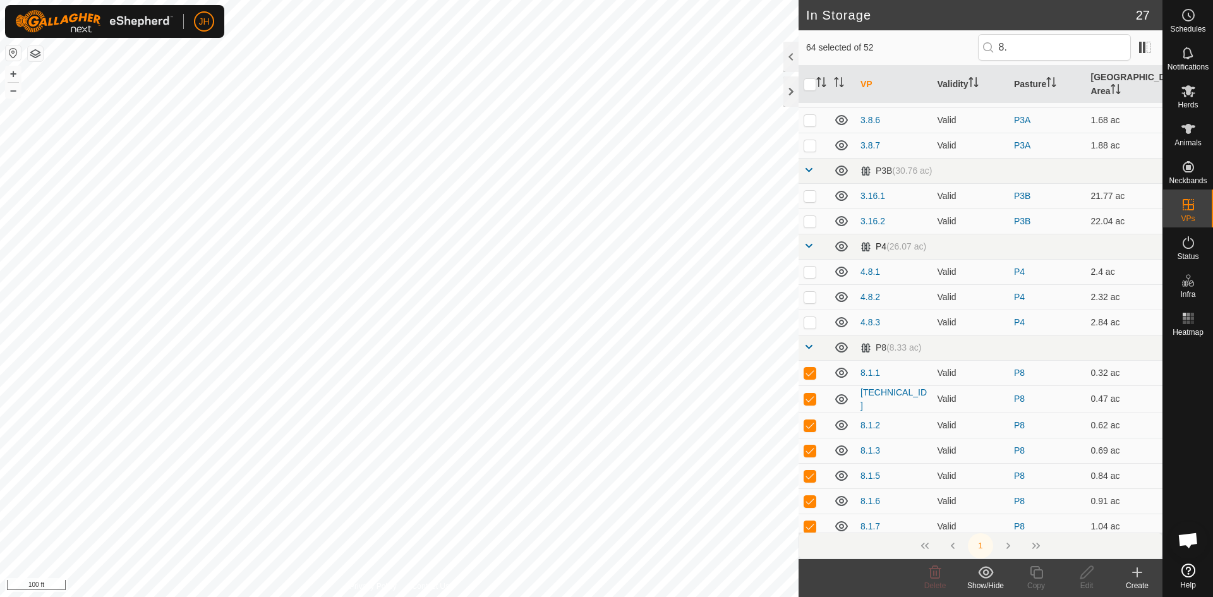
scroll to position [144, 0]
click at [810, 81] on input "checkbox" at bounding box center [810, 84] width 13 height 13
checkbox input "true"
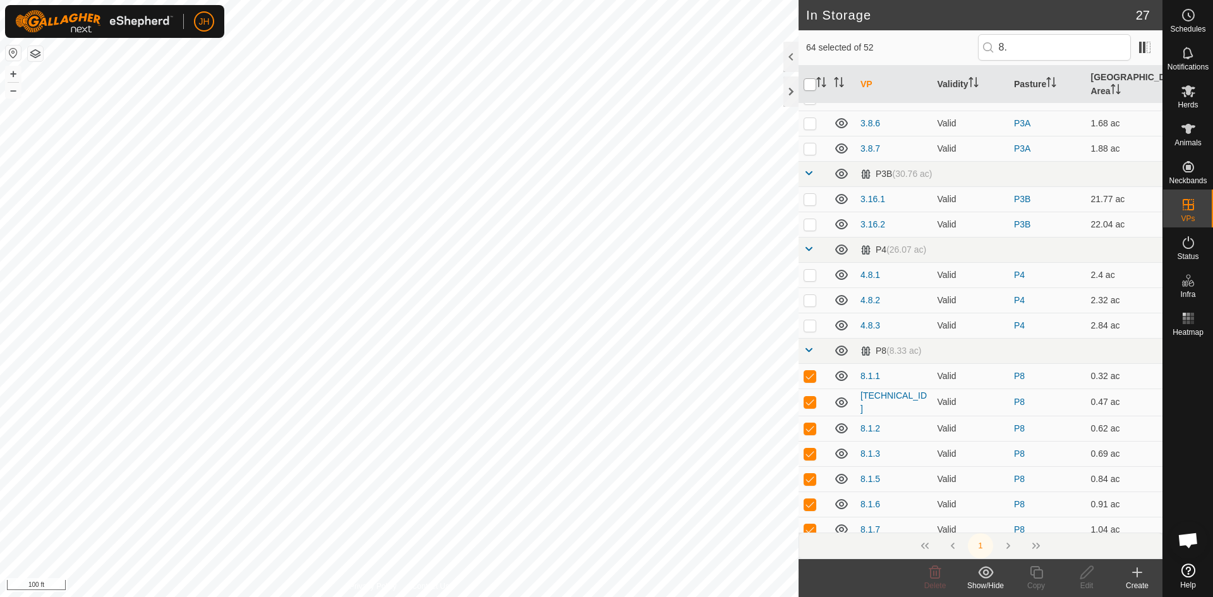
checkbox input "true"
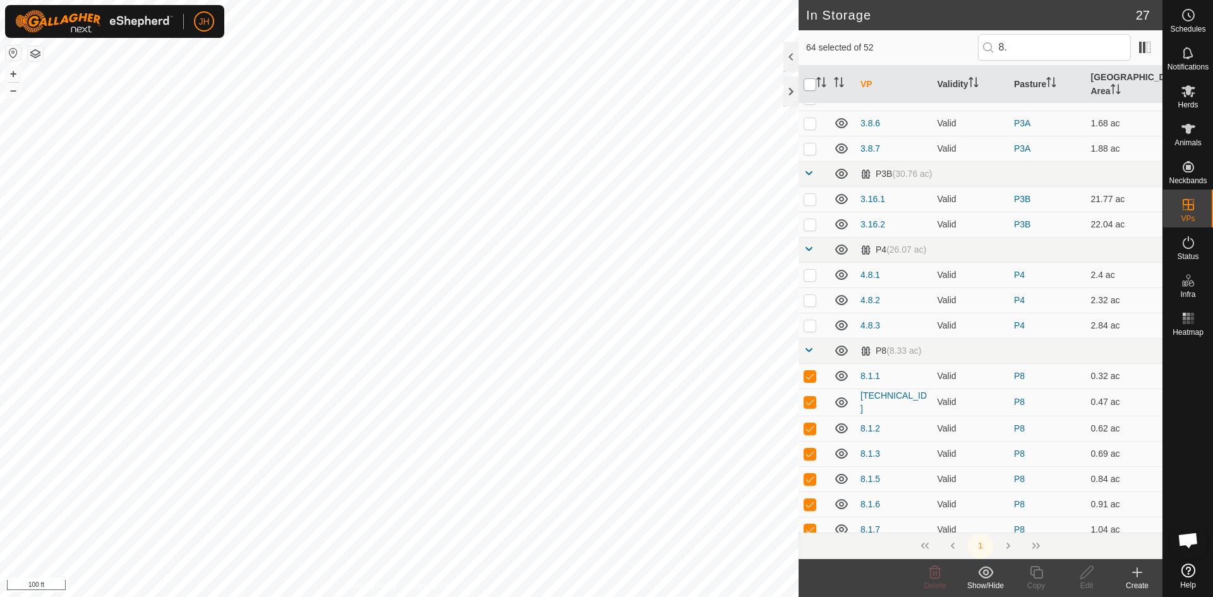
checkbox input "true"
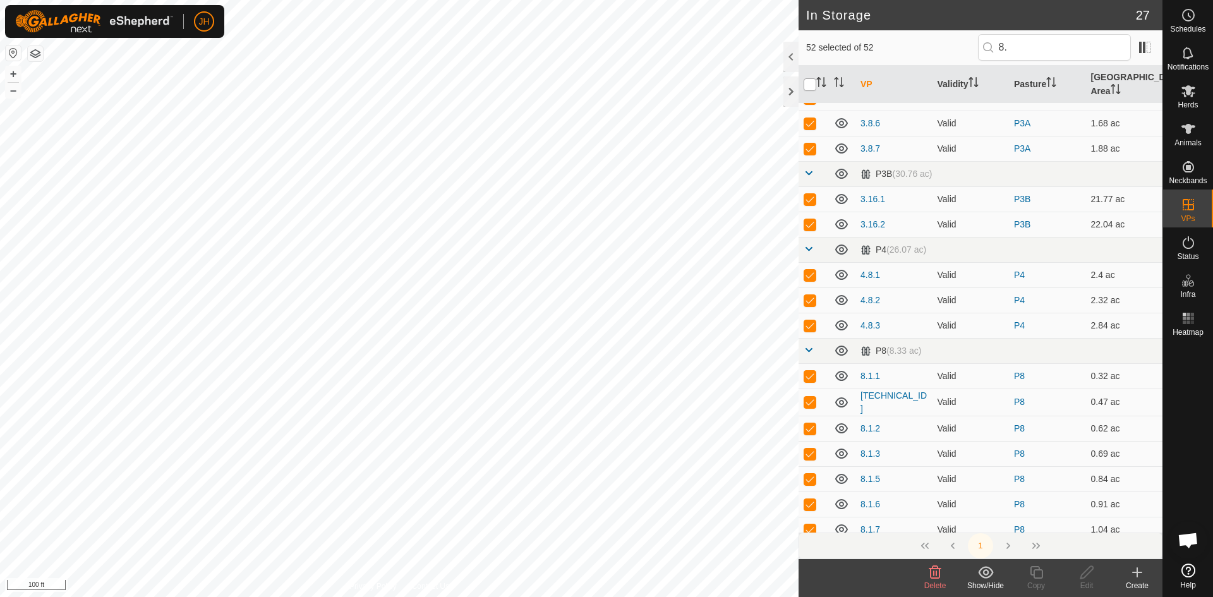
scroll to position [0, 0]
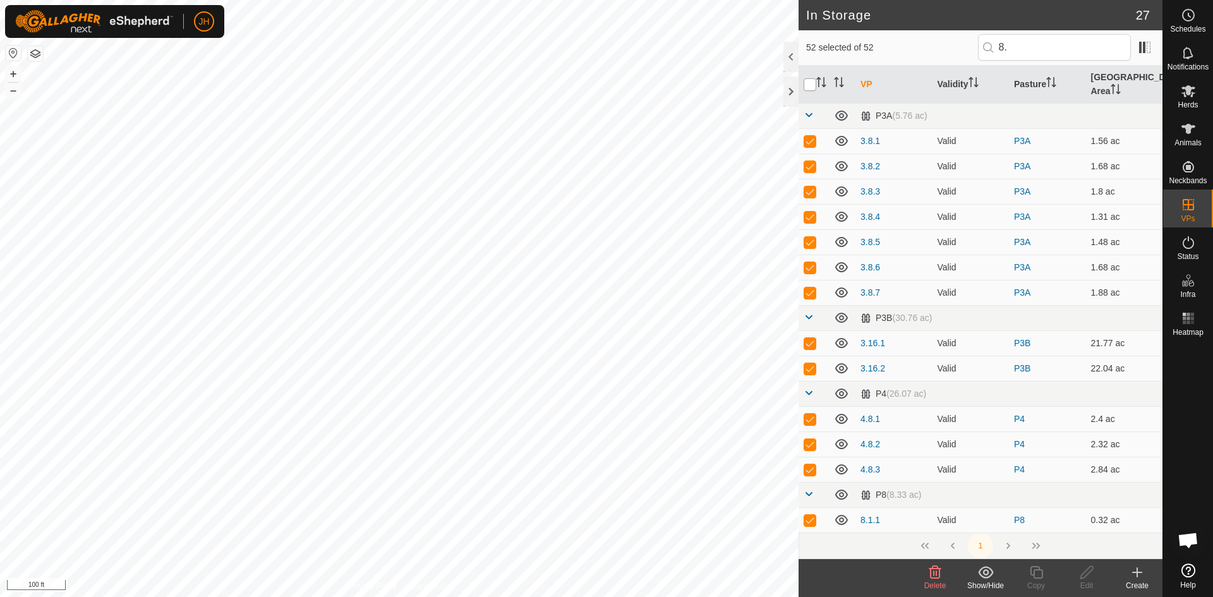
click at [810, 81] on input "checkbox" at bounding box center [810, 84] width 13 height 13
click at [811, 80] on input "checkbox" at bounding box center [810, 84] width 13 height 13
click at [812, 78] on input "checkbox" at bounding box center [810, 84] width 13 height 13
checkbox input "false"
click at [998, 47] on input "8." at bounding box center [1054, 47] width 153 height 27
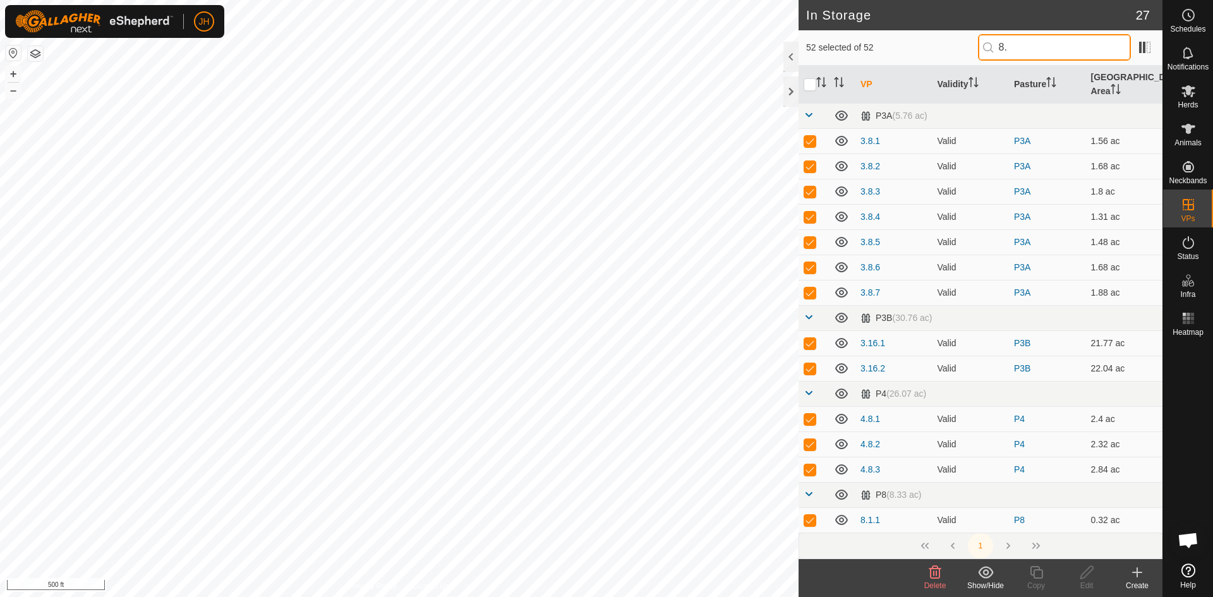
type input "8"
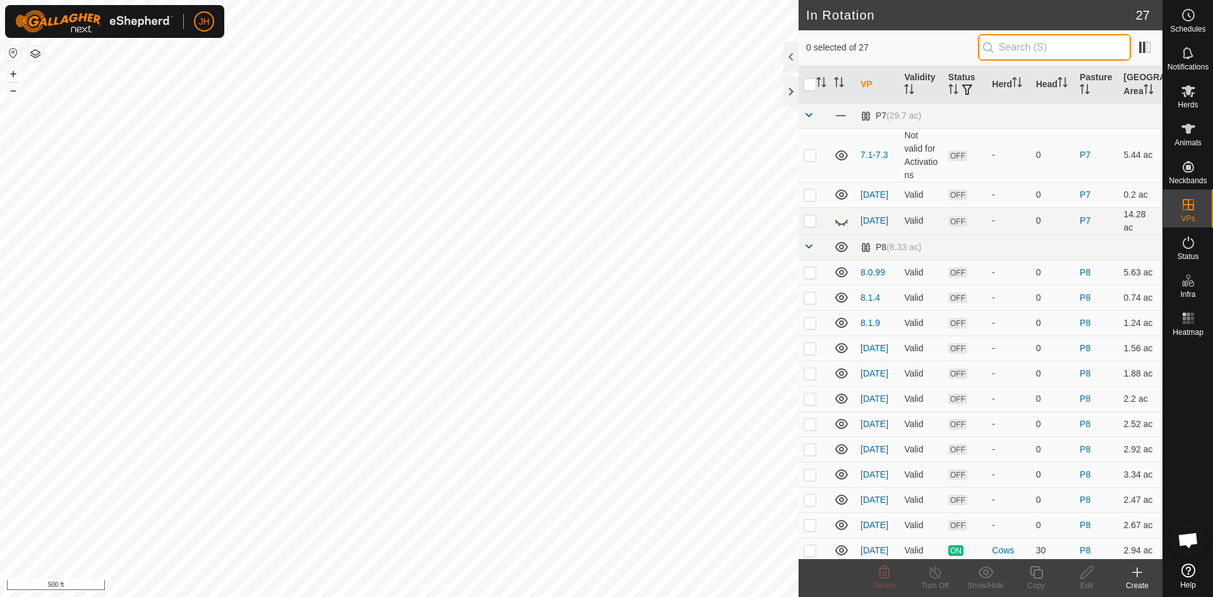
click at [1001, 49] on input "text" at bounding box center [1054, 47] width 153 height 27
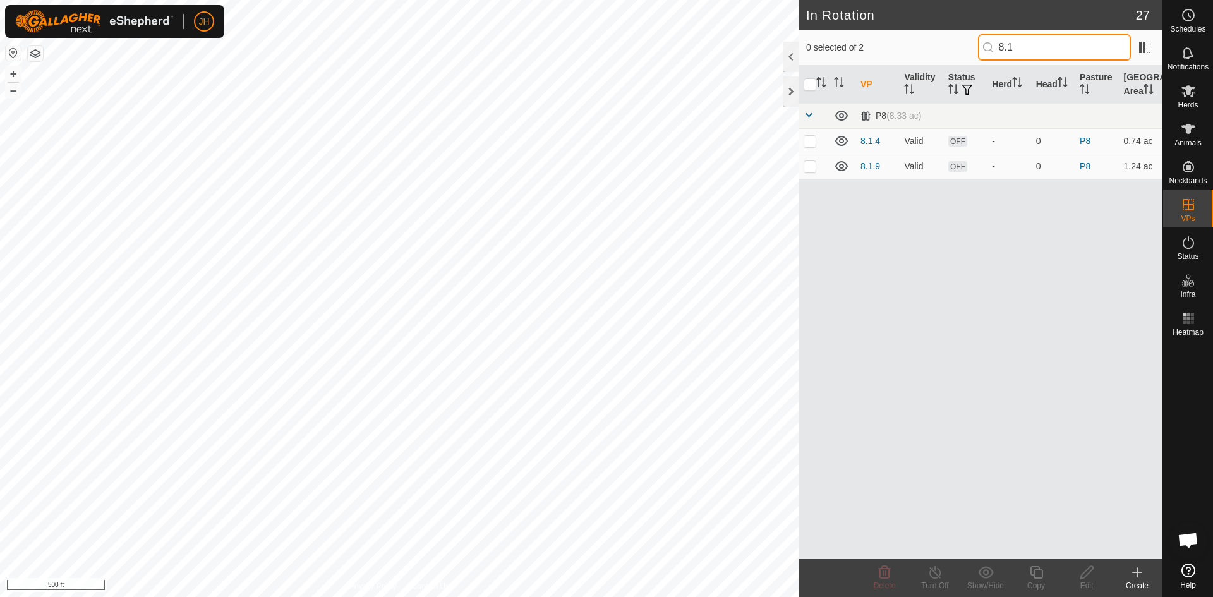
type input "8.1"
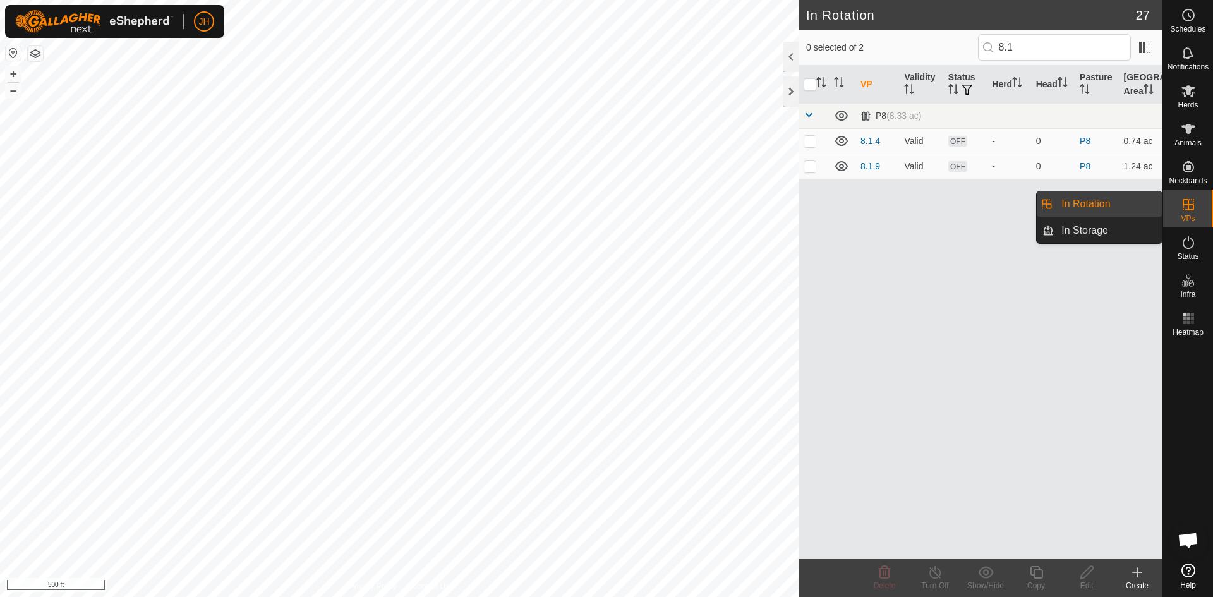
drag, startPoint x: 1105, startPoint y: 231, endPoint x: 1127, endPoint y: 190, distance: 46.1
click at [1104, 231] on link "In Storage" at bounding box center [1108, 230] width 108 height 25
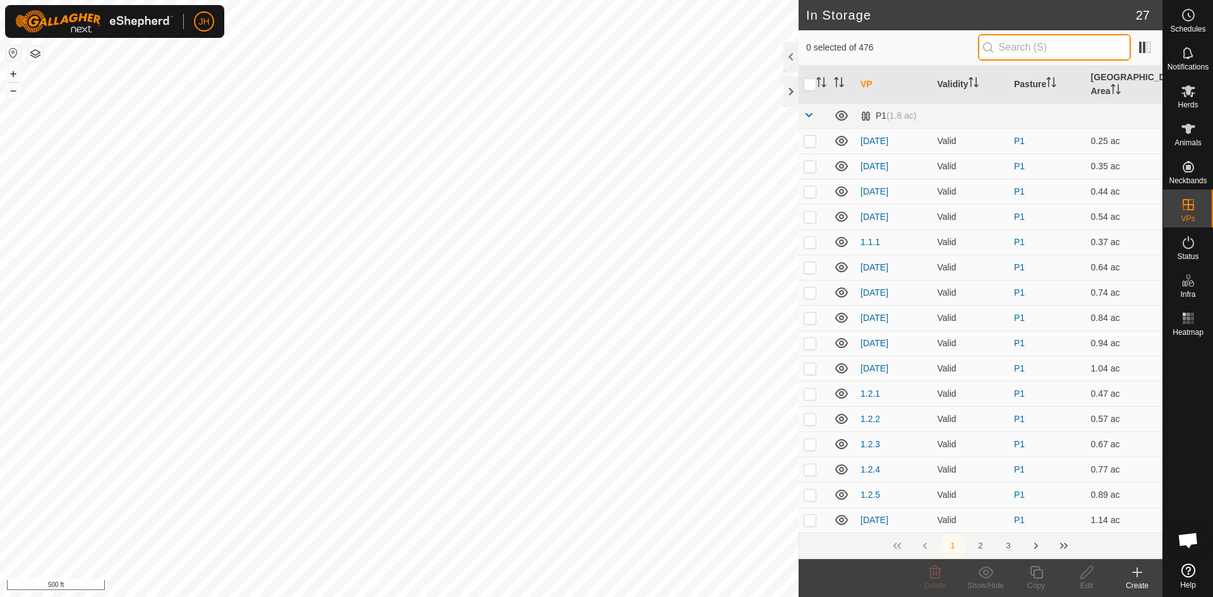
click at [1016, 43] on input "text" at bounding box center [1054, 47] width 153 height 27
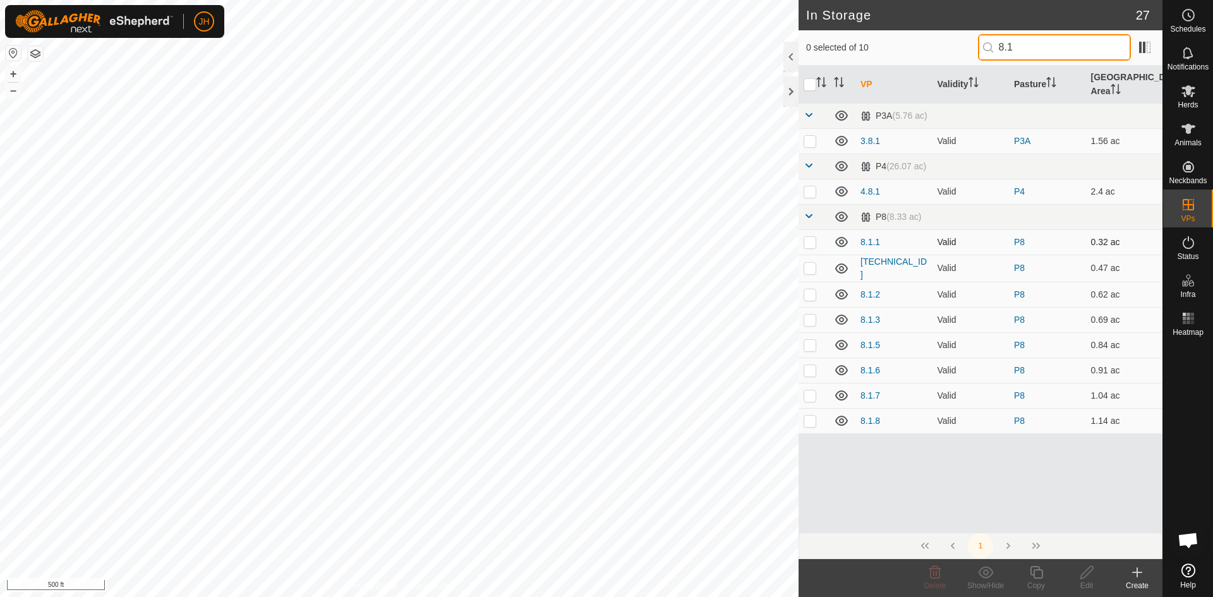
type input "8.1"
click at [807, 237] on p-checkbox at bounding box center [810, 242] width 13 height 10
checkbox input "true"
click at [808, 263] on p-checkbox at bounding box center [810, 268] width 13 height 10
checkbox input "true"
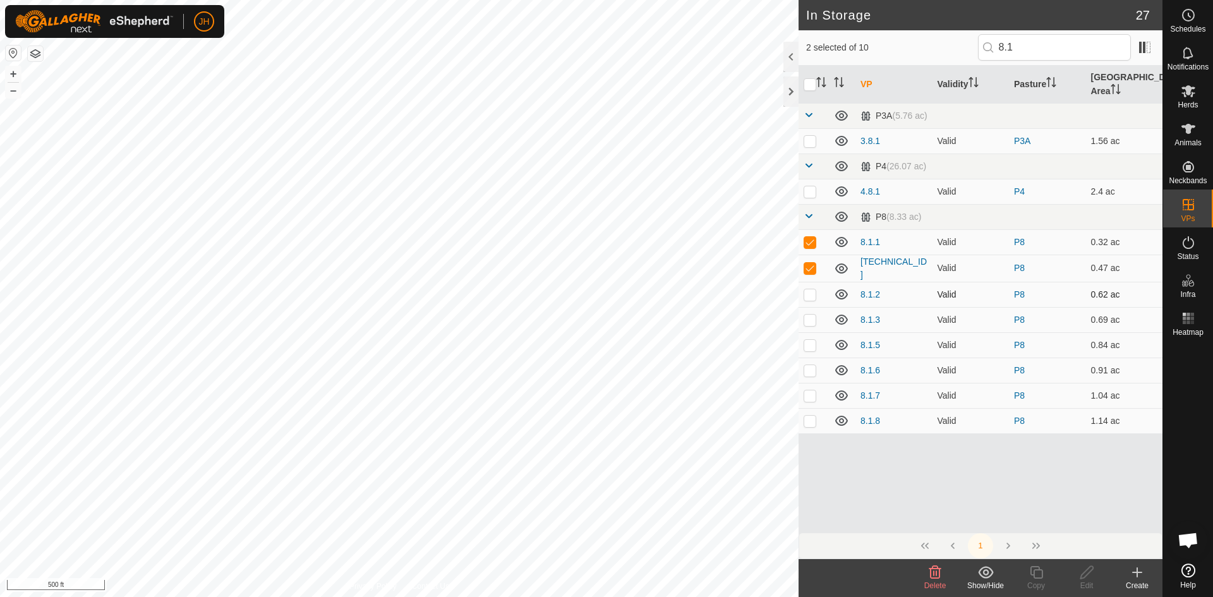
click at [808, 282] on td at bounding box center [814, 294] width 30 height 25
checkbox input "true"
click at [806, 315] on p-checkbox at bounding box center [810, 320] width 13 height 10
checkbox input "true"
drag, startPoint x: 809, startPoint y: 327, endPoint x: 807, endPoint y: 340, distance: 12.8
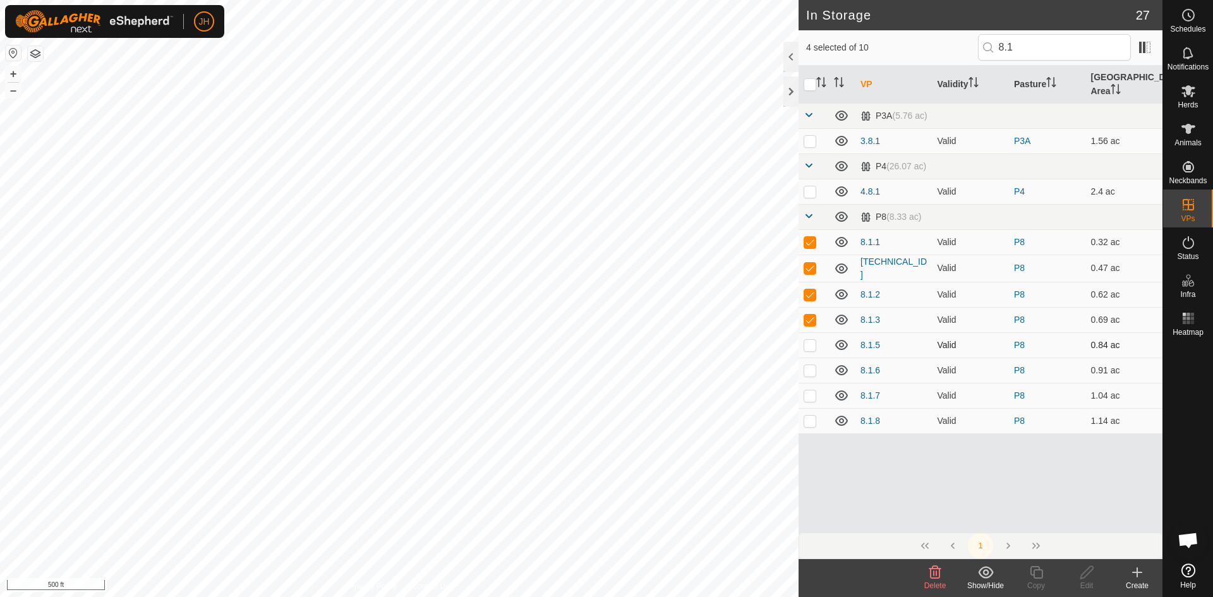
click at [809, 340] on p-checkbox at bounding box center [810, 345] width 13 height 10
checkbox input "true"
drag, startPoint x: 805, startPoint y: 355, endPoint x: 802, endPoint y: 369, distance: 14.4
click at [805, 365] on p-checkbox at bounding box center [810, 370] width 13 height 10
checkbox input "true"
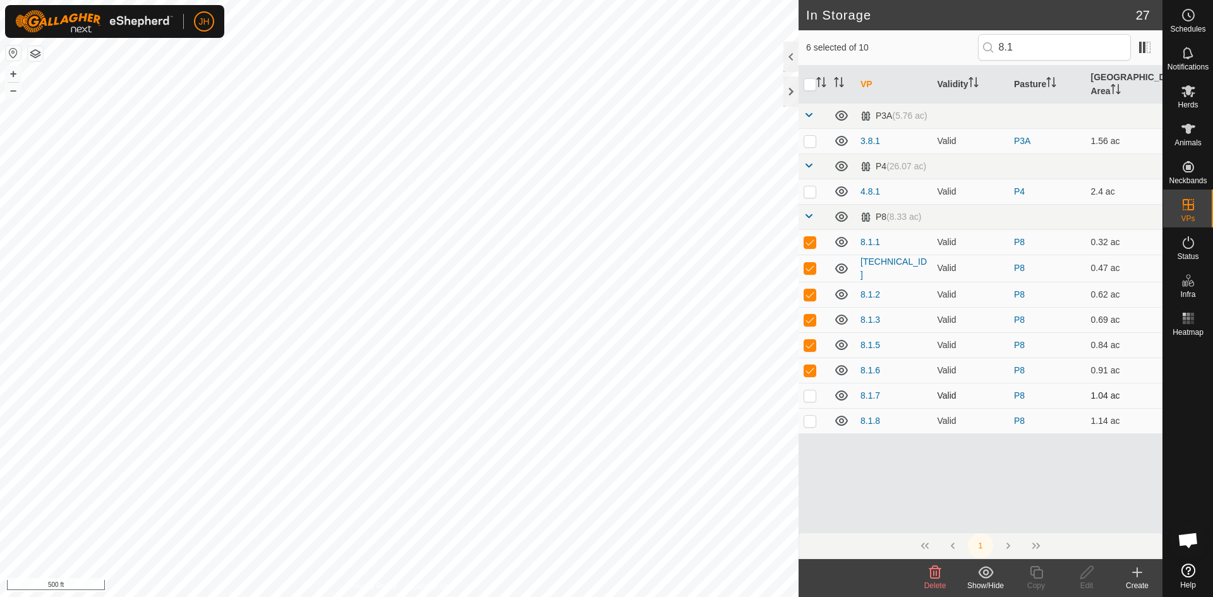
click at [807, 390] on p-checkbox at bounding box center [810, 395] width 13 height 10
checkbox input "true"
click at [809, 416] on p-checkbox at bounding box center [810, 421] width 13 height 10
checkbox input "true"
click at [934, 577] on icon at bounding box center [934, 572] width 15 height 15
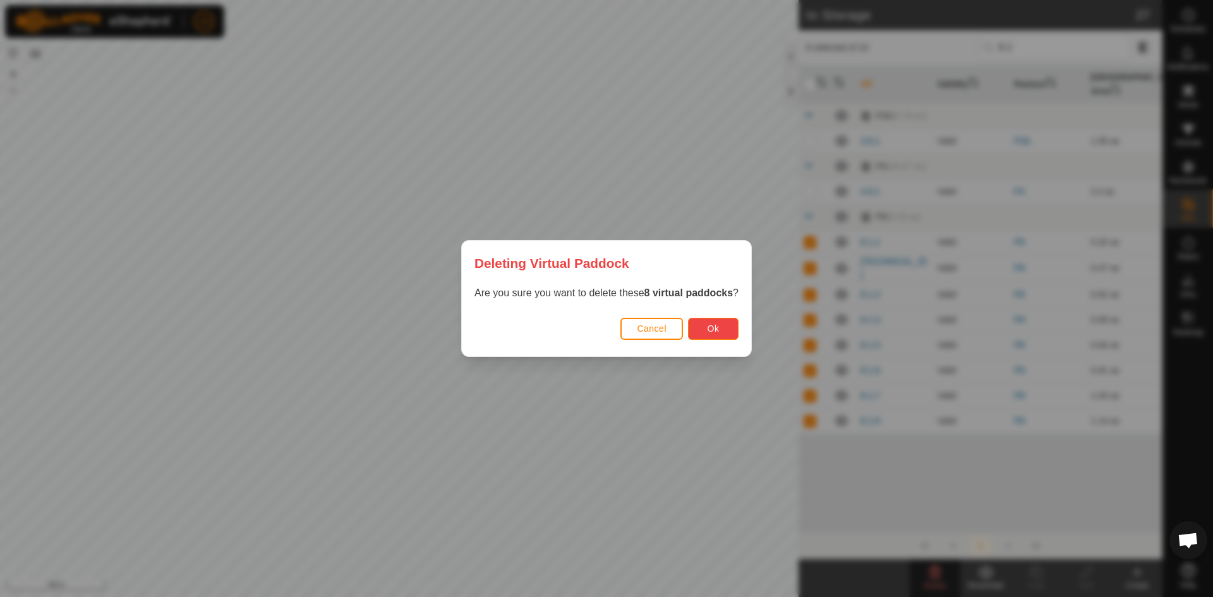
click at [721, 332] on button "Ok" at bounding box center [713, 329] width 51 height 22
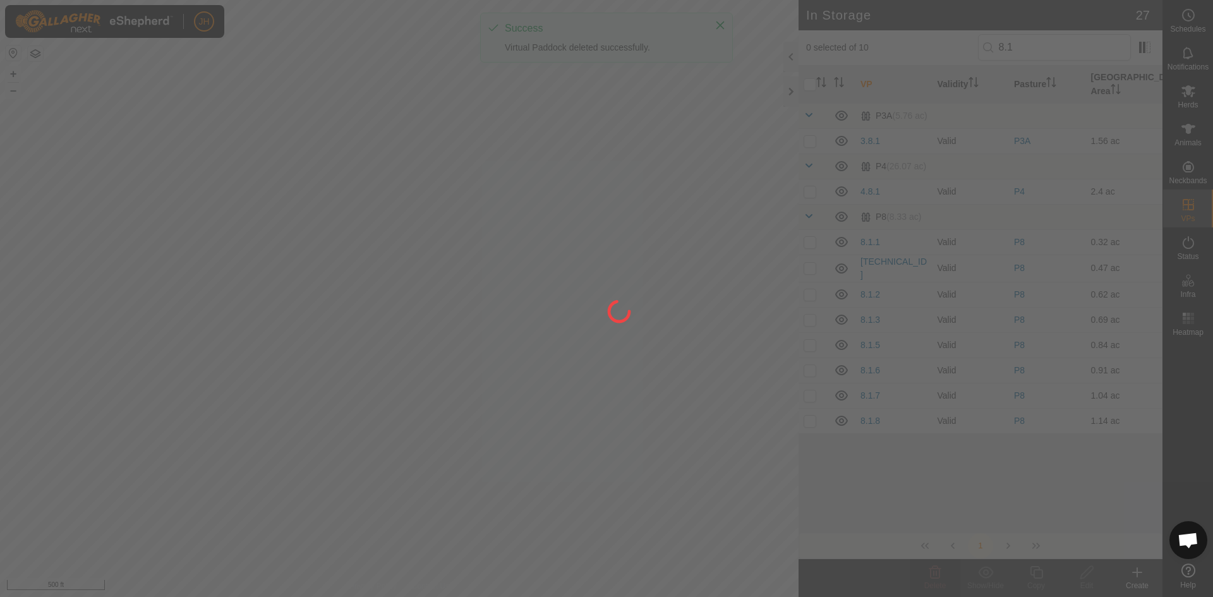
checkbox input "false"
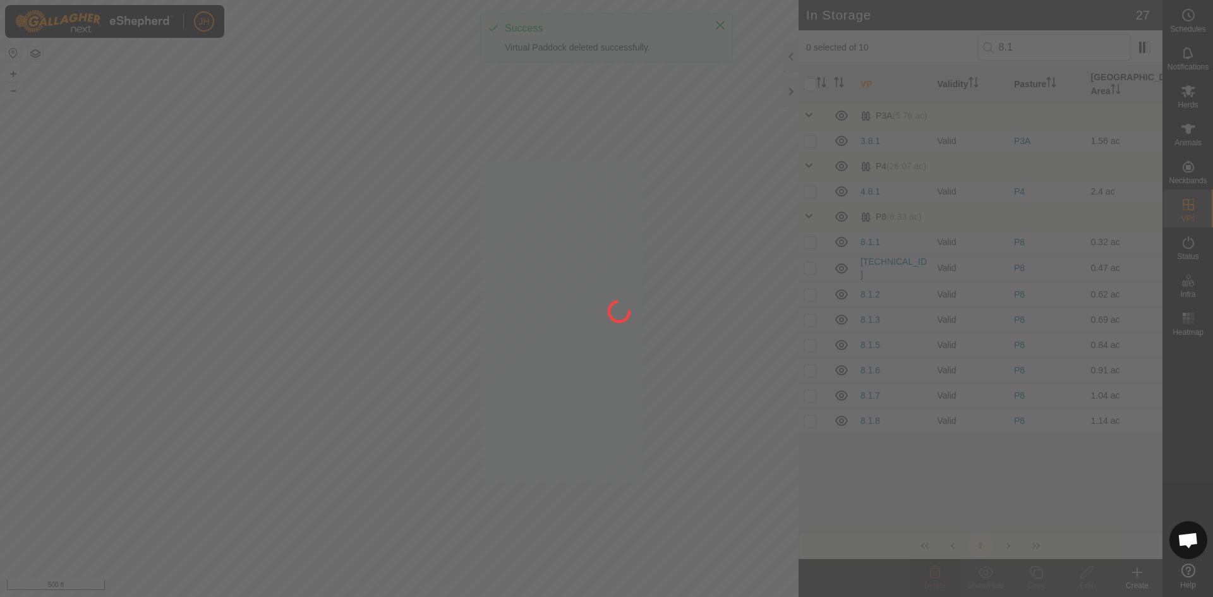
checkbox input "false"
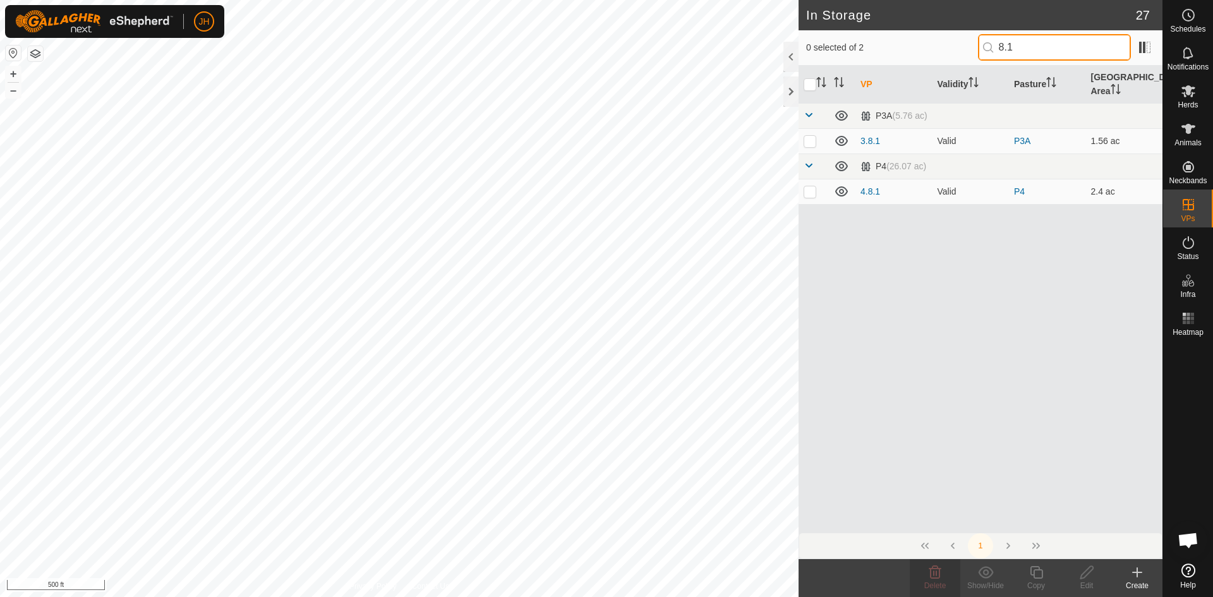
click at [1027, 52] on input "8.1" at bounding box center [1054, 47] width 153 height 27
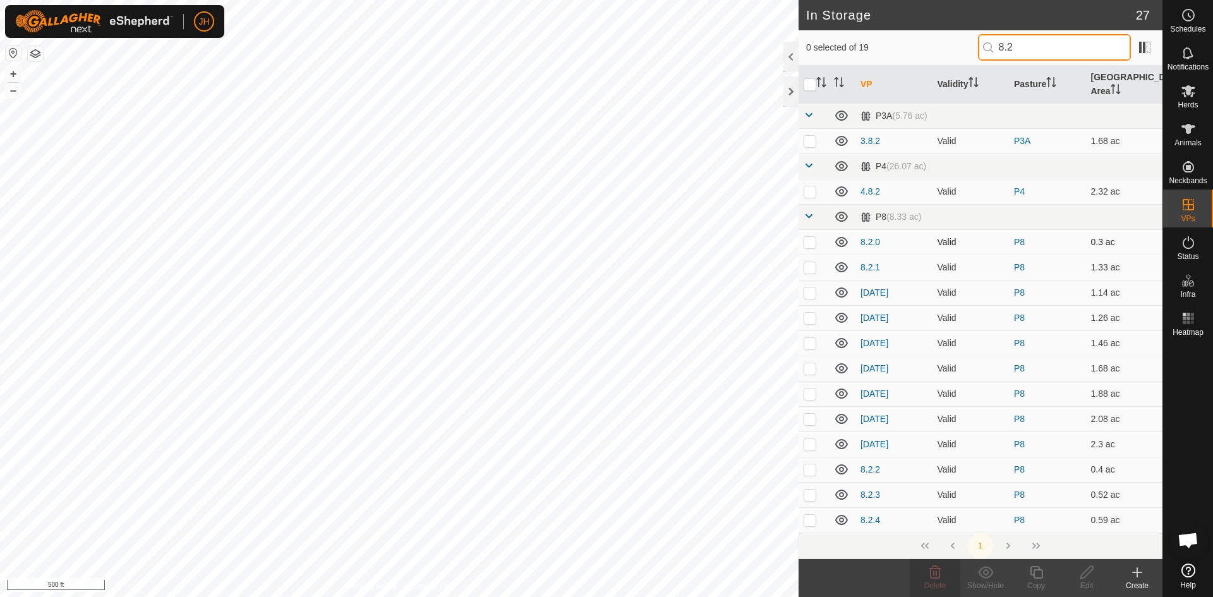
type input "8.2"
click at [807, 237] on p-checkbox at bounding box center [810, 242] width 13 height 10
checkbox input "true"
click at [812, 262] on p-checkbox at bounding box center [810, 267] width 13 height 10
checkbox input "true"
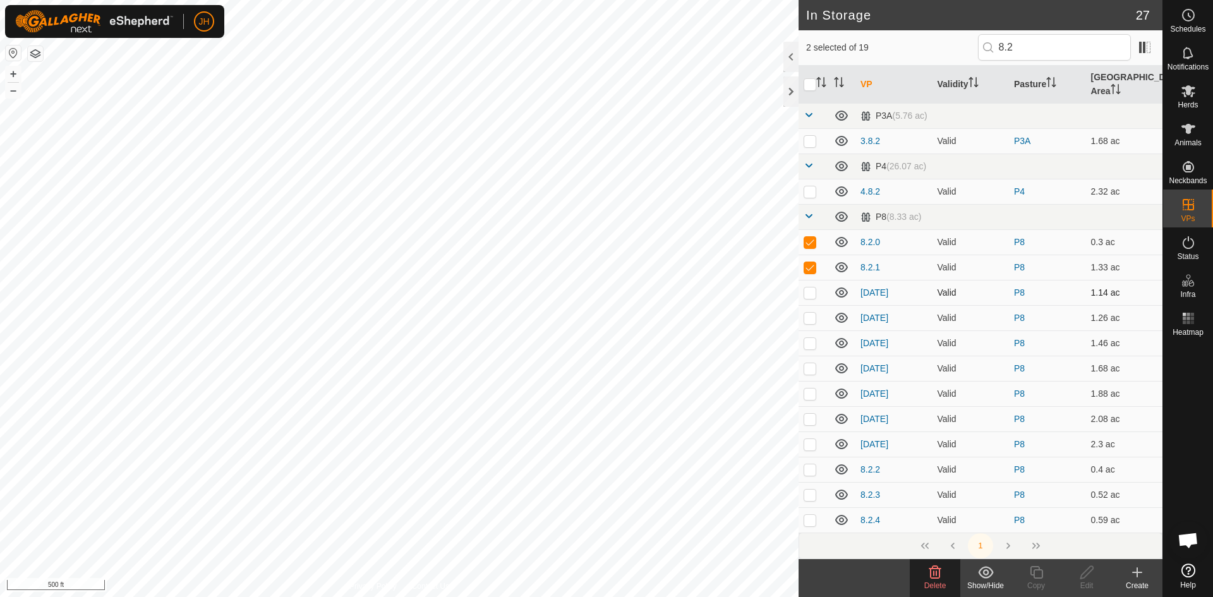
drag, startPoint x: 808, startPoint y: 274, endPoint x: 810, endPoint y: 286, distance: 12.8
click at [808, 287] on p-checkbox at bounding box center [810, 292] width 13 height 10
checkbox input "true"
drag, startPoint x: 812, startPoint y: 303, endPoint x: 809, endPoint y: 315, distance: 11.6
click at [811, 313] on p-checkbox at bounding box center [810, 318] width 13 height 10
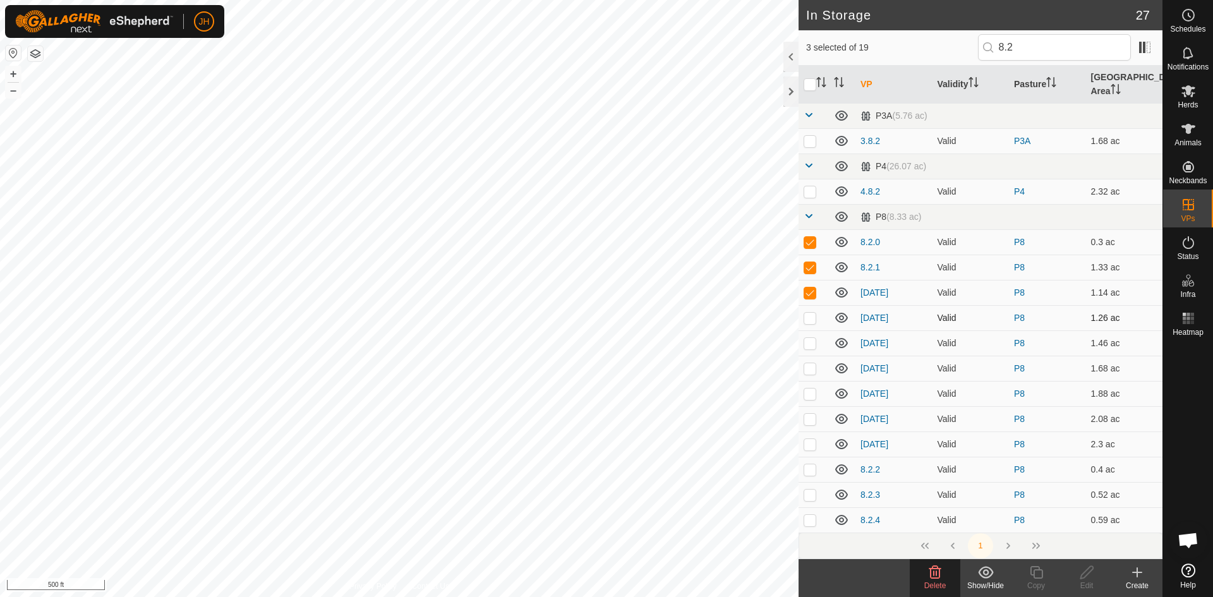
checkbox input "true"
drag, startPoint x: 813, startPoint y: 327, endPoint x: 812, endPoint y: 335, distance: 8.9
click at [813, 338] on p-checkbox at bounding box center [810, 343] width 13 height 10
checkbox input "true"
drag, startPoint x: 811, startPoint y: 354, endPoint x: 805, endPoint y: 358, distance: 6.5
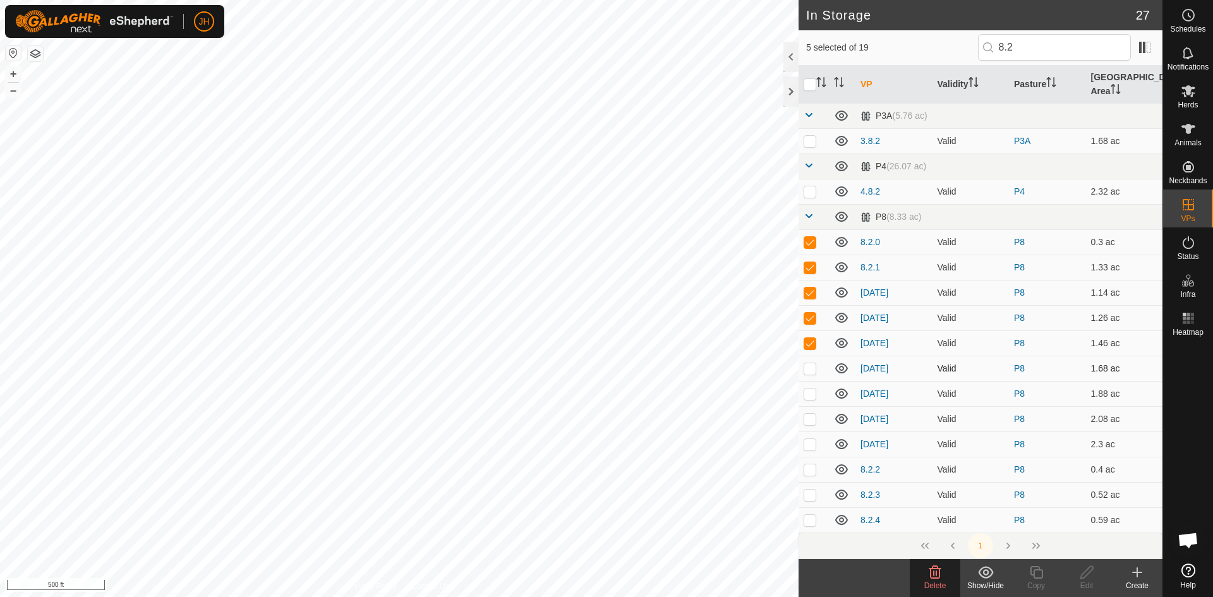
click at [811, 363] on p-checkbox at bounding box center [810, 368] width 13 height 10
checkbox input "true"
drag, startPoint x: 808, startPoint y: 383, endPoint x: 810, endPoint y: 395, distance: 12.2
click at [808, 389] on p-checkbox at bounding box center [810, 394] width 13 height 10
checkbox input "true"
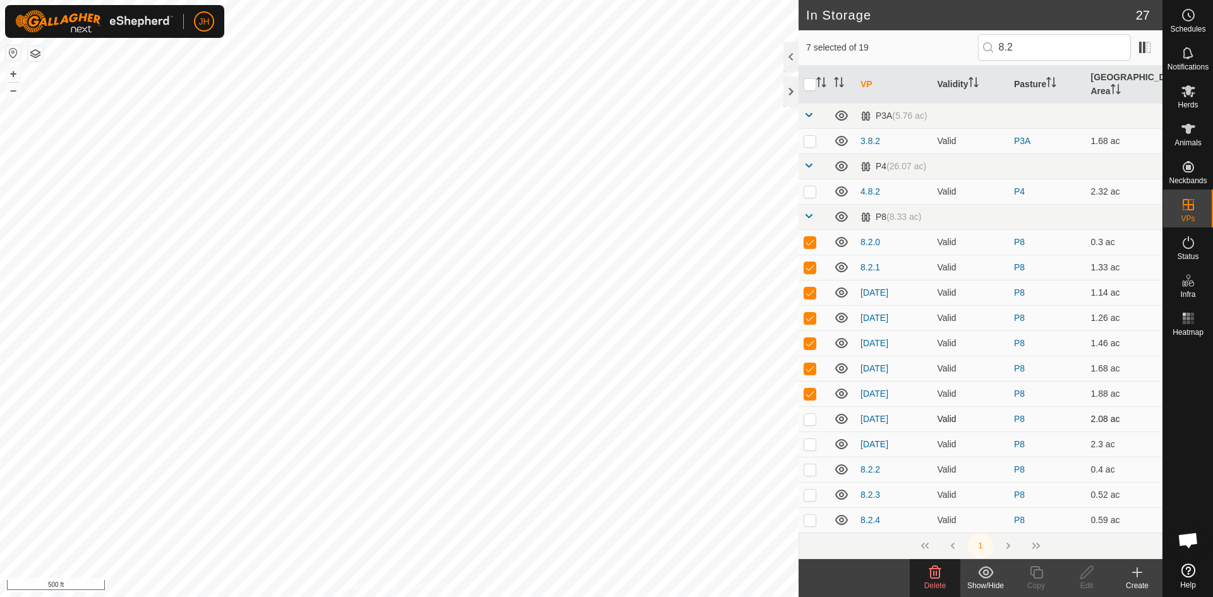
click at [812, 414] on p-checkbox at bounding box center [810, 419] width 13 height 10
checkbox input "true"
drag, startPoint x: 810, startPoint y: 435, endPoint x: 811, endPoint y: 442, distance: 7.0
click at [810, 439] on p-checkbox at bounding box center [810, 444] width 13 height 10
checkbox input "true"
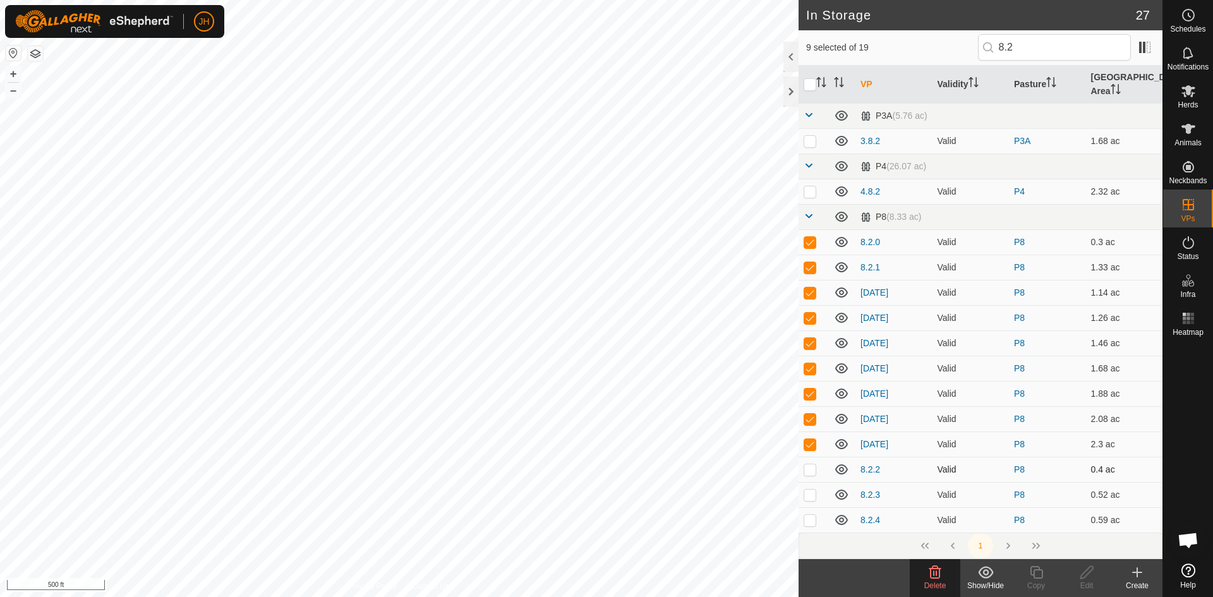
click at [811, 464] on p-checkbox at bounding box center [810, 469] width 13 height 10
checkbox input "true"
click at [811, 490] on p-checkbox at bounding box center [810, 495] width 13 height 10
checkbox input "true"
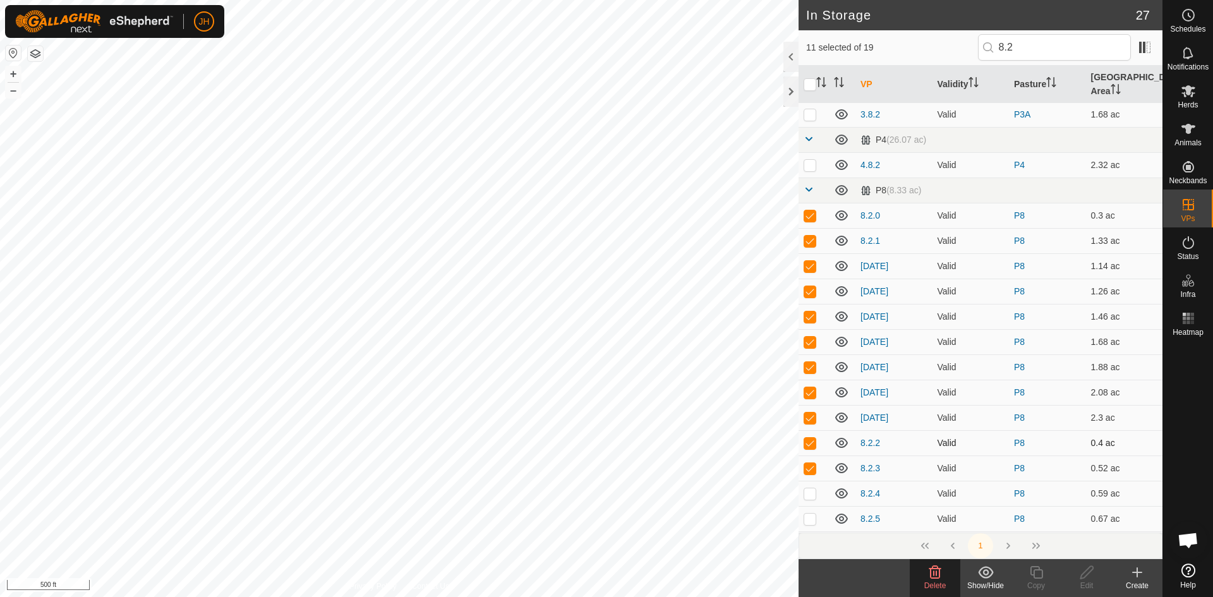
scroll to position [114, 0]
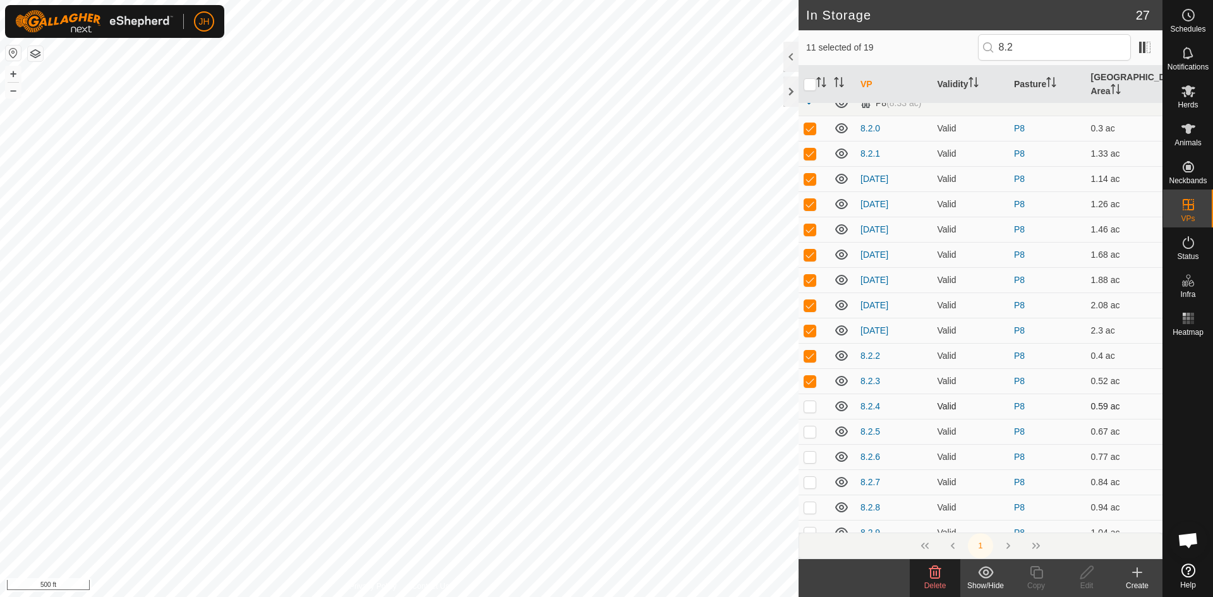
click at [814, 401] on p-checkbox at bounding box center [810, 406] width 13 height 10
checkbox input "true"
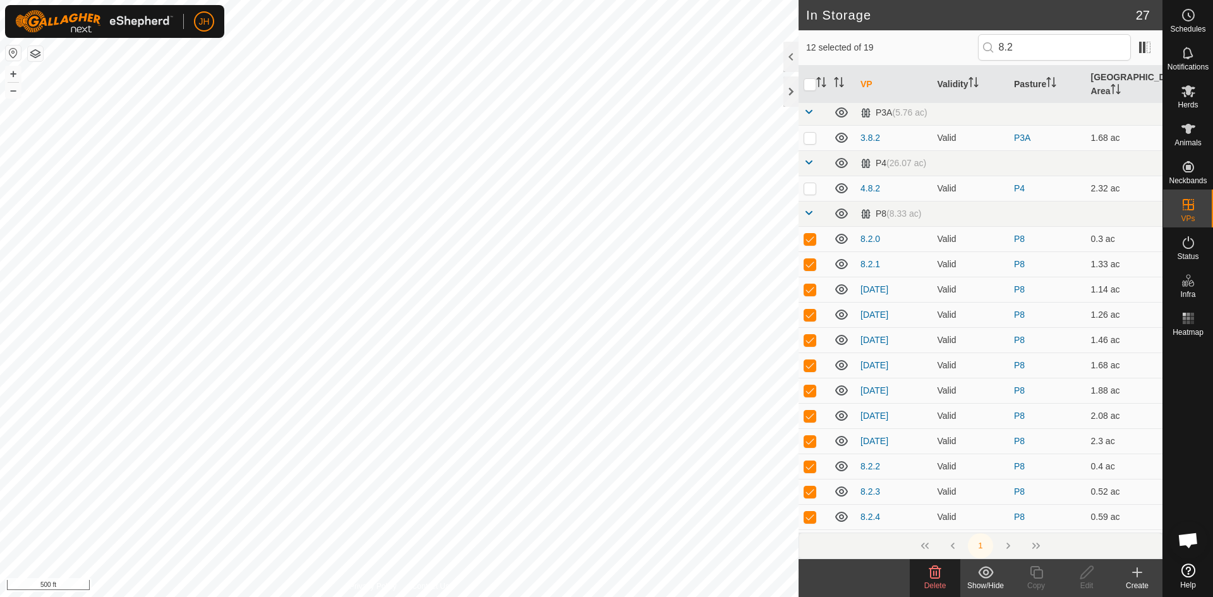
click at [813, 529] on td at bounding box center [814, 541] width 30 height 25
checkbox input "true"
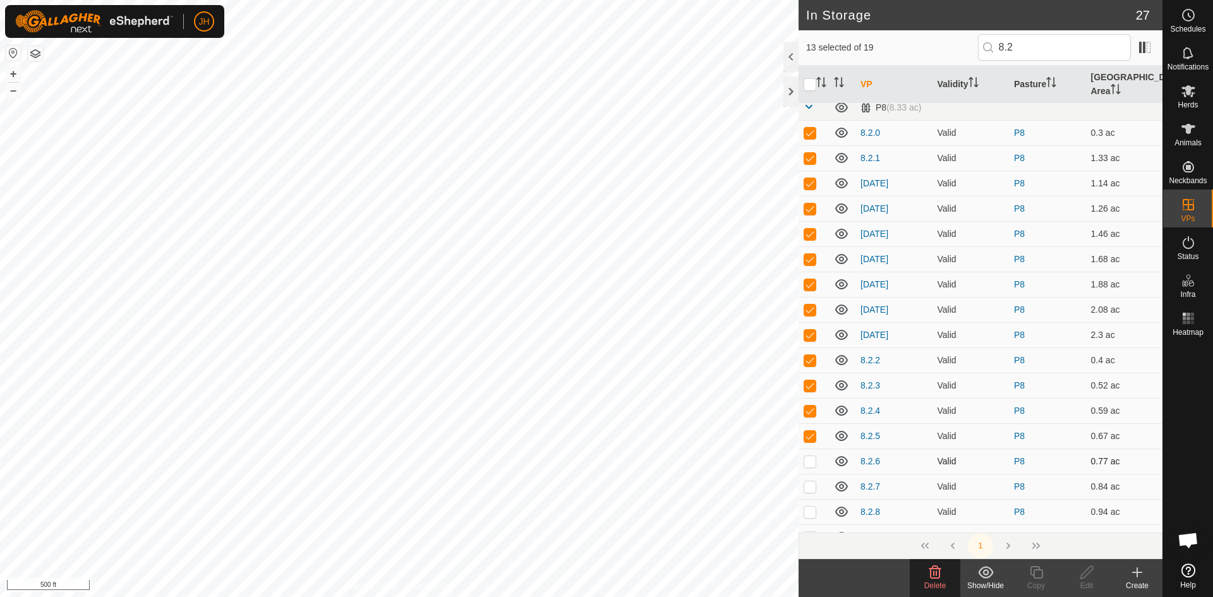
scroll to position [114, 0]
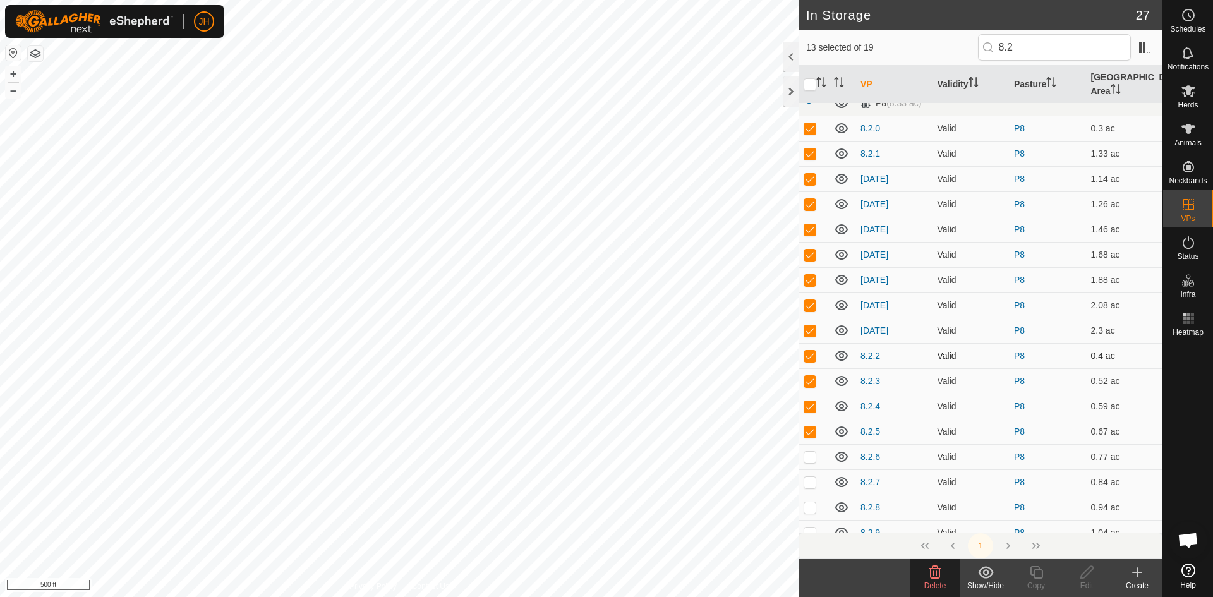
click at [808, 452] on p-checkbox at bounding box center [810, 457] width 13 height 10
checkbox input "true"
click at [813, 477] on p-checkbox at bounding box center [810, 482] width 13 height 10
checkbox input "true"
drag, startPoint x: 814, startPoint y: 498, endPoint x: 815, endPoint y: 475, distance: 22.8
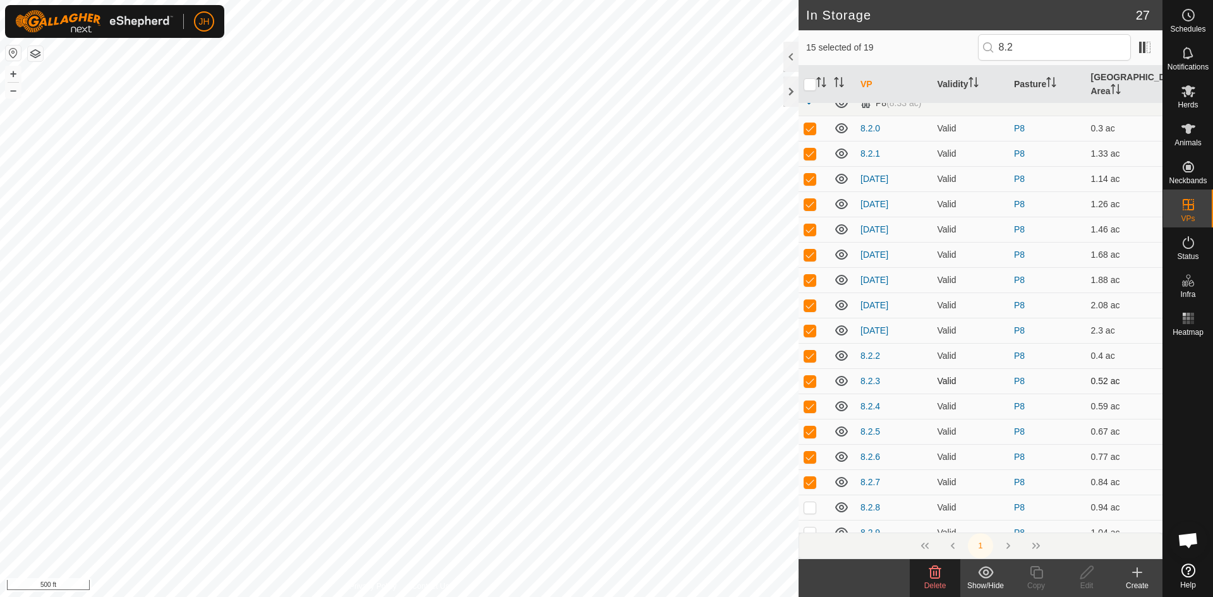
click at [814, 502] on p-checkbox at bounding box center [810, 507] width 13 height 10
checkbox input "true"
click at [811, 528] on p-checkbox at bounding box center [810, 533] width 13 height 10
checkbox input "true"
click at [936, 577] on icon at bounding box center [935, 572] width 12 height 13
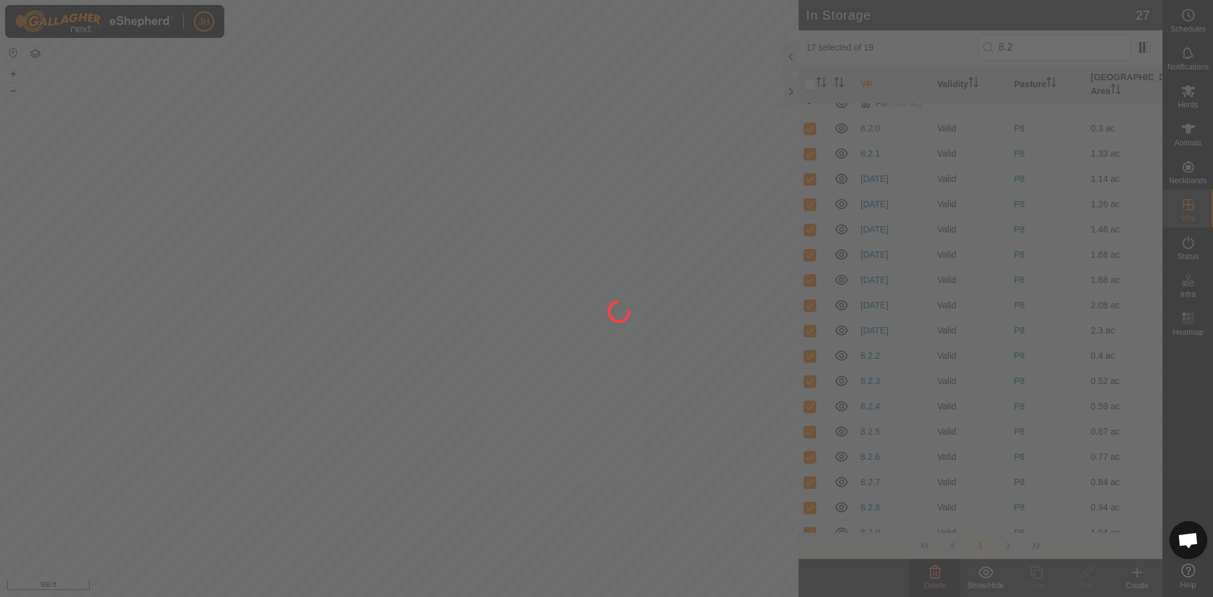
scroll to position [0, 0]
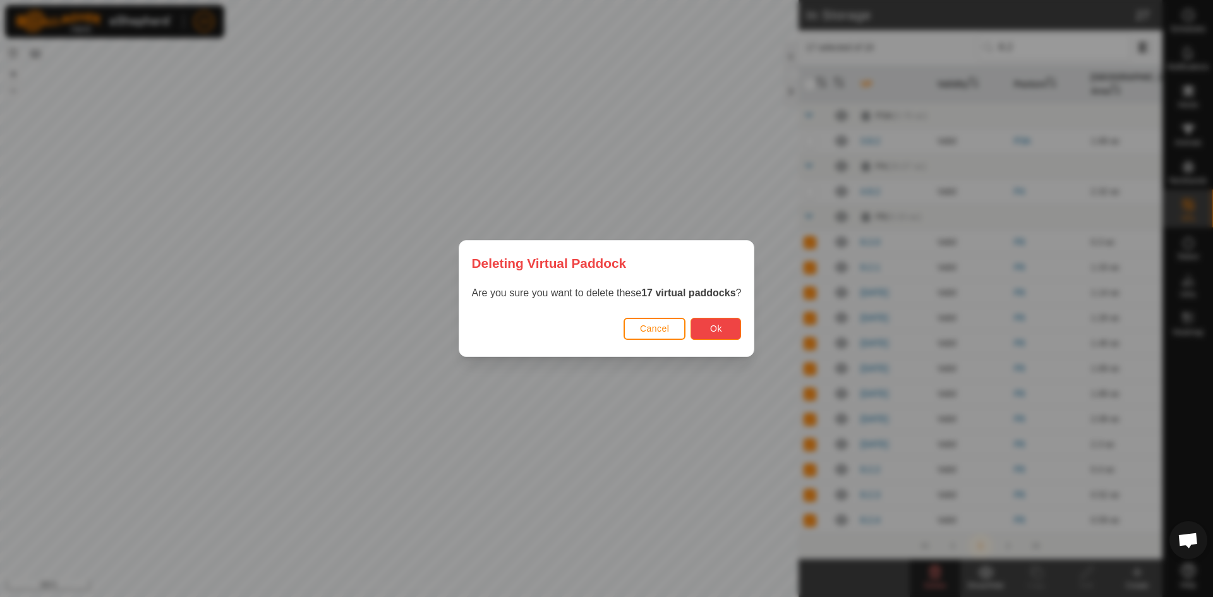
click at [716, 328] on span "Ok" at bounding box center [716, 328] width 12 height 10
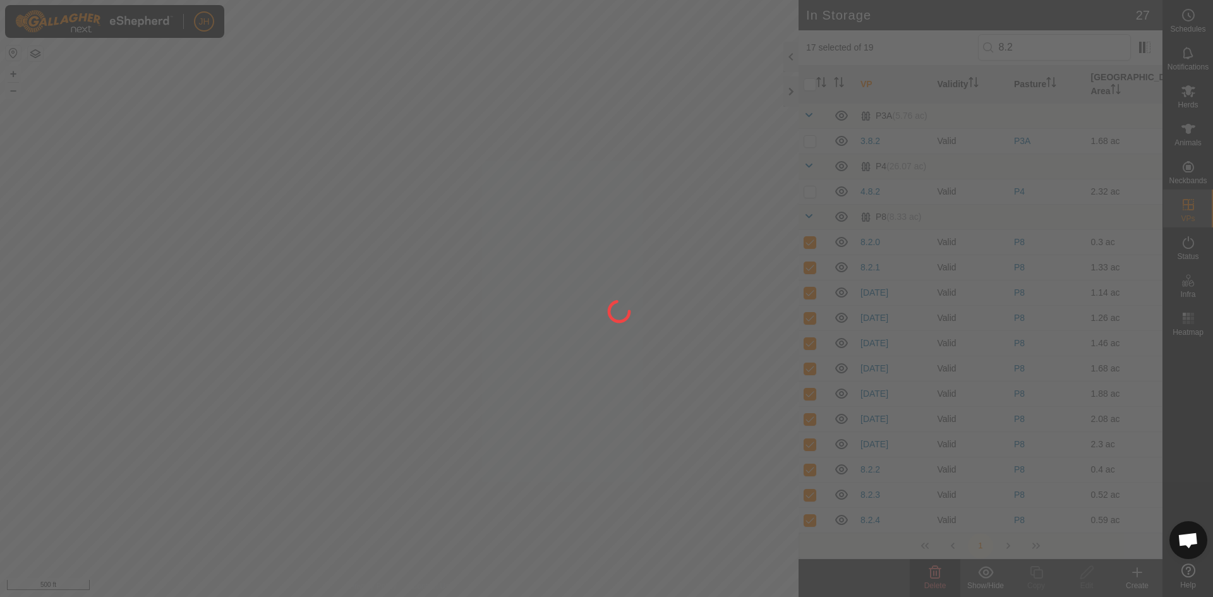
checkbox input "false"
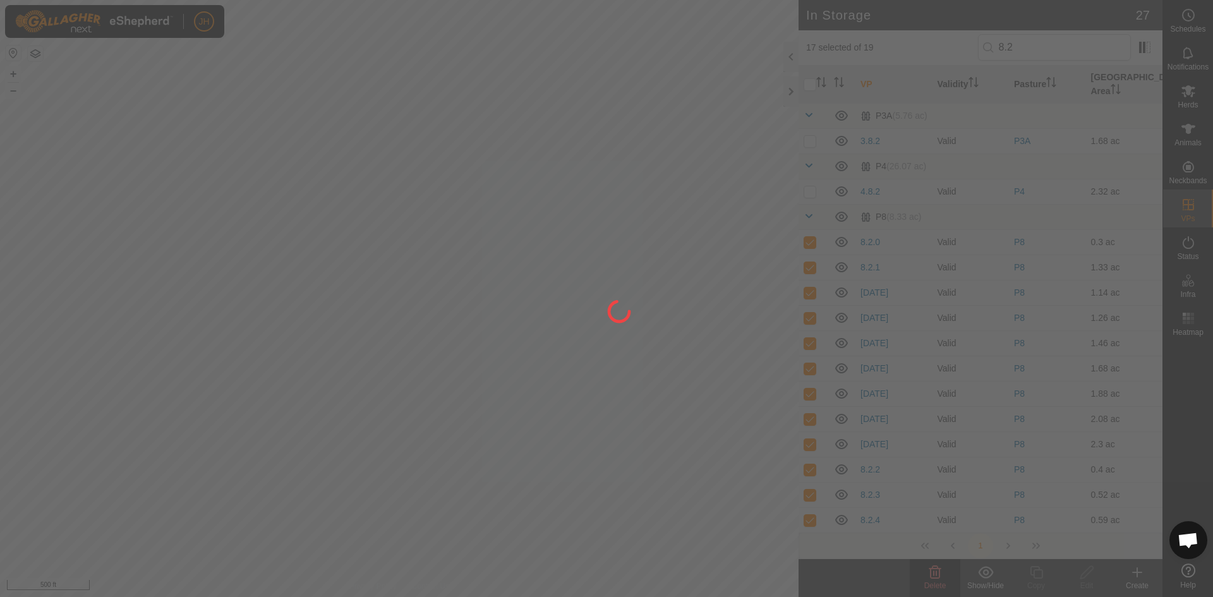
checkbox input "false"
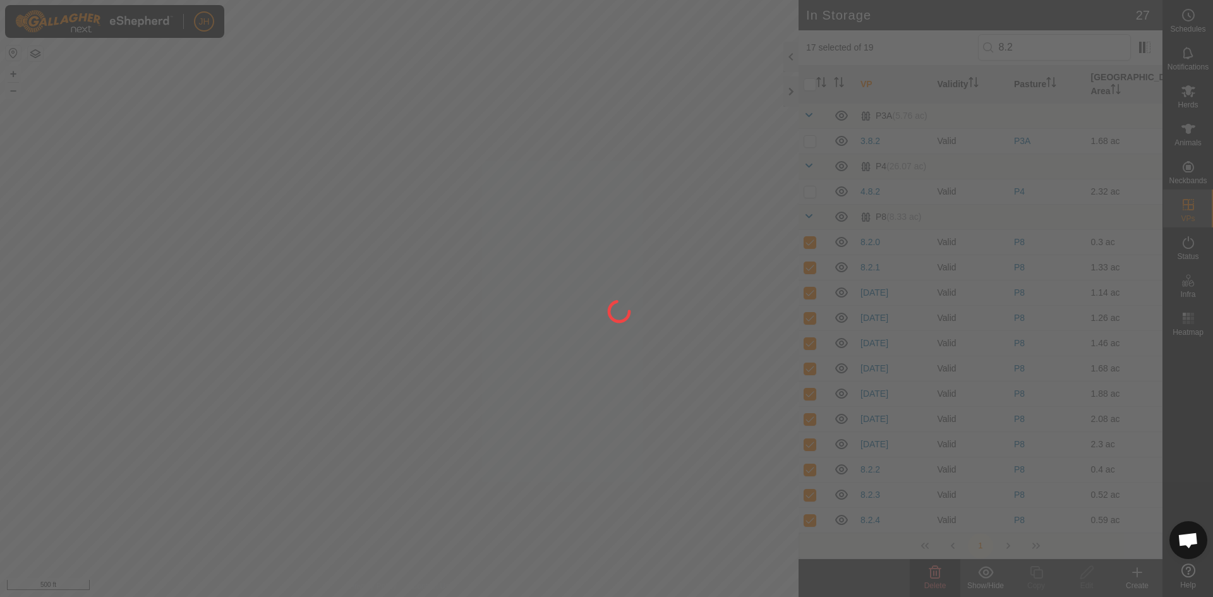
checkbox input "false"
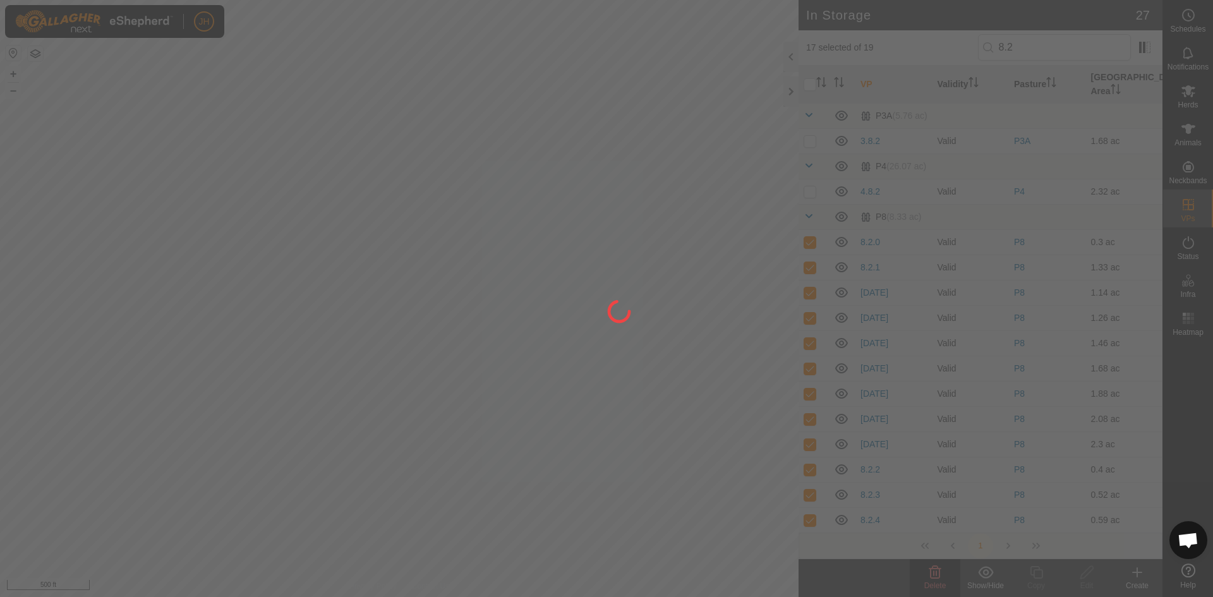
checkbox input "false"
click at [31, 57] on div at bounding box center [606, 298] width 1213 height 597
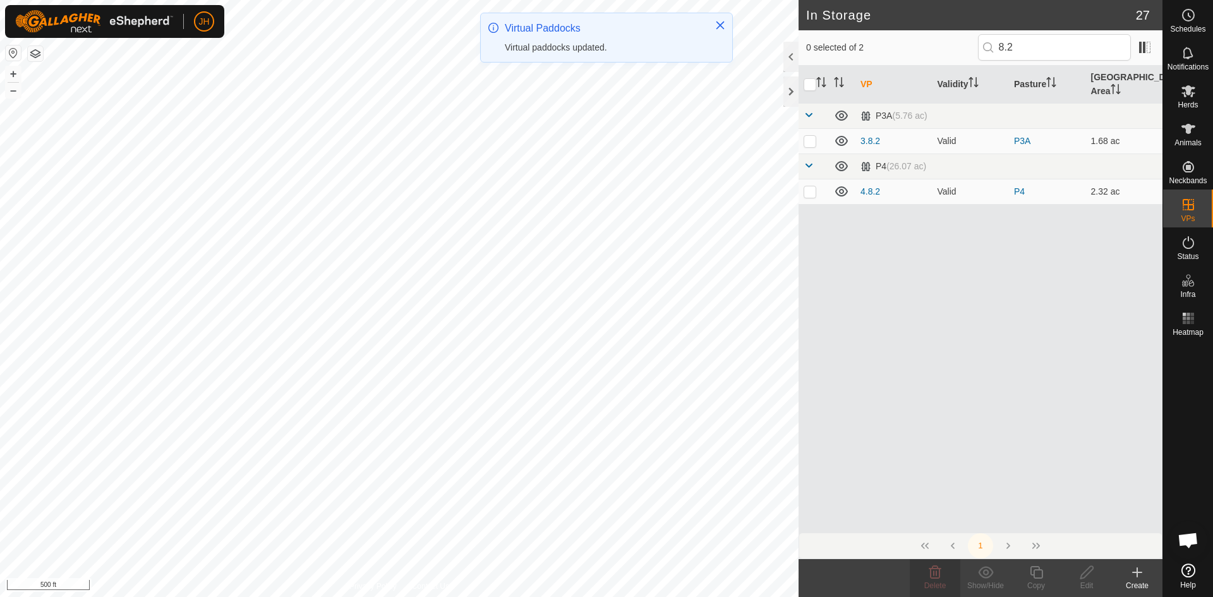
click at [39, 57] on button "button" at bounding box center [35, 53] width 15 height 15
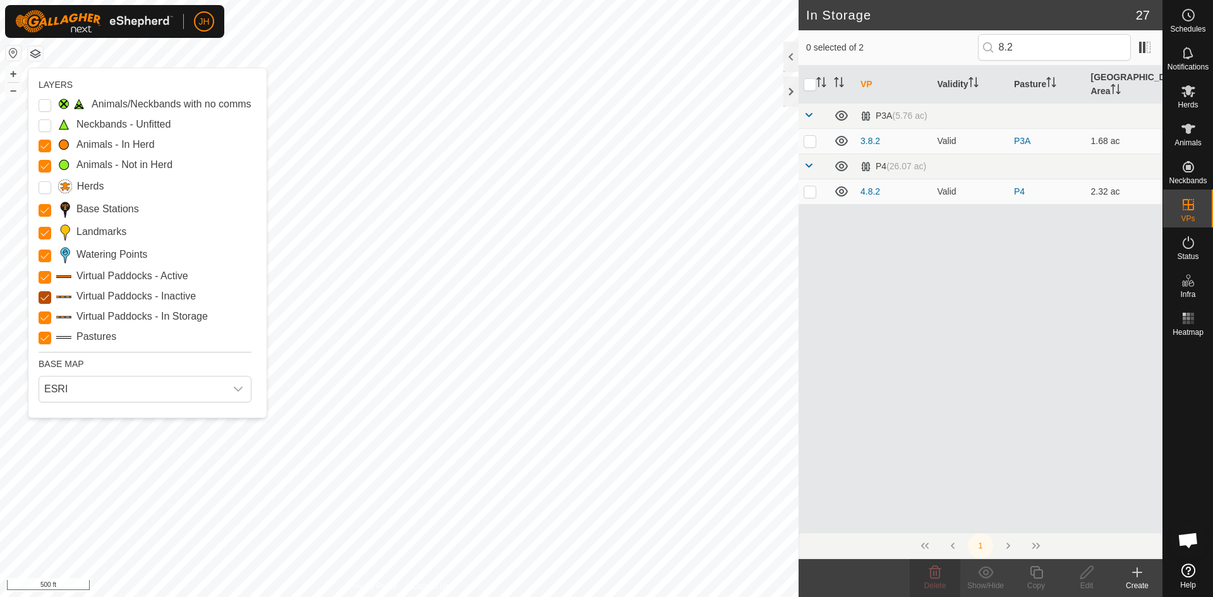
click at [47, 298] on Inactive "Virtual Paddocks - Inactive" at bounding box center [45, 297] width 13 height 13
click at [45, 280] on Active "Virtual Paddocks - Active" at bounding box center [45, 277] width 13 height 13
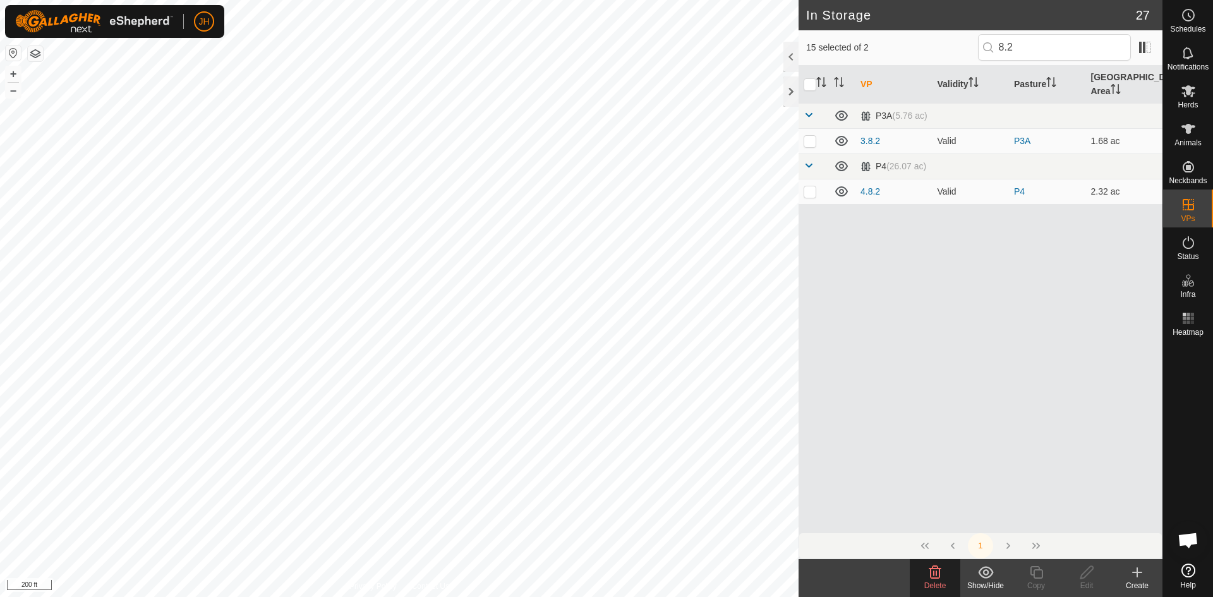
click at [931, 576] on icon at bounding box center [934, 572] width 15 height 15
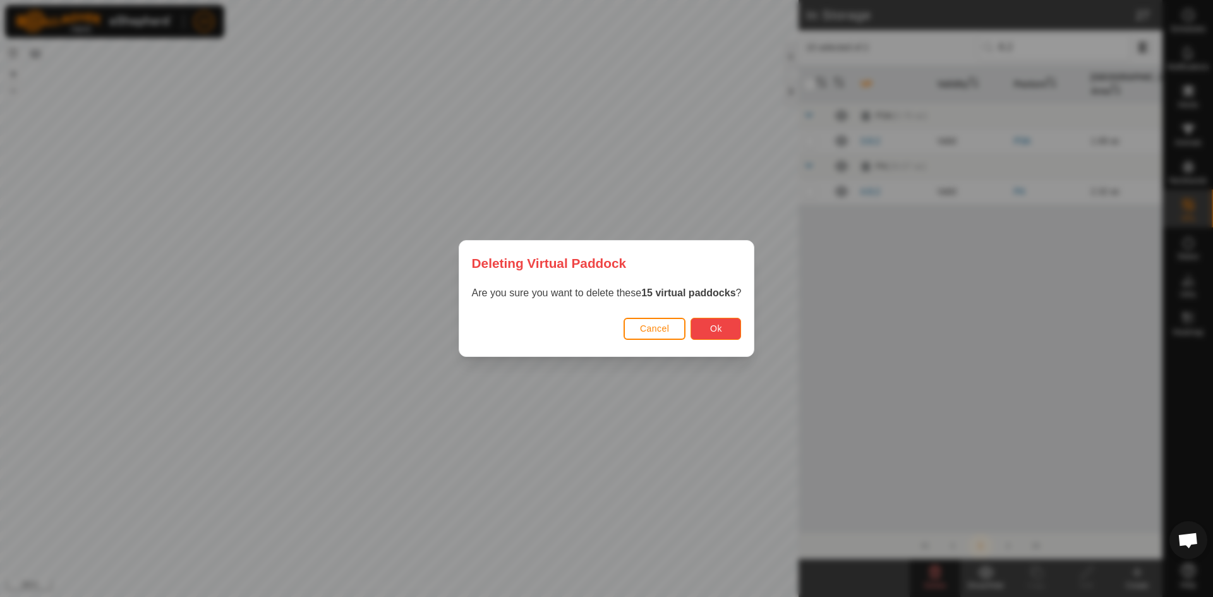
click at [723, 333] on button "Ok" at bounding box center [716, 329] width 51 height 22
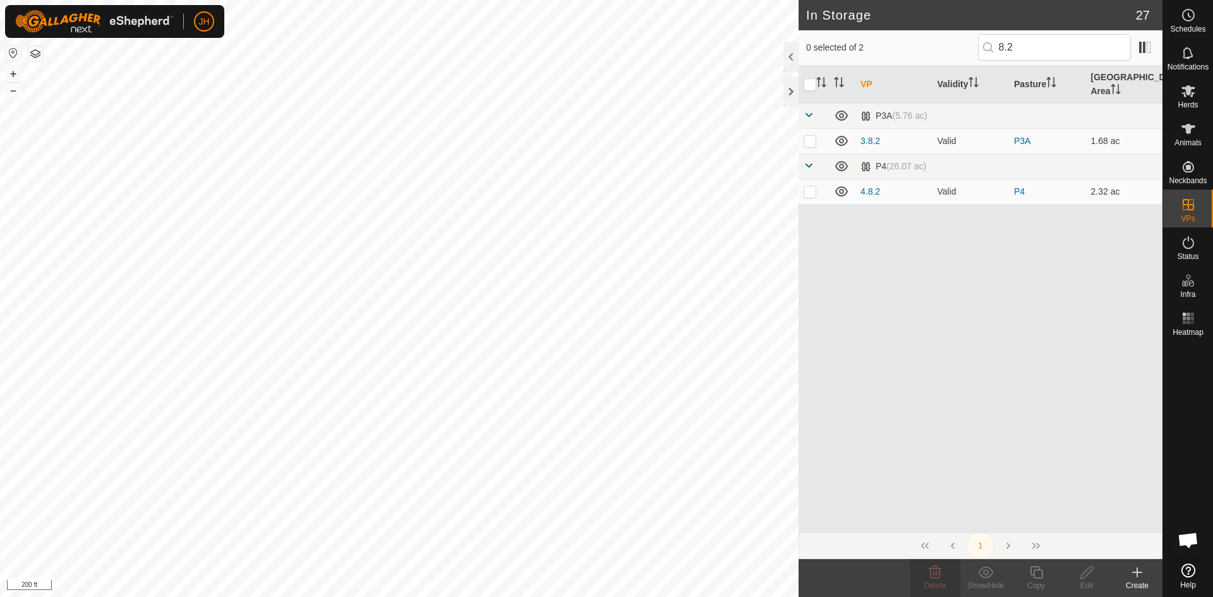
click at [35, 57] on button "button" at bounding box center [35, 53] width 15 height 15
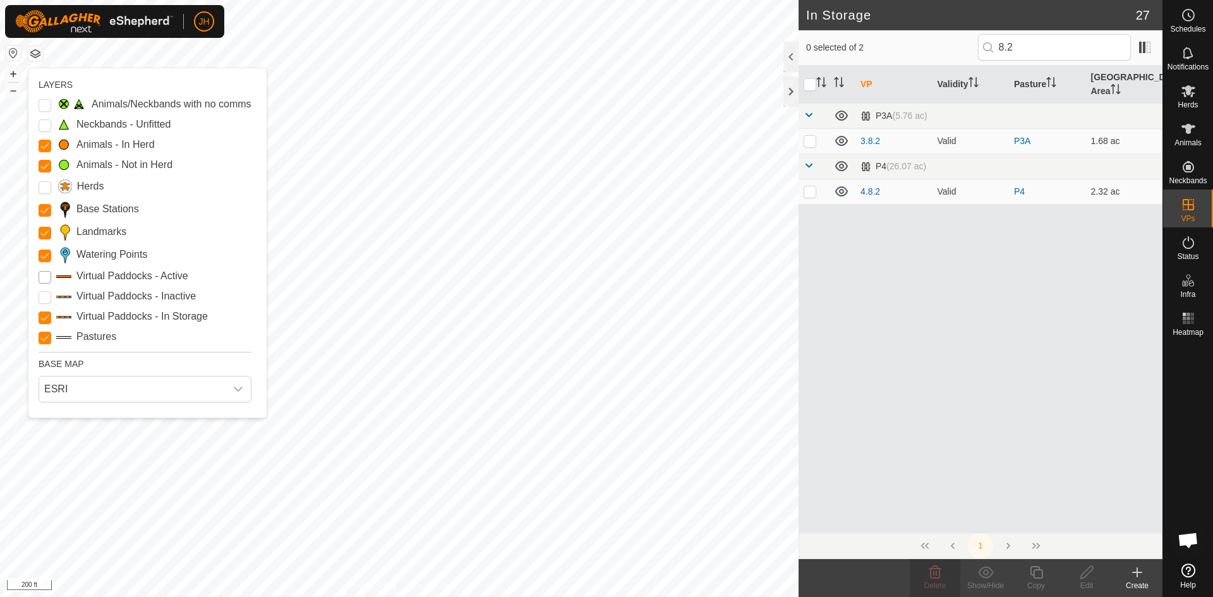
click at [44, 281] on Active "Virtual Paddocks - Active" at bounding box center [45, 277] width 13 height 13
click at [47, 303] on Inactive "Virtual Paddocks - Inactive" at bounding box center [45, 297] width 13 height 13
click at [46, 317] on Storage "Virtual Paddocks - In Storage" at bounding box center [45, 317] width 13 height 13
